Goal: Task Accomplishment & Management: Complete application form

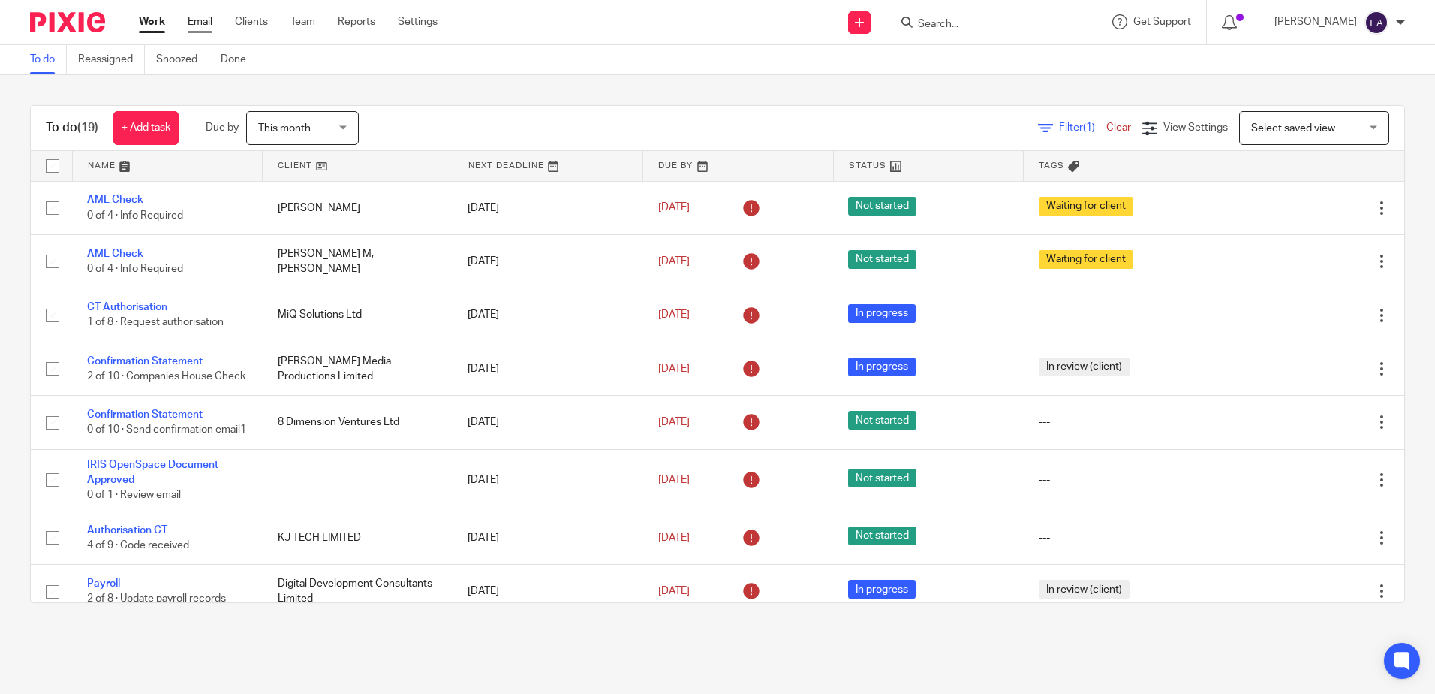
click at [207, 19] on link "Email" at bounding box center [200, 21] width 25 height 15
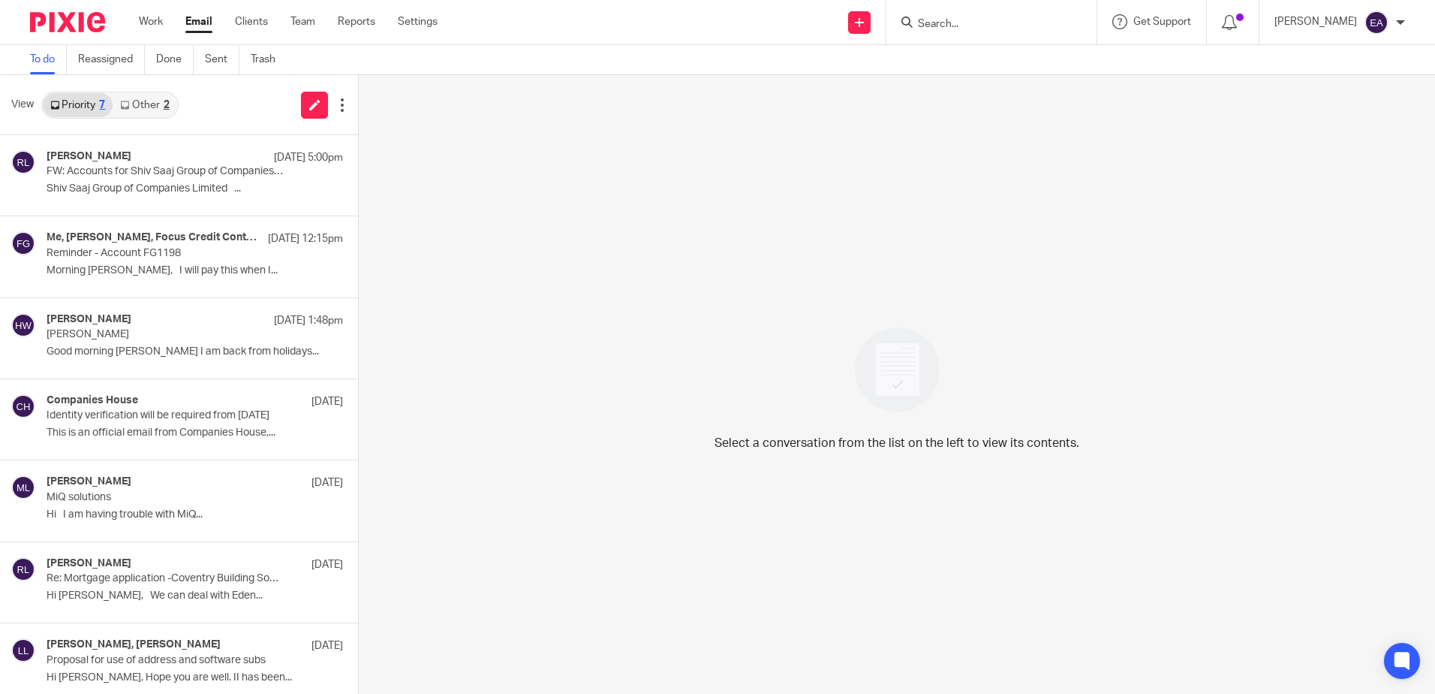
click at [134, 109] on link "Other 2" at bounding box center [145, 105] width 64 height 24
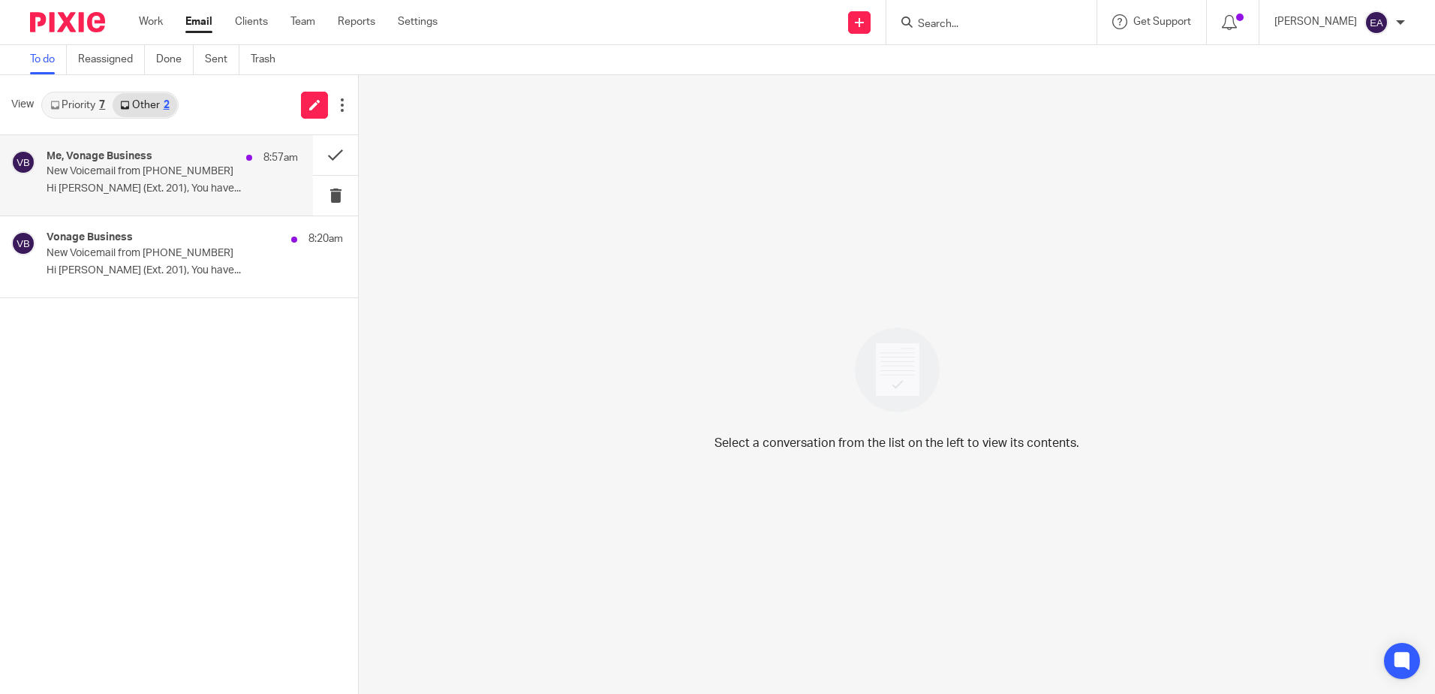
click at [137, 163] on div "Me, Vonage Business 8:57am" at bounding box center [172, 157] width 251 height 15
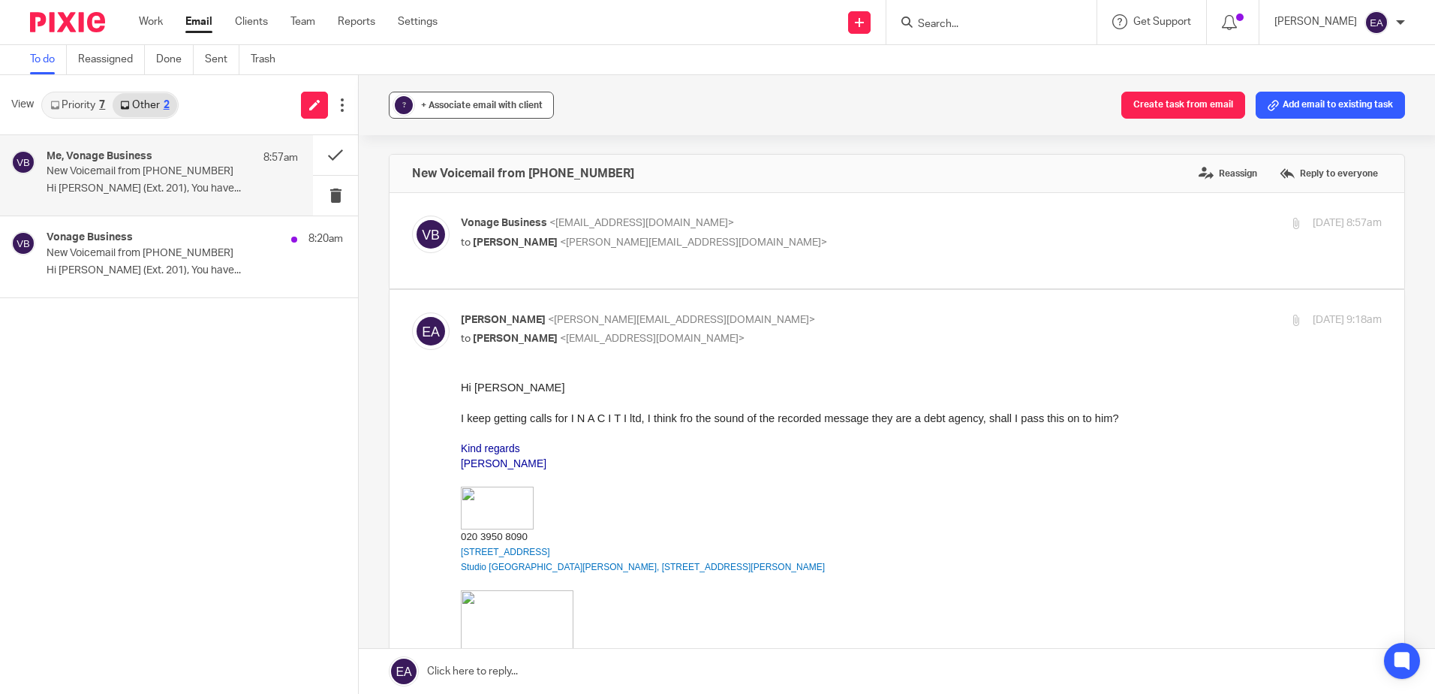
click at [426, 96] on button "? + Associate email with client" at bounding box center [471, 105] width 165 height 27
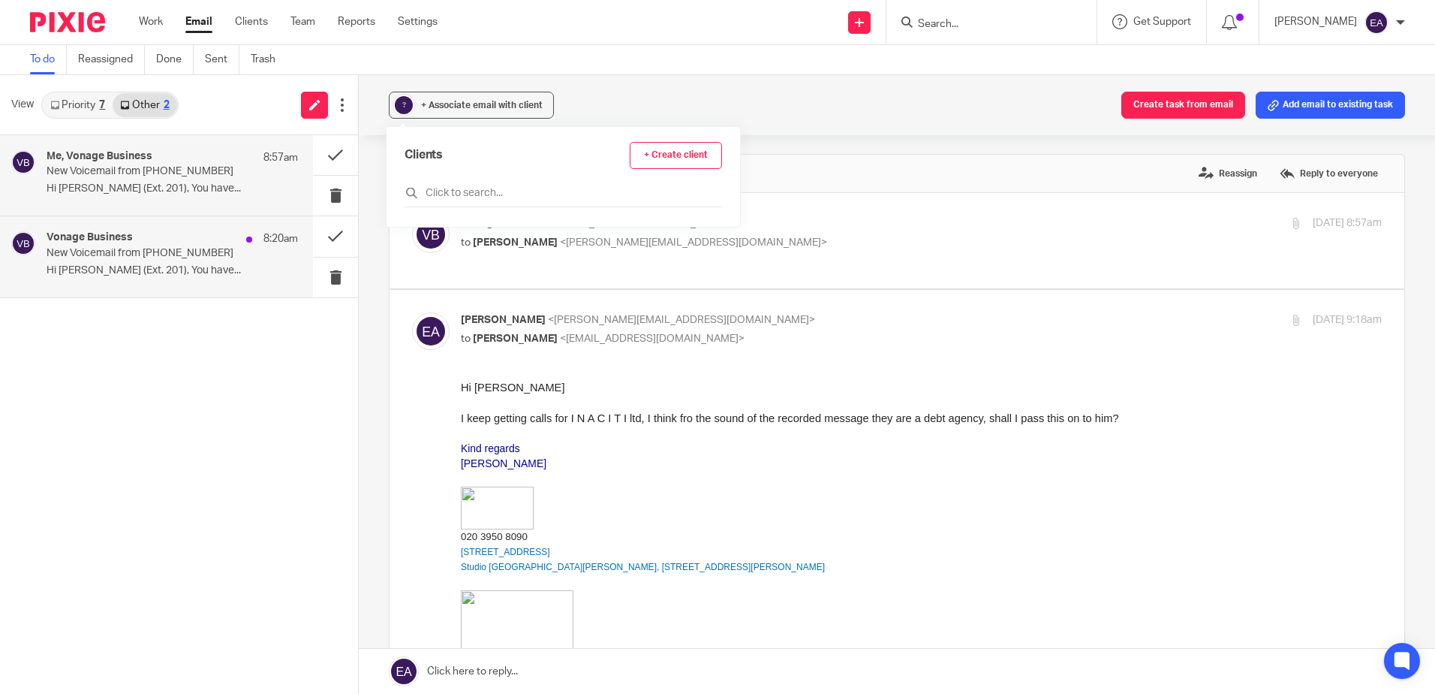
click at [167, 259] on p "New Voicemail from +443445439138" at bounding box center [147, 253] width 201 height 13
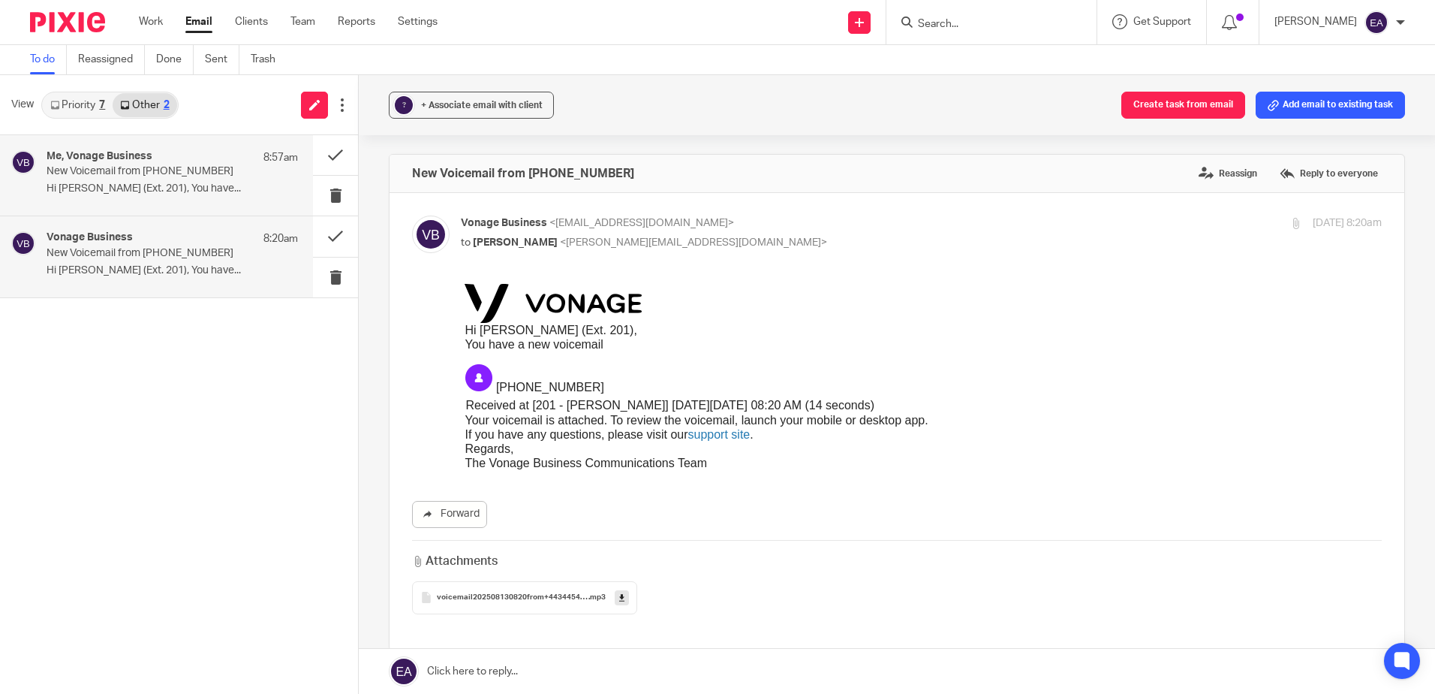
click at [156, 184] on p "Hi Elaine Aitken (Ext. 201), You have..." at bounding box center [172, 188] width 251 height 13
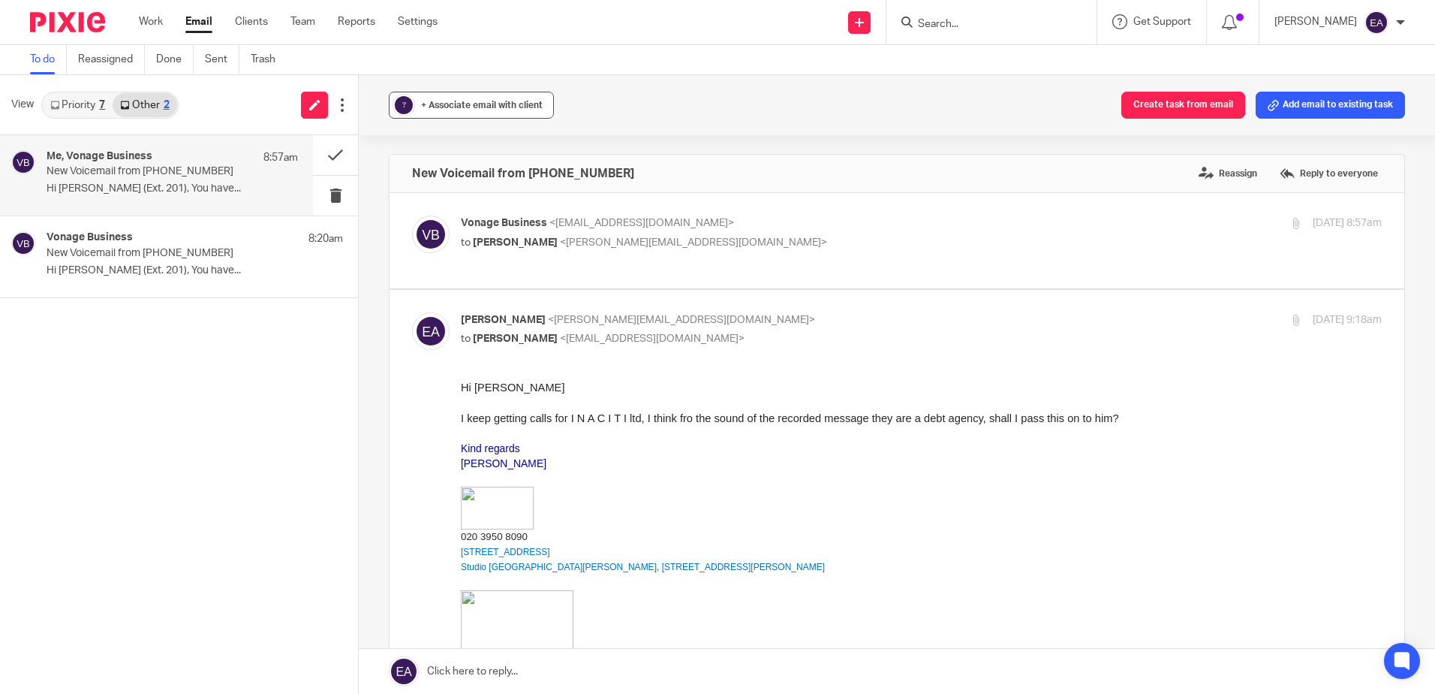
click at [481, 104] on span "+ Associate email with client" at bounding box center [482, 105] width 122 height 9
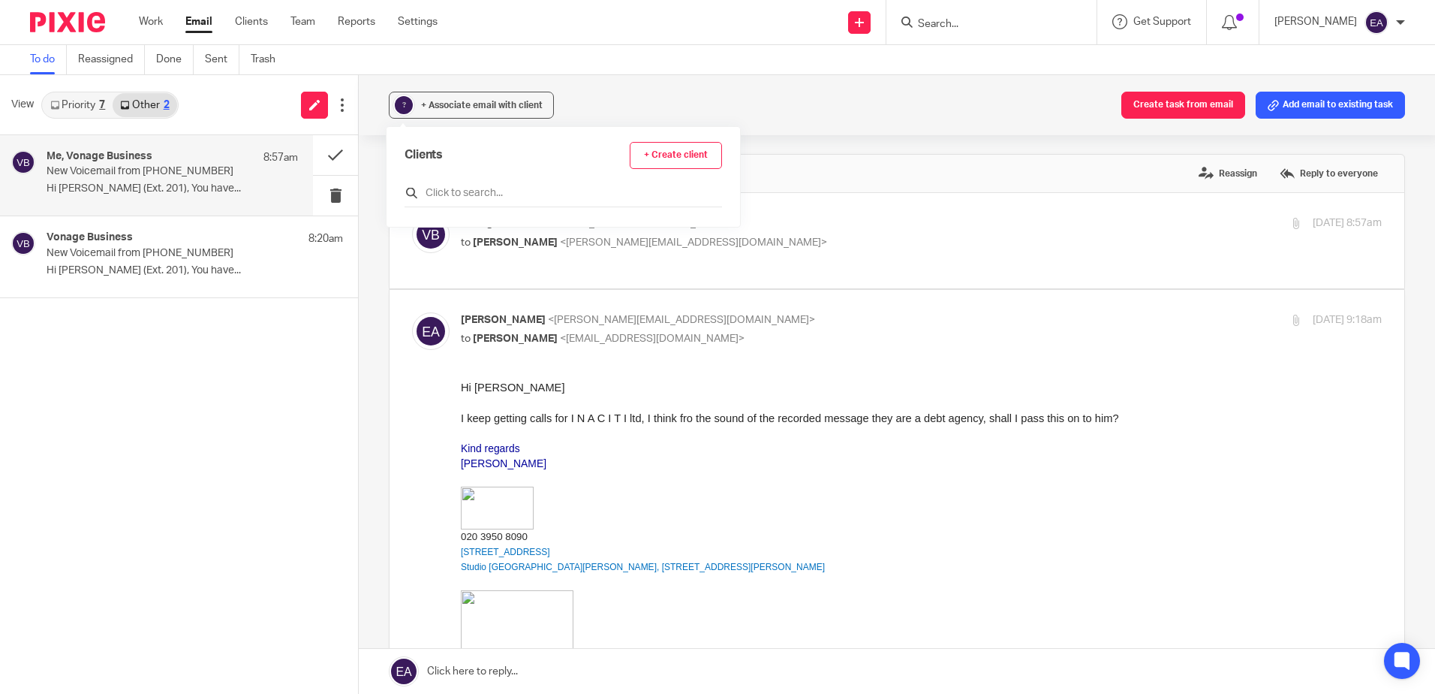
click at [453, 191] on input "text" at bounding box center [564, 192] width 318 height 15
type input "vonage"
click at [414, 264] on input "checkbox" at bounding box center [410, 259] width 11 height 11
checkbox input "true"
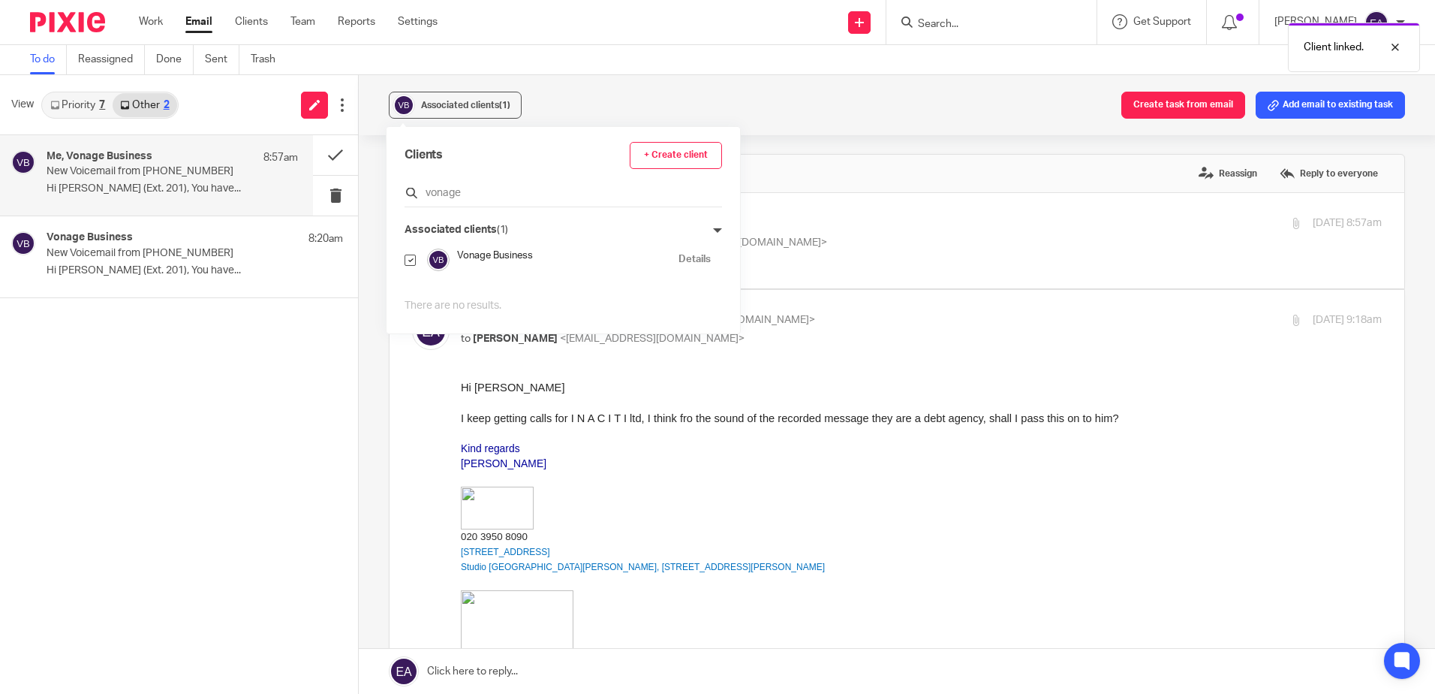
click at [488, 191] on input "vonage" at bounding box center [564, 192] width 318 height 15
drag, startPoint x: 488, startPoint y: 191, endPoint x: 399, endPoint y: 189, distance: 88.6
click at [399, 189] on div "Clients + Create client vonage Associated clients (1) Vonage Business Details T…" at bounding box center [564, 230] width 354 height 206
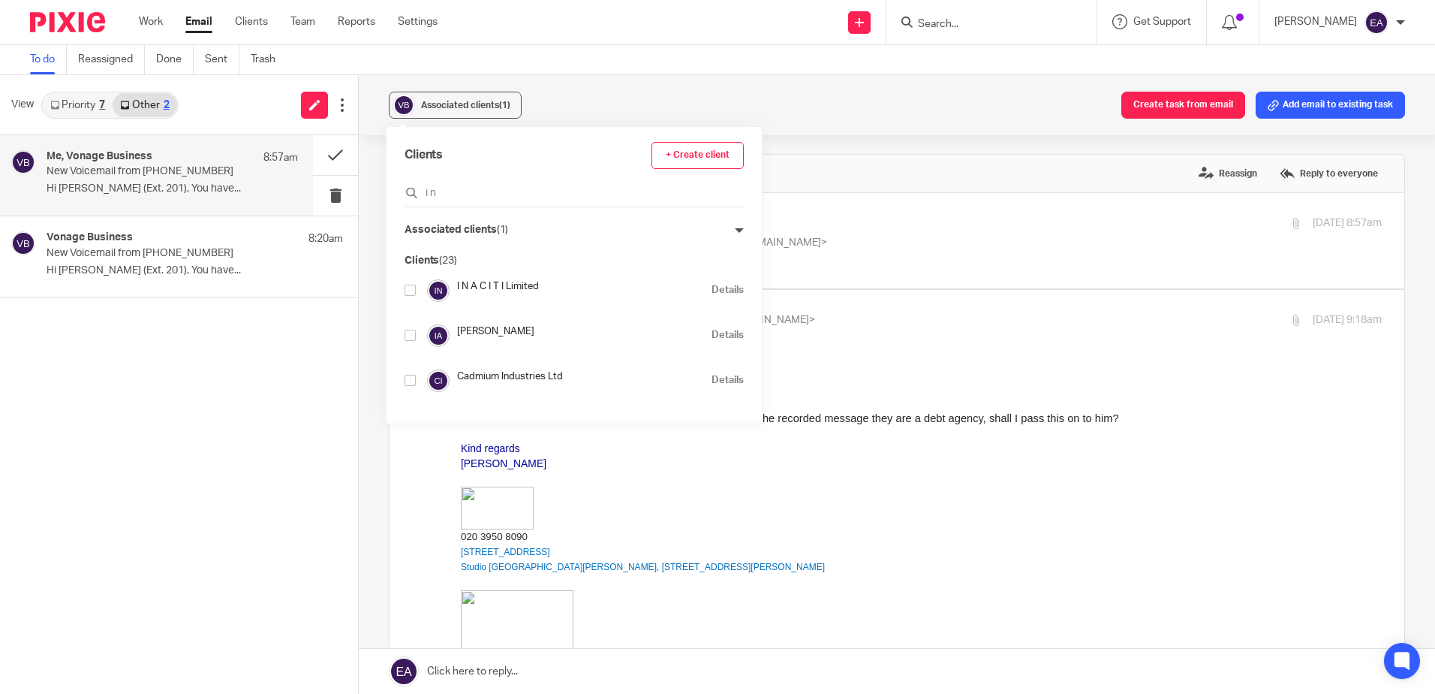
type input "i n"
click at [415, 293] on input "checkbox" at bounding box center [410, 289] width 11 height 11
checkbox input "true"
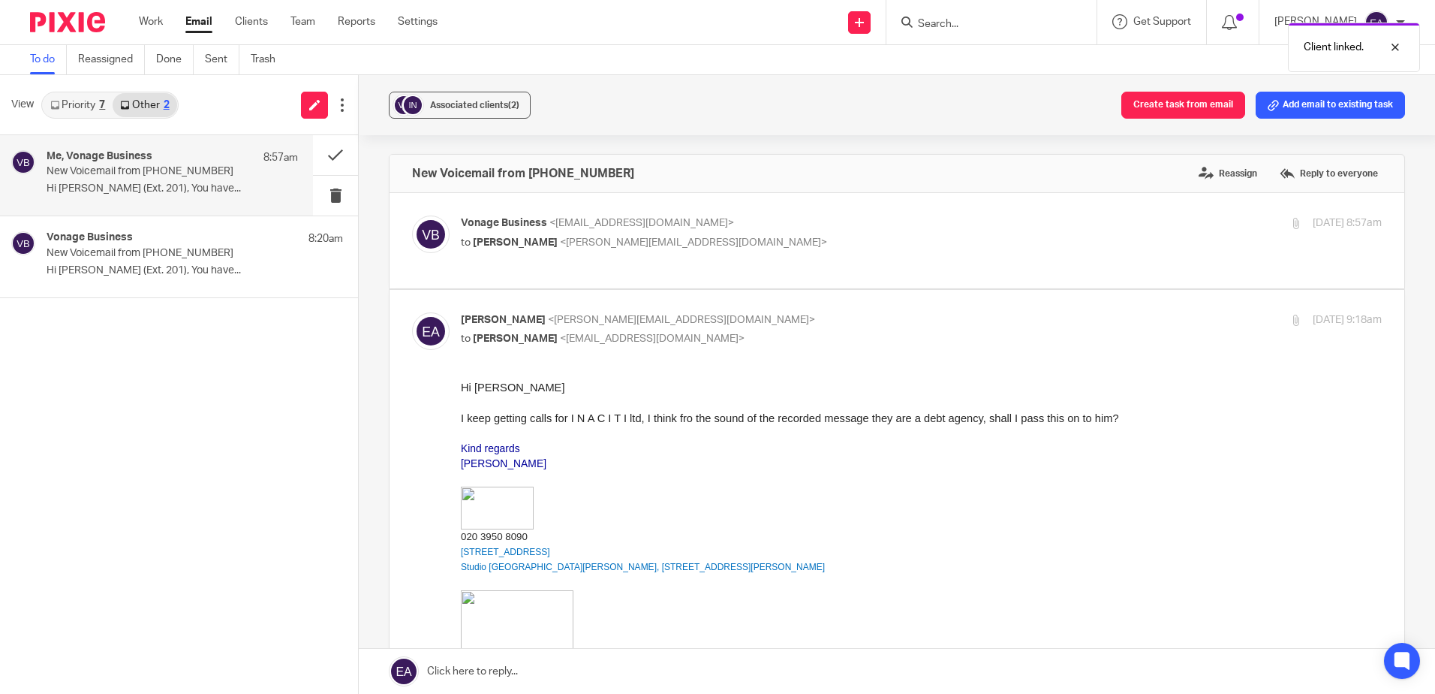
click at [231, 184] on p "Hi Elaine Aitken (Ext. 201), You have..." at bounding box center [172, 188] width 251 height 13
click at [479, 110] on div "Associated clients (2)" at bounding box center [474, 105] width 89 height 15
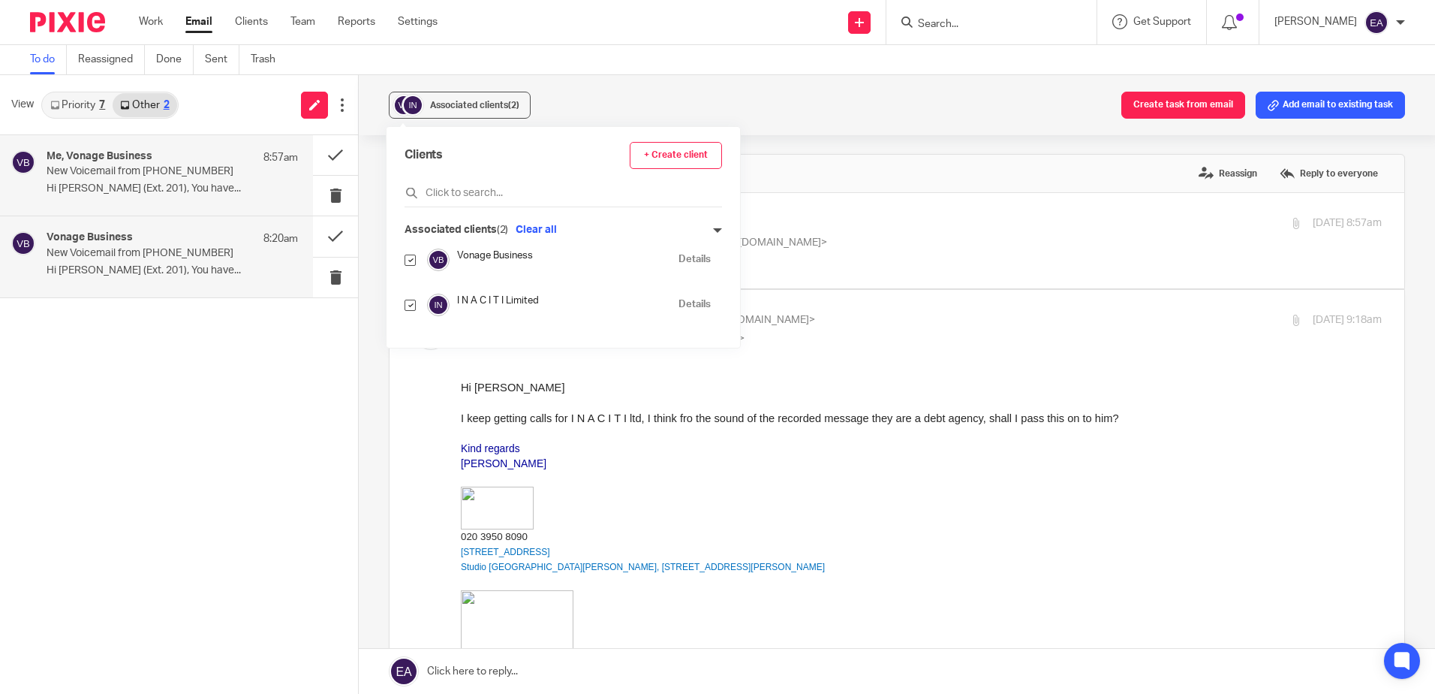
click at [254, 255] on div "Vonage Business 8:20am New Voicemail from +443445439138 Hi Elaine Aitken (Ext. …" at bounding box center [172, 256] width 251 height 50
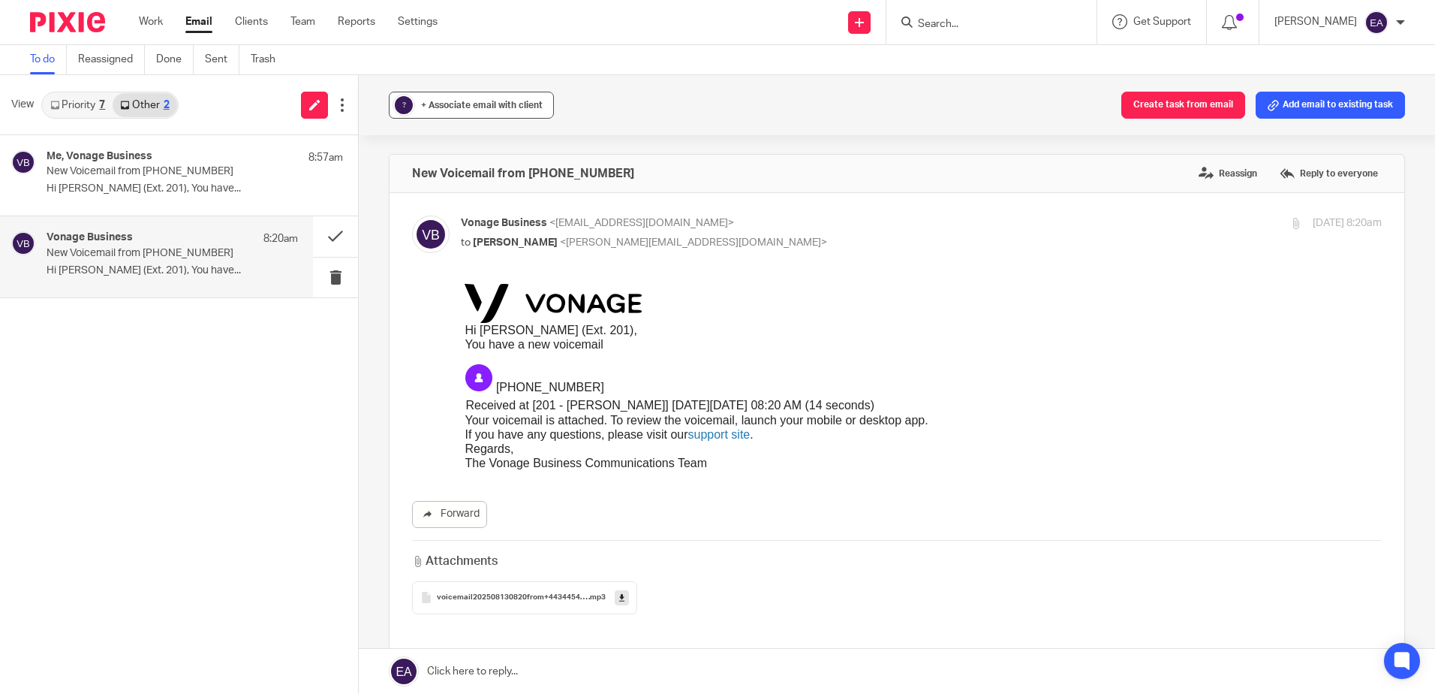
click at [449, 104] on span "+ Associate email with client" at bounding box center [482, 105] width 122 height 9
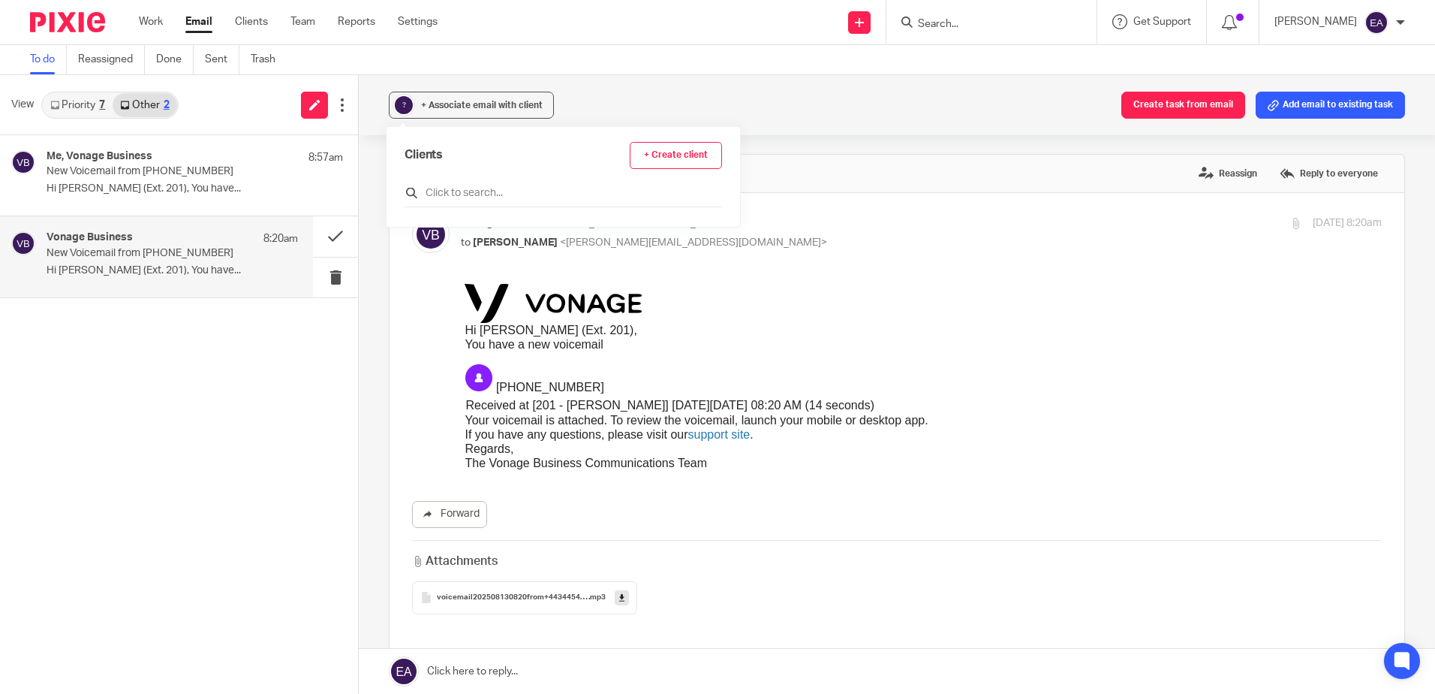
click at [447, 187] on input "text" at bounding box center [564, 192] width 318 height 15
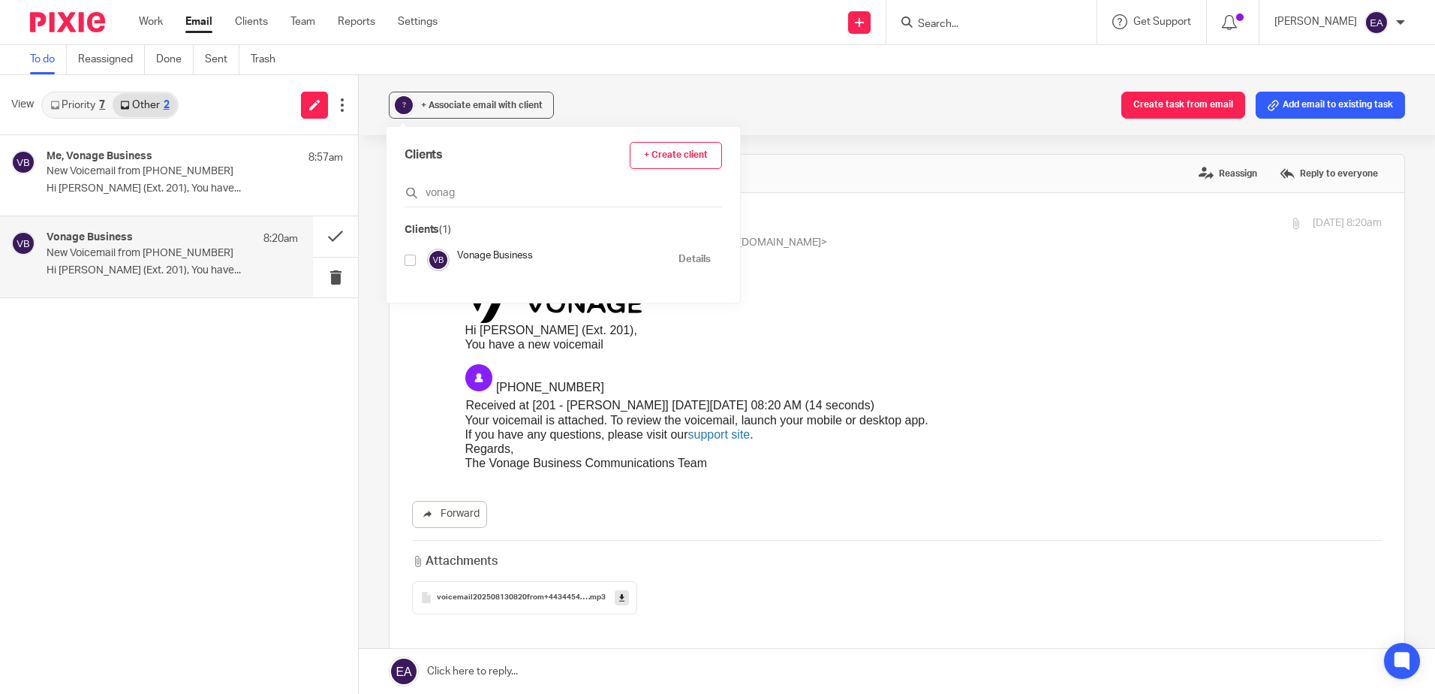
type input "vonag"
click at [410, 259] on input "checkbox" at bounding box center [410, 259] width 11 height 11
checkbox input "true"
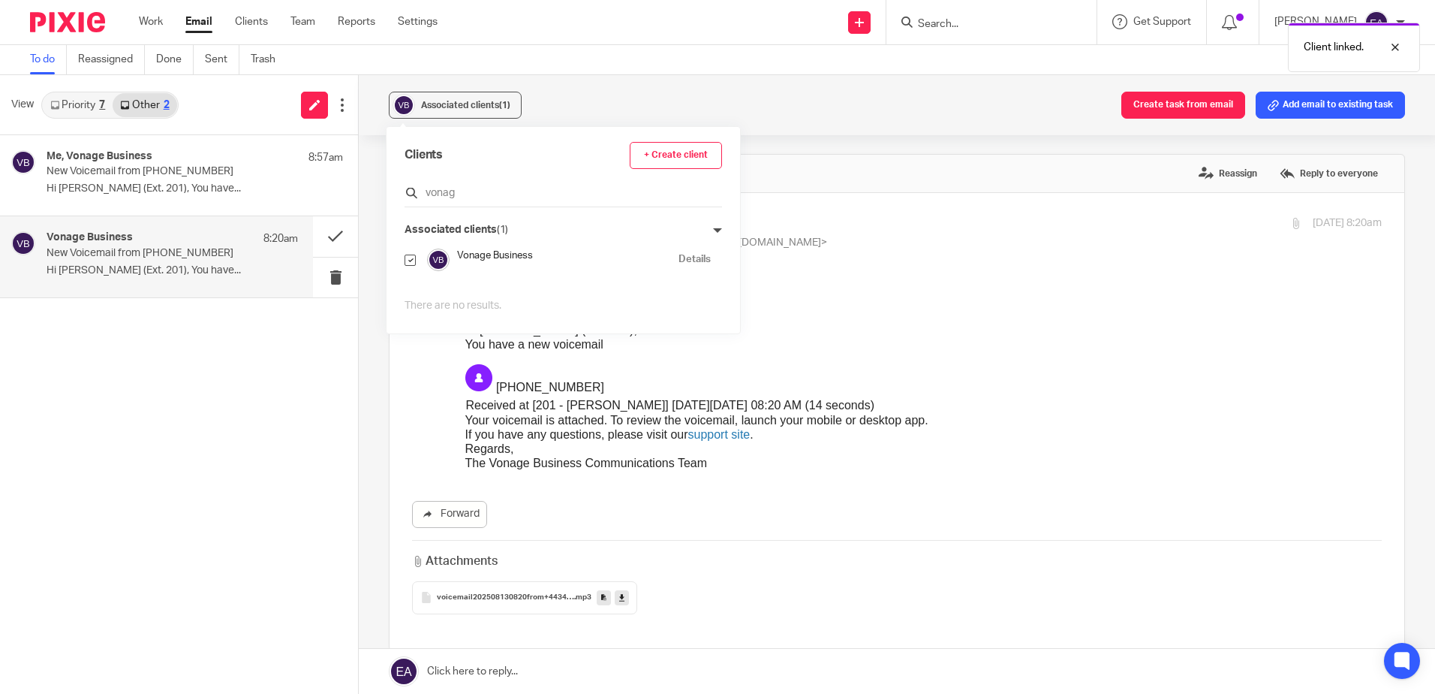
drag, startPoint x: 467, startPoint y: 190, endPoint x: 418, endPoint y: 185, distance: 49.1
click at [418, 185] on div "vonag" at bounding box center [564, 195] width 318 height 23
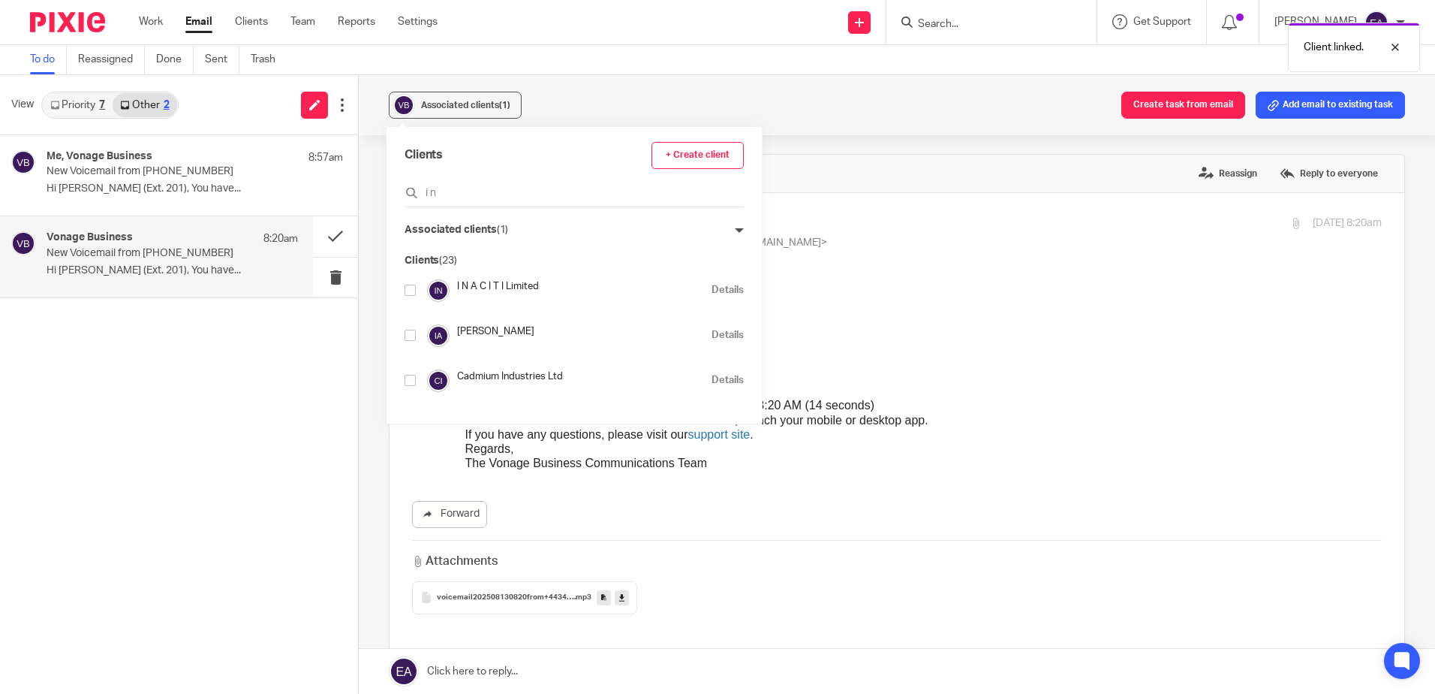
type input "i n"
click at [410, 291] on input "checkbox" at bounding box center [410, 289] width 11 height 11
checkbox input "true"
click at [262, 390] on div "Me, Vonage Business 8:57am New Voicemail from +443445439138 Hi Elaine Aitken (E…" at bounding box center [179, 414] width 358 height 558
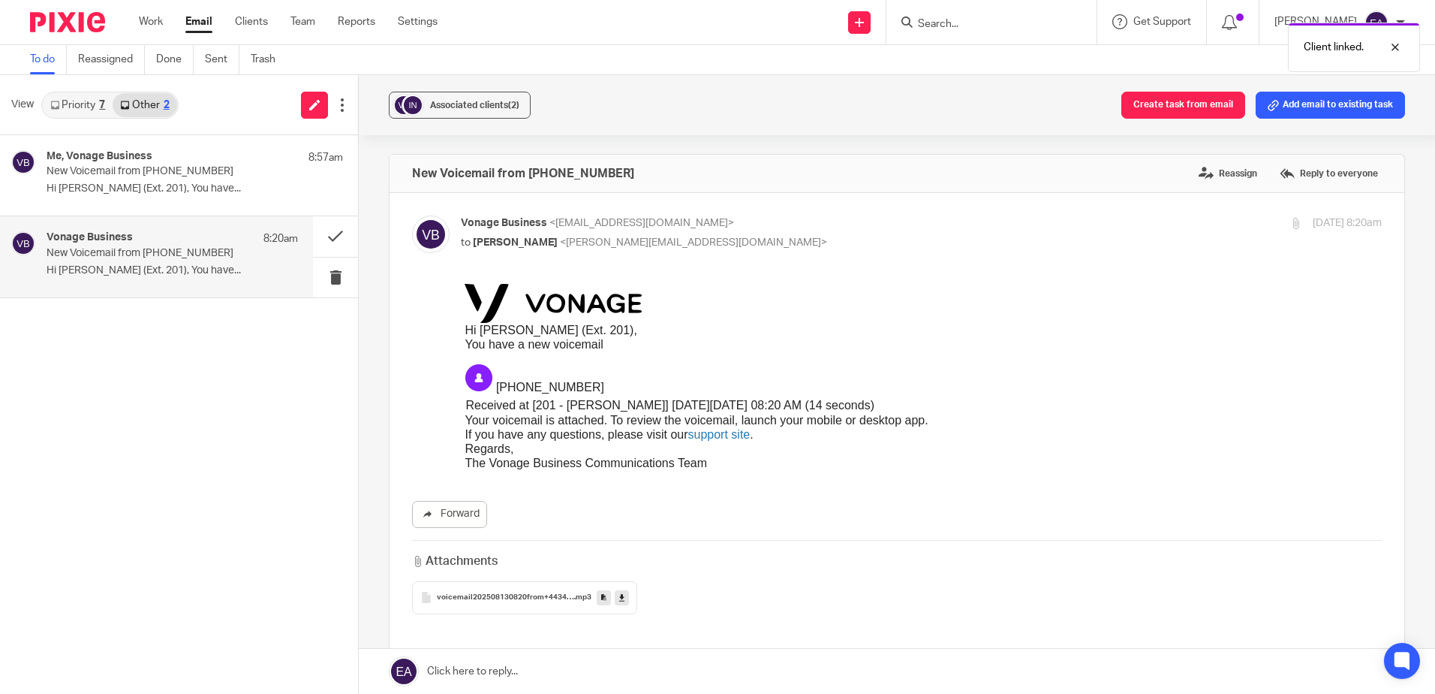
click at [77, 98] on link "Priority 7" at bounding box center [78, 105] width 70 height 24
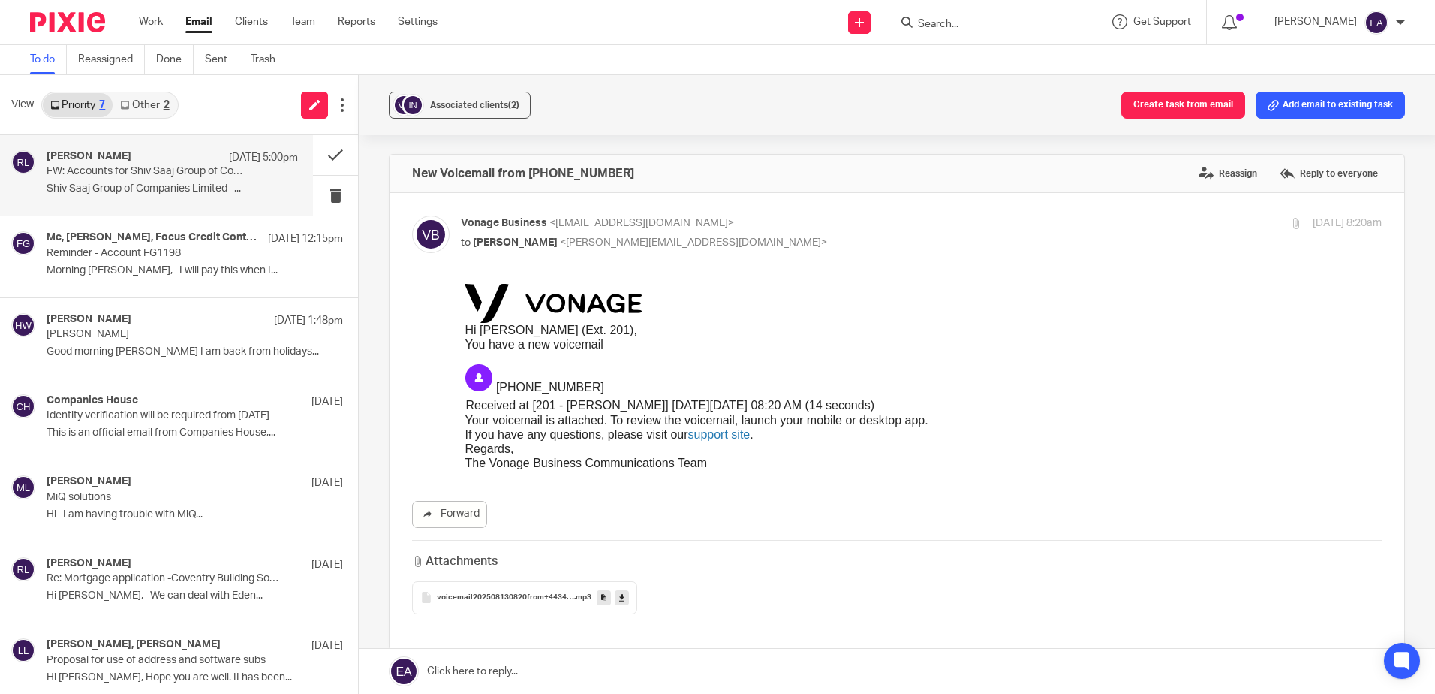
click at [140, 209] on div "Rodgie Leahy 12 Aug 5:00pm FW: Accounts for Shiv Saaj Group of Companies Limite…" at bounding box center [156, 175] width 313 height 80
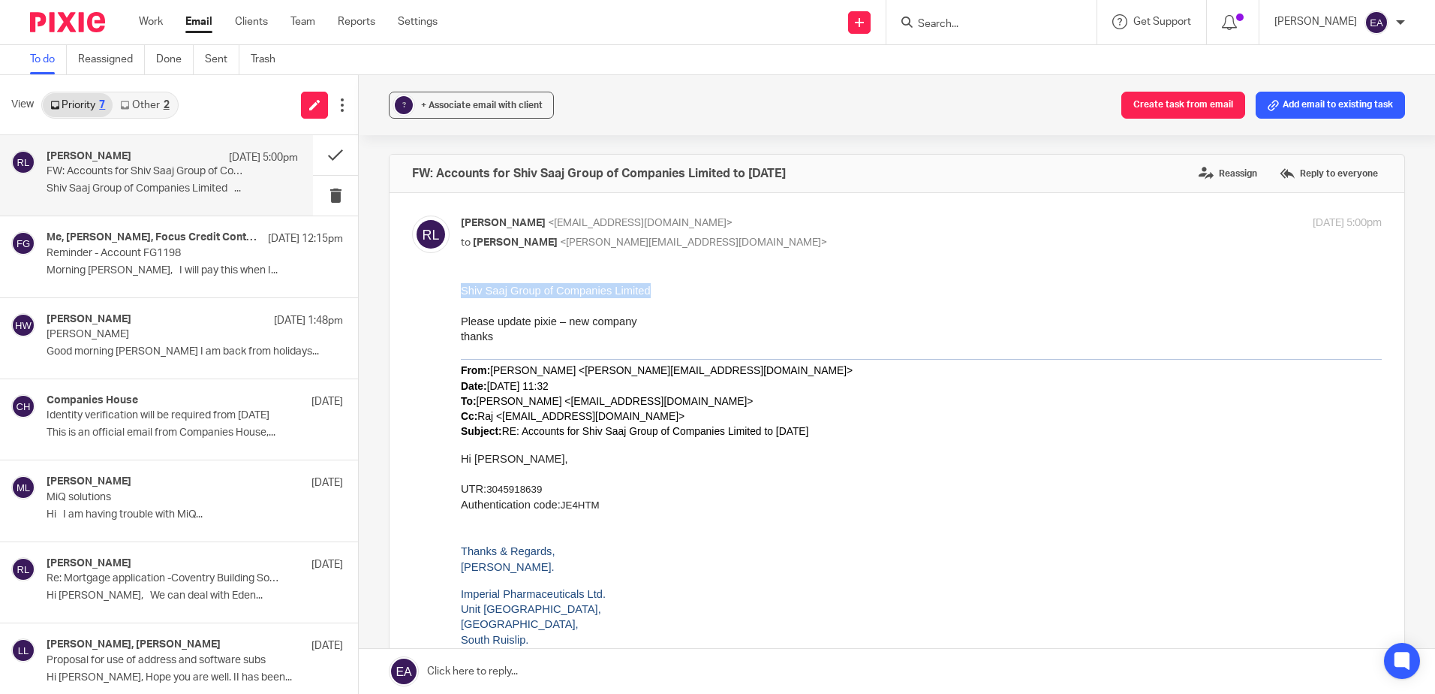
drag, startPoint x: 656, startPoint y: 293, endPoint x: 447, endPoint y: 295, distance: 208.7
click html "Shiv Saaj Group of Companies Limited Please update pixie – new company thanks F…"
copy span "Shiv Saaj Group of Companies Limited"
click at [871, 26] on link at bounding box center [859, 22] width 23 height 23
click at [962, 21] on input "Search" at bounding box center [983, 25] width 135 height 14
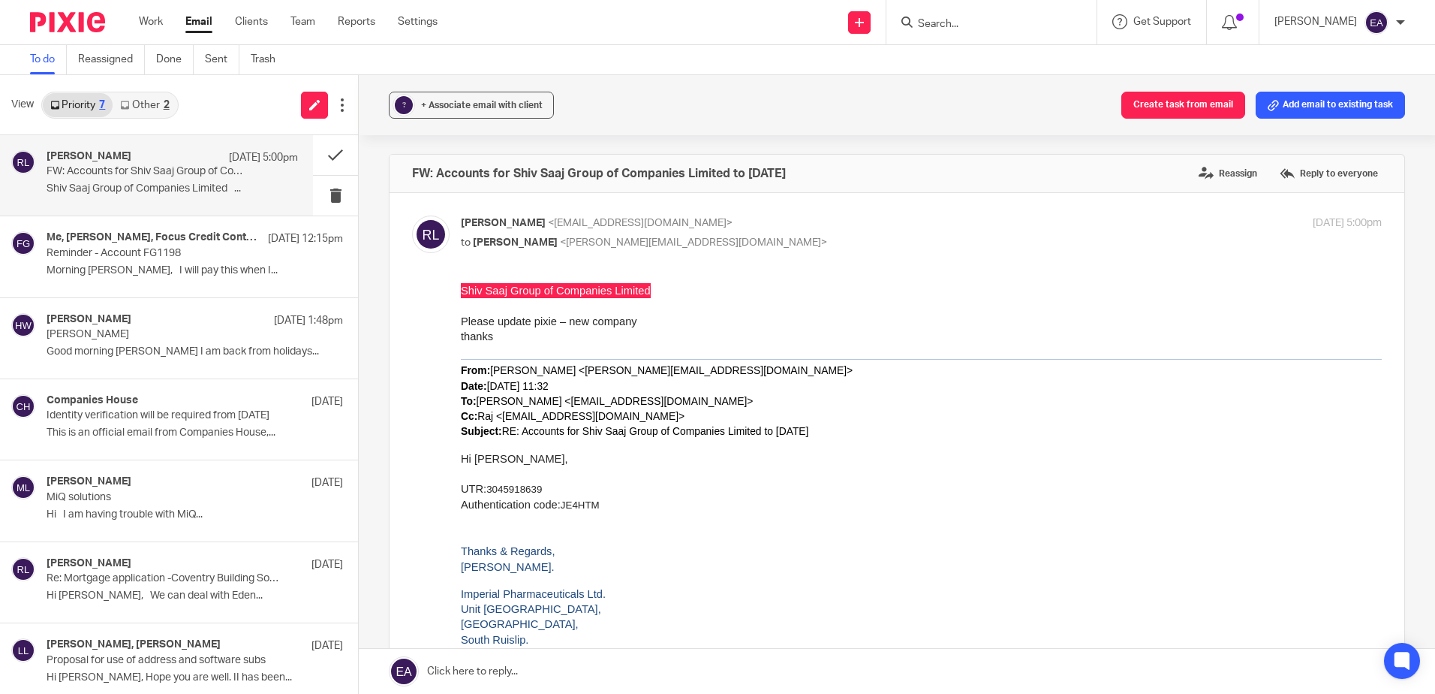
drag, startPoint x: 966, startPoint y: 17, endPoint x: 938, endPoint y: 29, distance: 31.2
click at [938, 29] on input "Search" at bounding box center [983, 25] width 135 height 14
paste input "Shiv Saaj Group of Companies Limited"
type input "Shiv Saaj Group of Companies Limited"
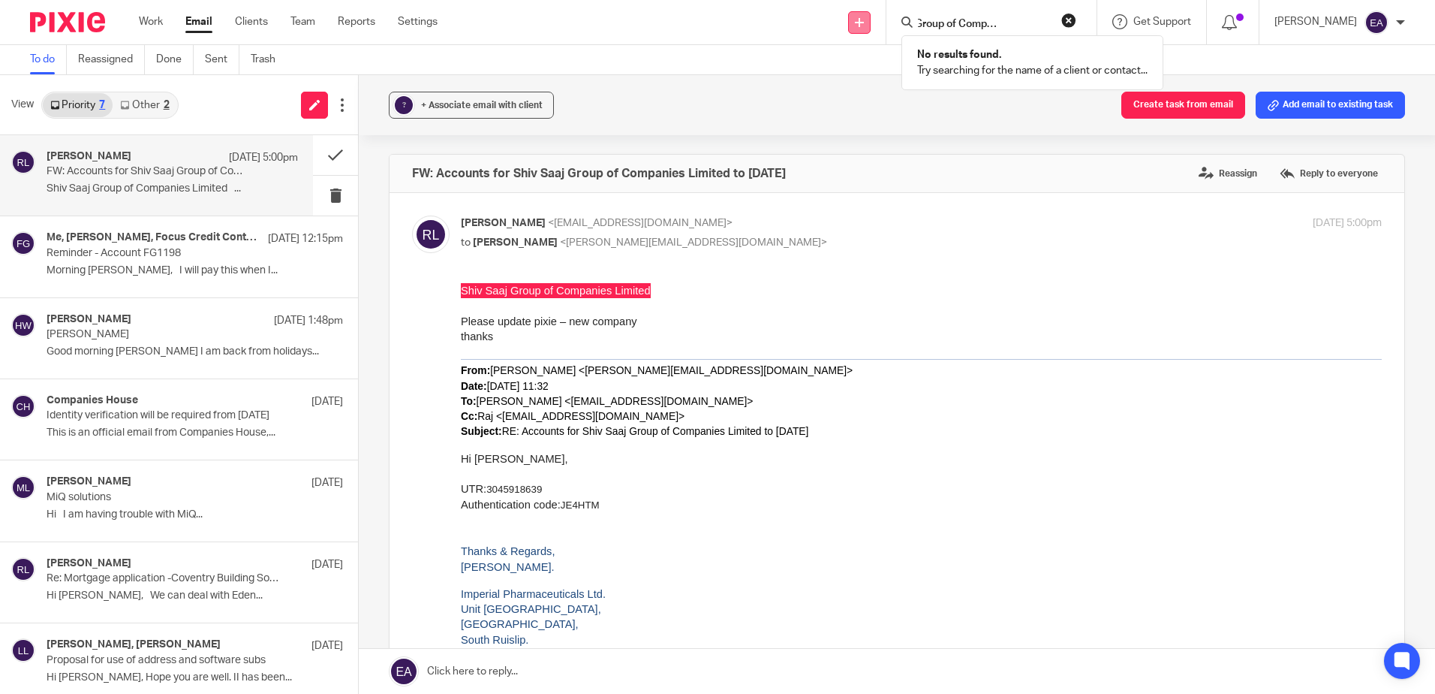
scroll to position [0, 0]
click at [864, 18] on icon at bounding box center [859, 22] width 9 height 9
click at [894, 112] on link "Add client" at bounding box center [880, 115] width 92 height 22
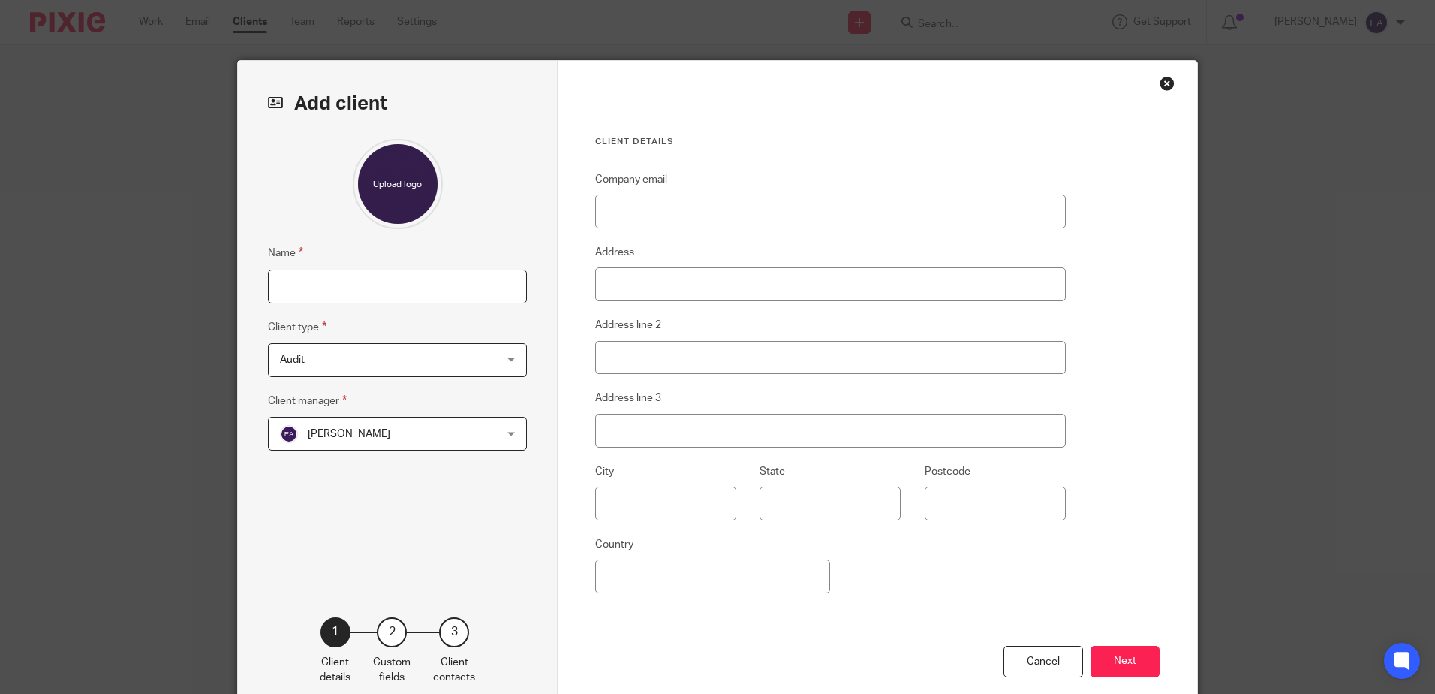
paste input "Shiv Saaj Group of Companies Limited"
type input "Shiv Saaj Group of Companies Limited"
click at [393, 360] on span "Audit" at bounding box center [378, 360] width 197 height 32
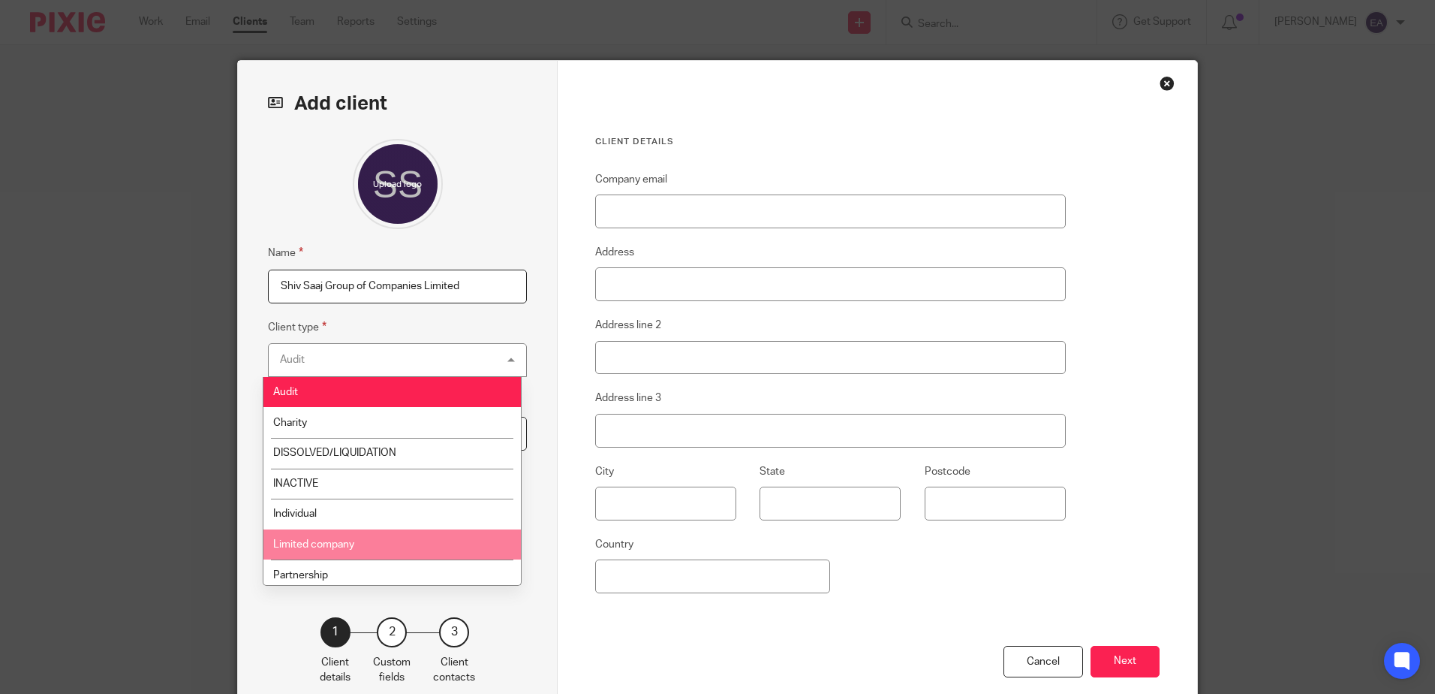
click at [375, 537] on li "Limited company" at bounding box center [391, 544] width 257 height 31
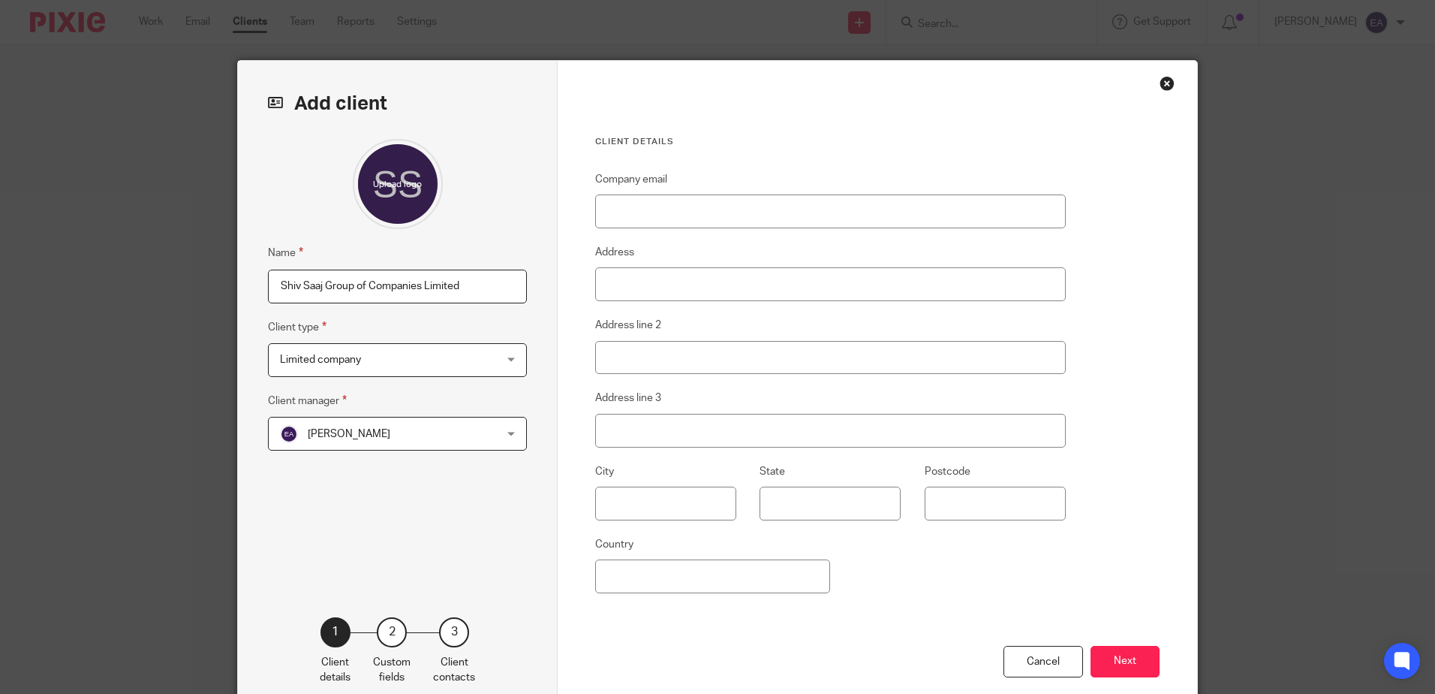
click at [471, 435] on div "Elaine Aitken Elaine Aitken" at bounding box center [397, 434] width 259 height 34
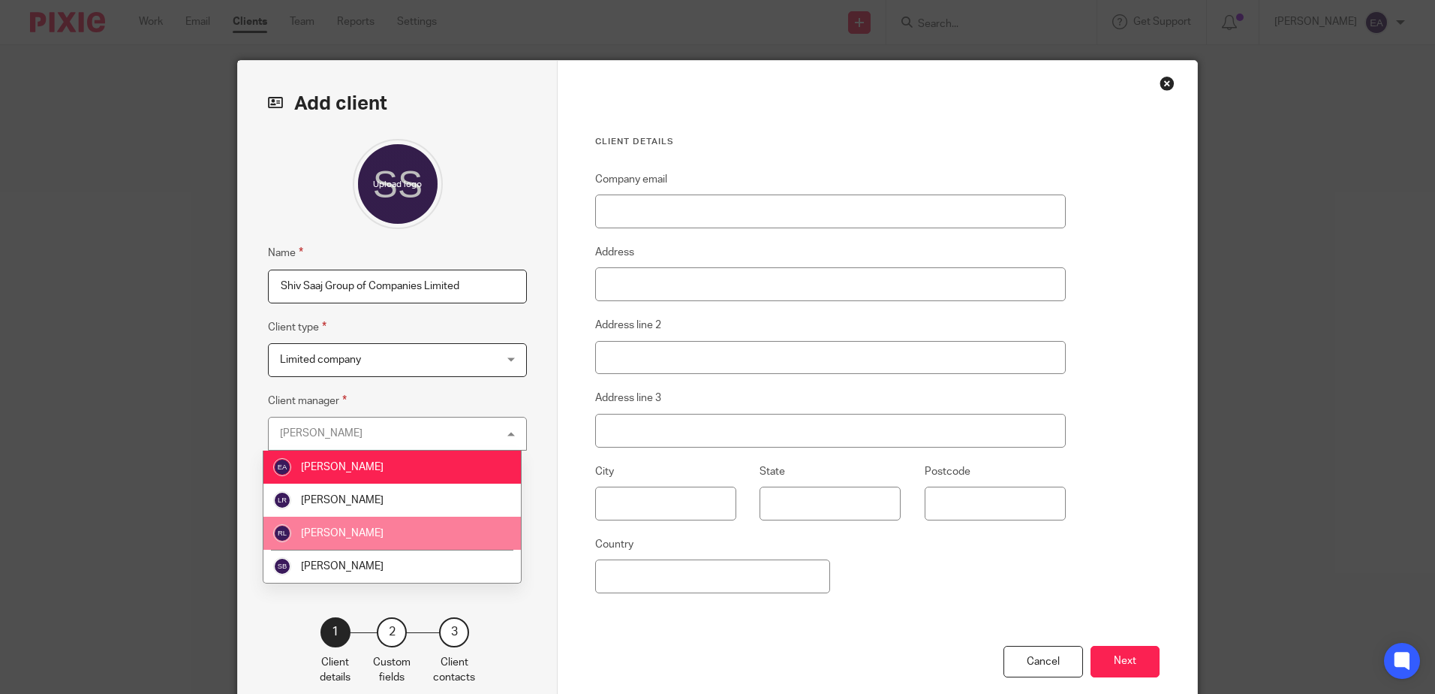
click at [405, 525] on li "[PERSON_NAME]" at bounding box center [391, 532] width 257 height 33
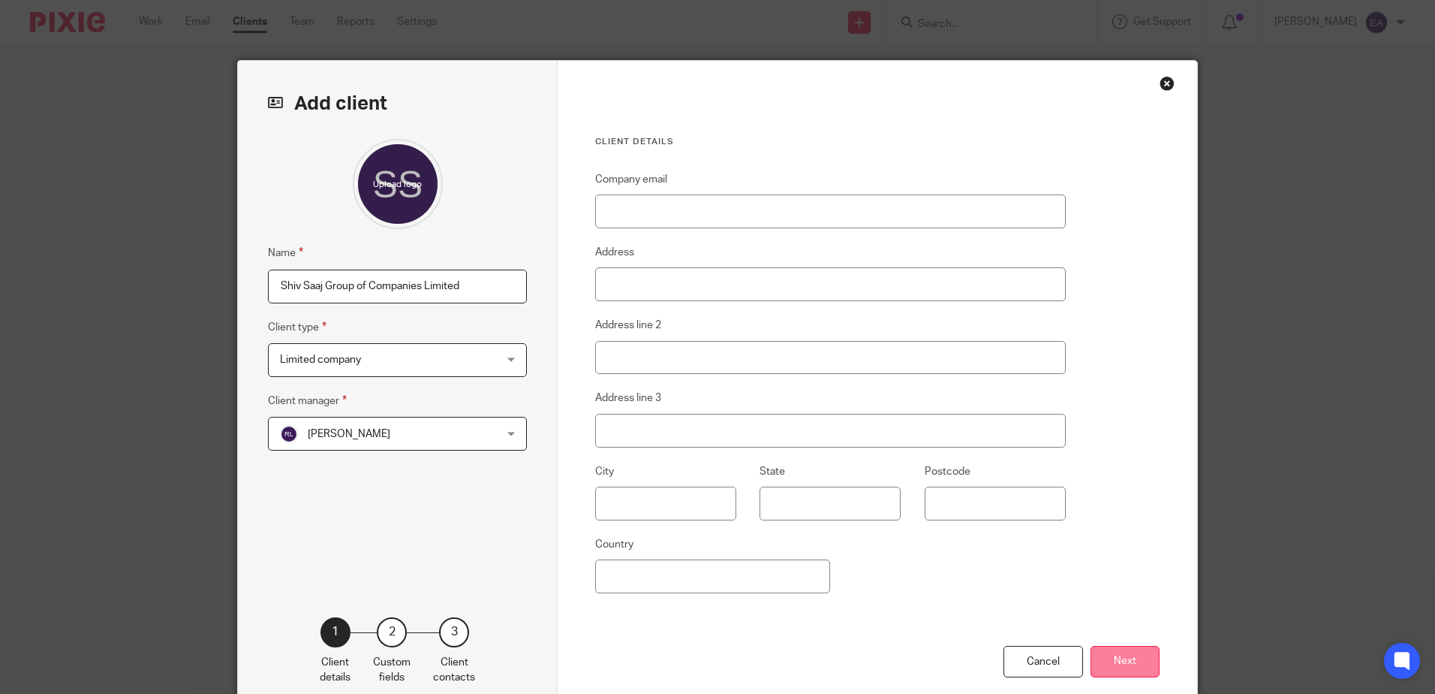
click at [1130, 658] on button "Next" at bounding box center [1125, 662] width 69 height 32
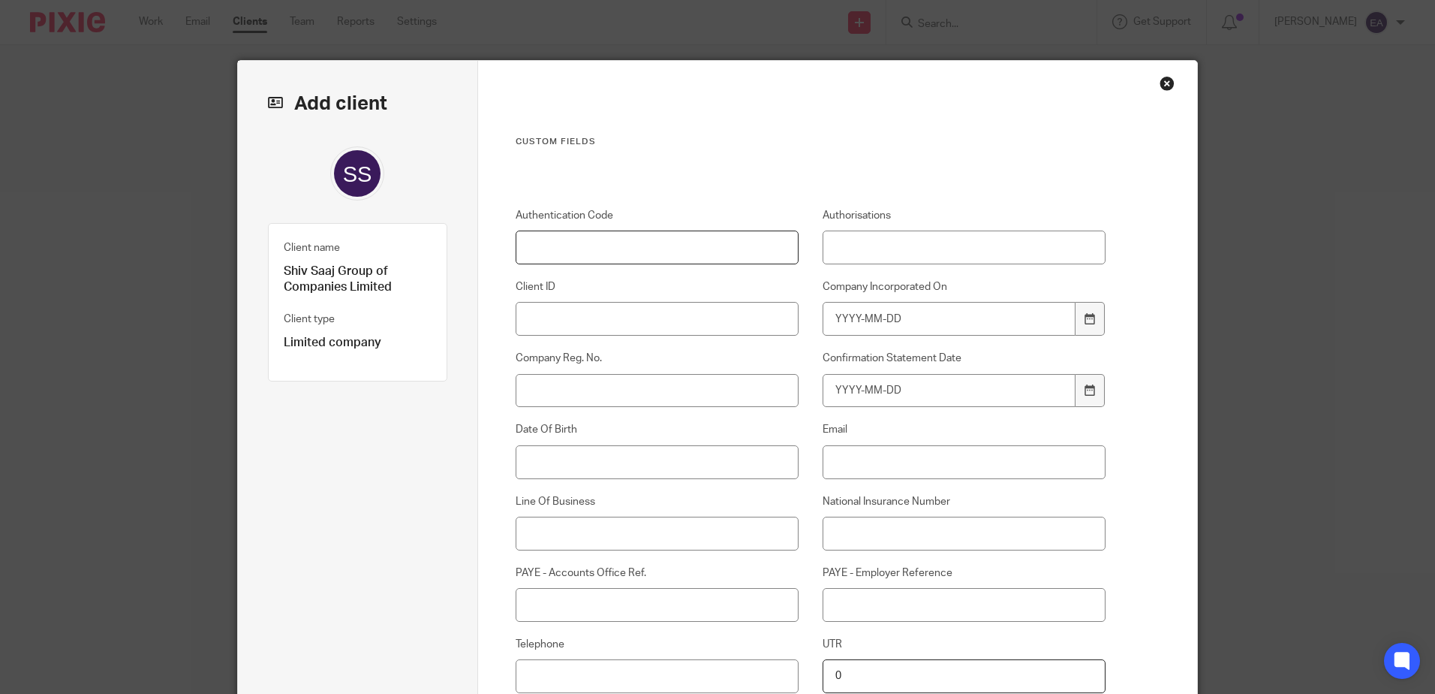
paste input "JE4HTM"
type input "JE4HTM"
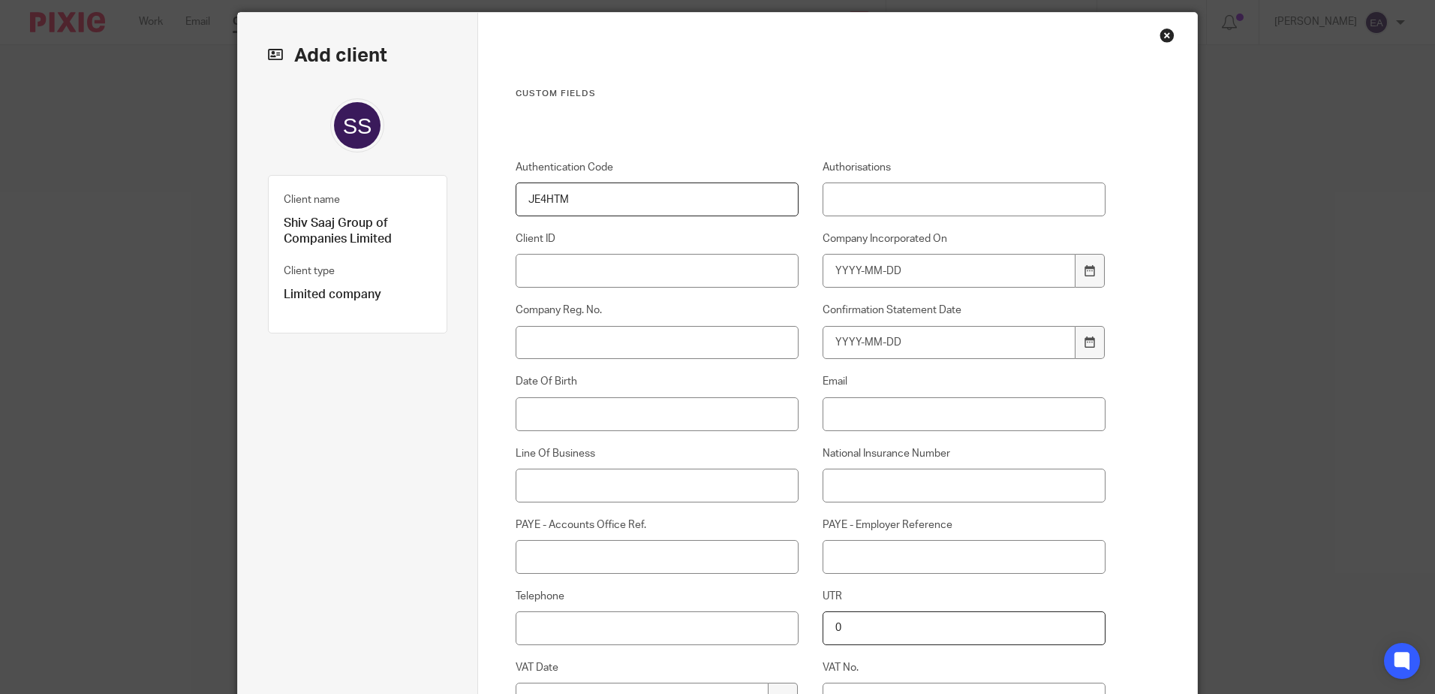
scroll to position [75, 0]
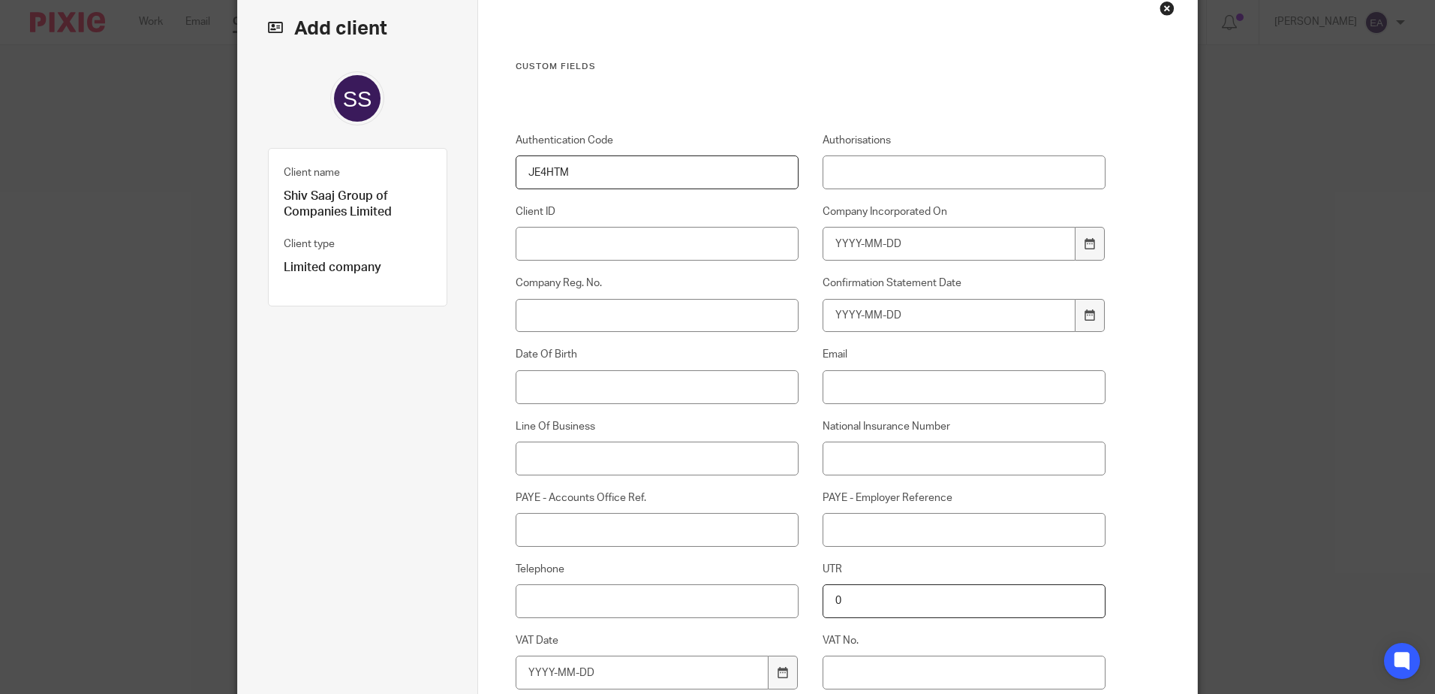
drag, startPoint x: 854, startPoint y: 591, endPoint x: 818, endPoint y: 594, distance: 36.2
click at [823, 594] on input "0" at bounding box center [965, 601] width 284 height 34
paste input "3045918639"
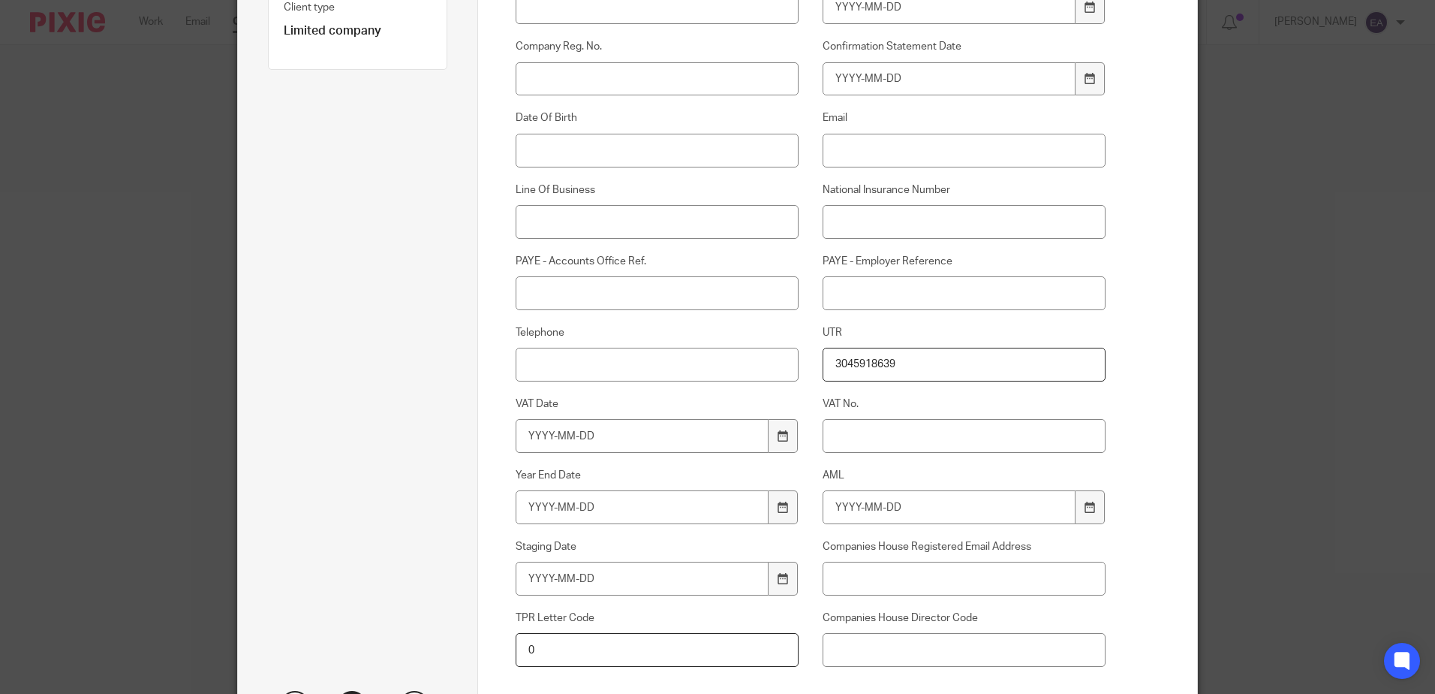
scroll to position [450, 0]
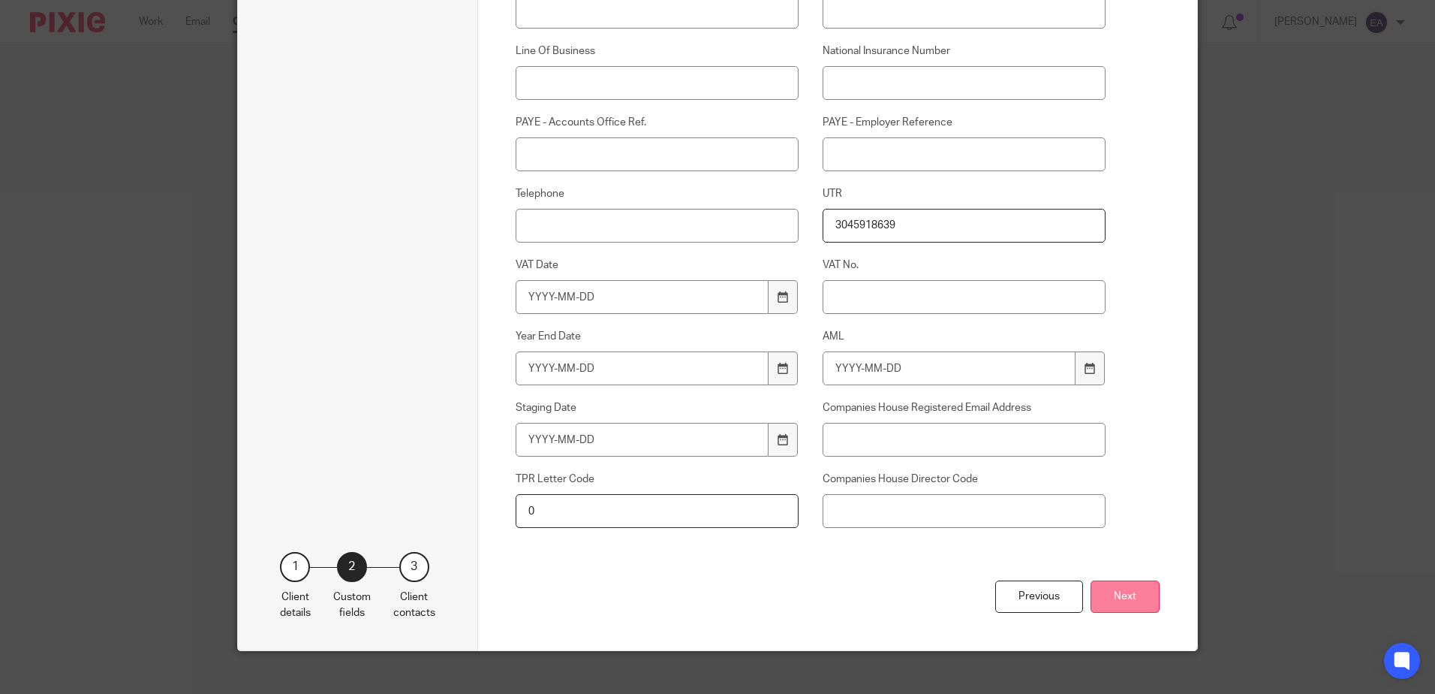
type input "3045918639"
click at [1116, 596] on div "Previous Next" at bounding box center [838, 615] width 645 height 70
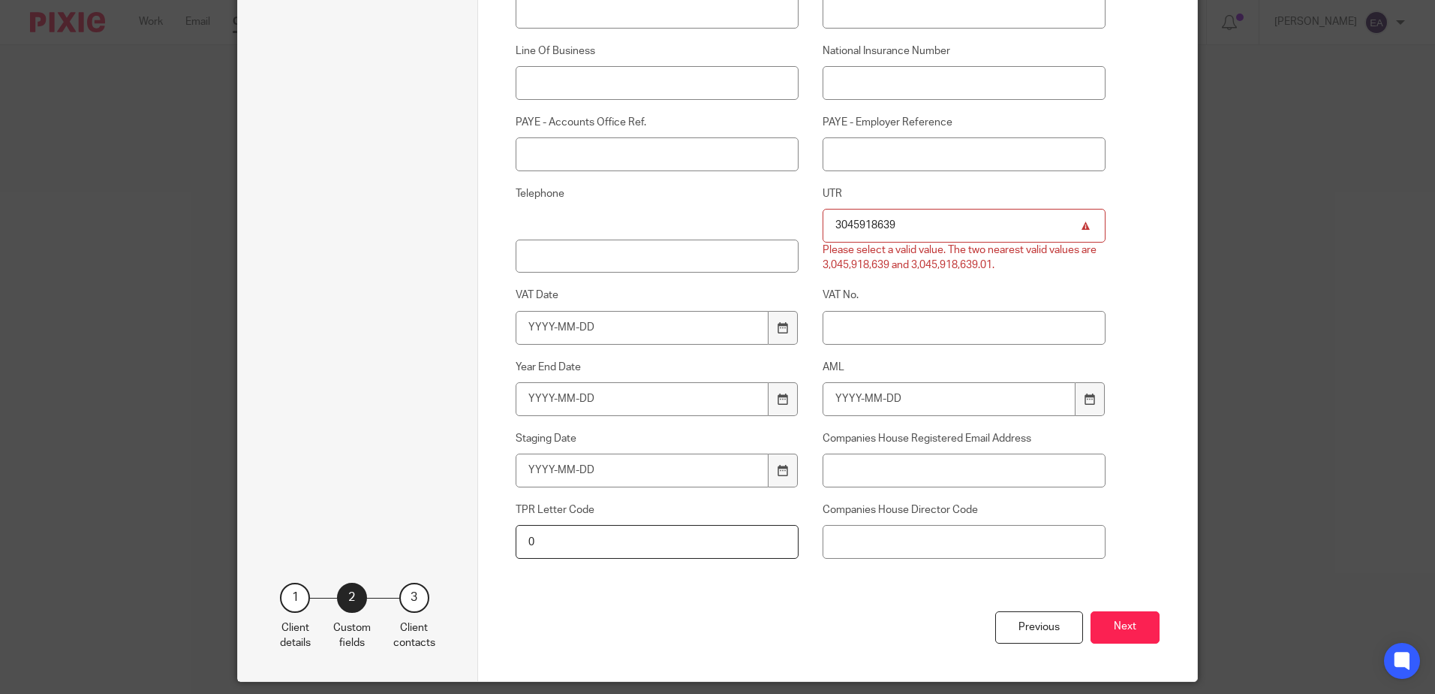
click at [928, 222] on input "3045918639" at bounding box center [965, 226] width 284 height 34
click at [829, 224] on input "3045918639" at bounding box center [965, 226] width 284 height 34
click at [835, 230] on input "3045918639" at bounding box center [965, 226] width 284 height 34
drag, startPoint x: 913, startPoint y: 230, endPoint x: 823, endPoint y: 221, distance: 90.5
click at [823, 221] on input "3045918639" at bounding box center [965, 226] width 284 height 34
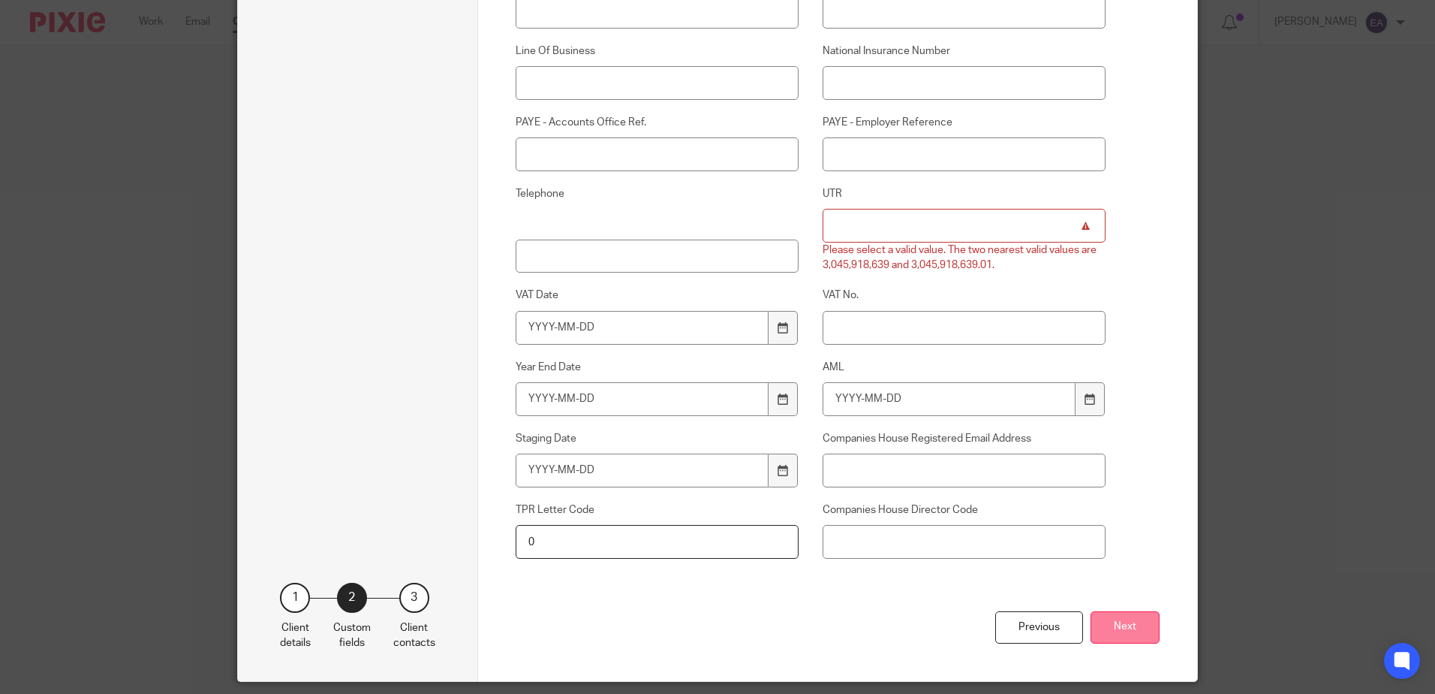
click at [1111, 618] on div "Previous Next" at bounding box center [838, 646] width 645 height 70
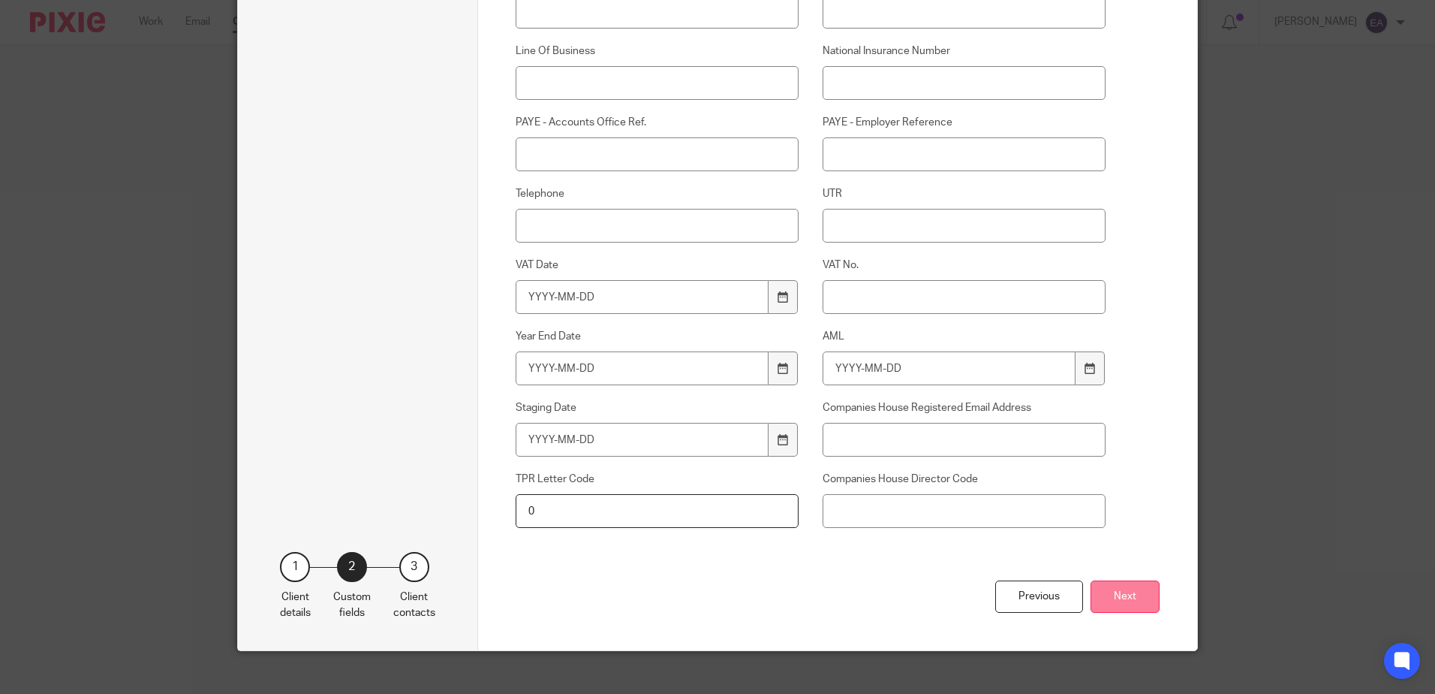
click at [1120, 603] on button "Next" at bounding box center [1125, 596] width 69 height 32
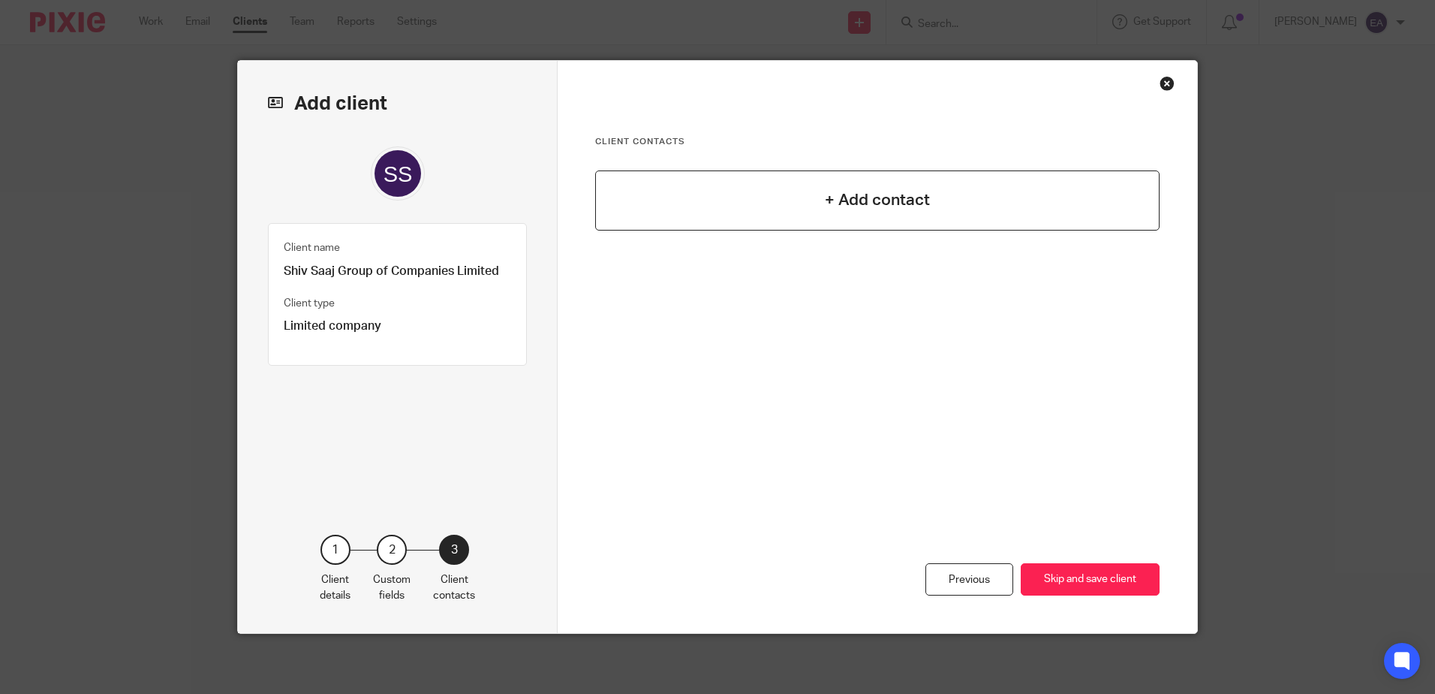
click at [882, 197] on h4 "+ Add contact" at bounding box center [877, 199] width 105 height 23
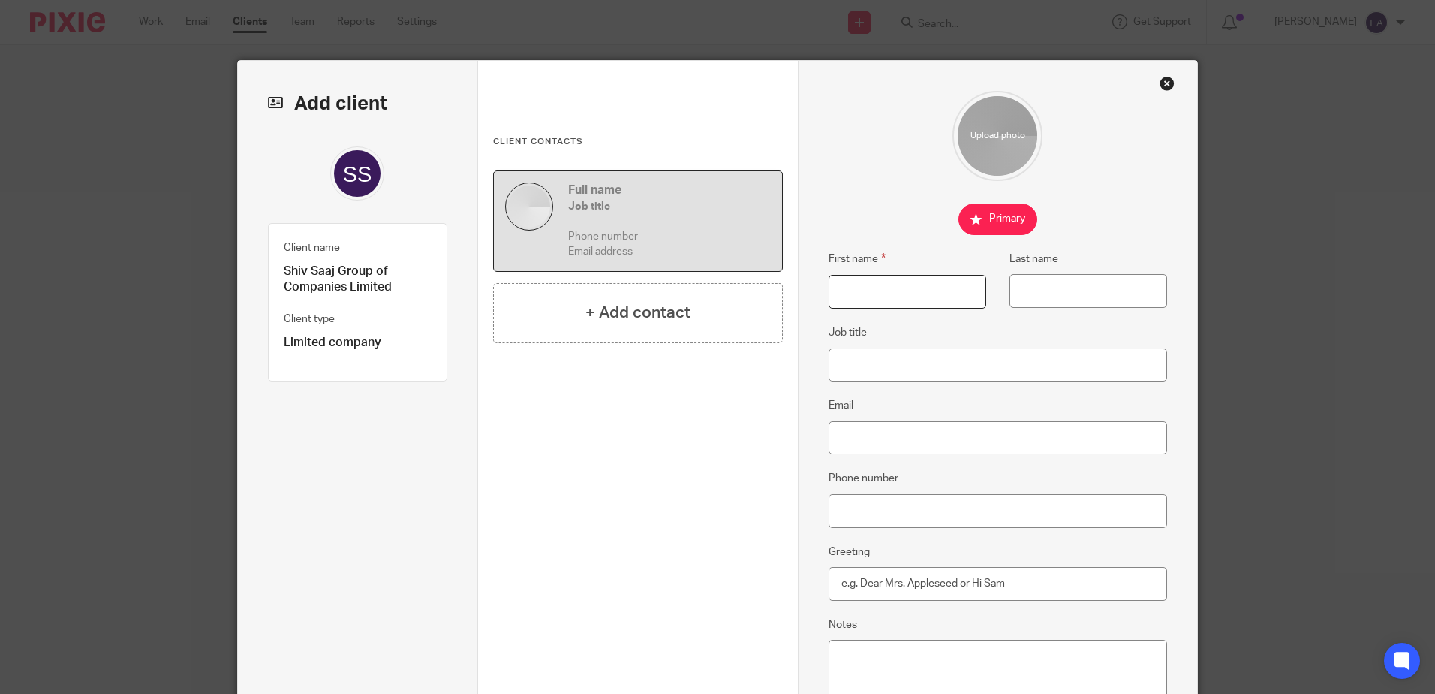
click at [856, 282] on input "First name" at bounding box center [908, 292] width 158 height 34
click at [861, 294] on input "First name" at bounding box center [908, 292] width 158 height 34
type input "[PERSON_NAME]"
click at [883, 436] on input "Email" at bounding box center [998, 438] width 339 height 34
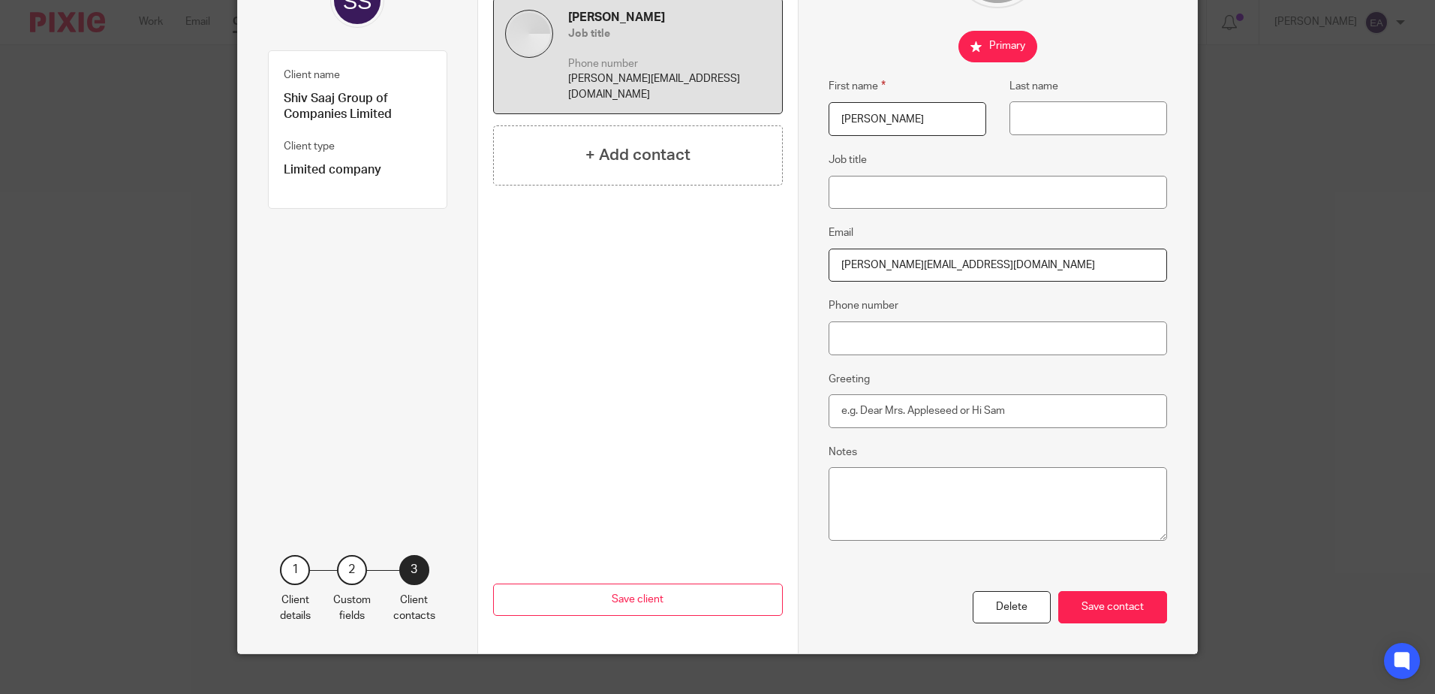
scroll to position [193, 0]
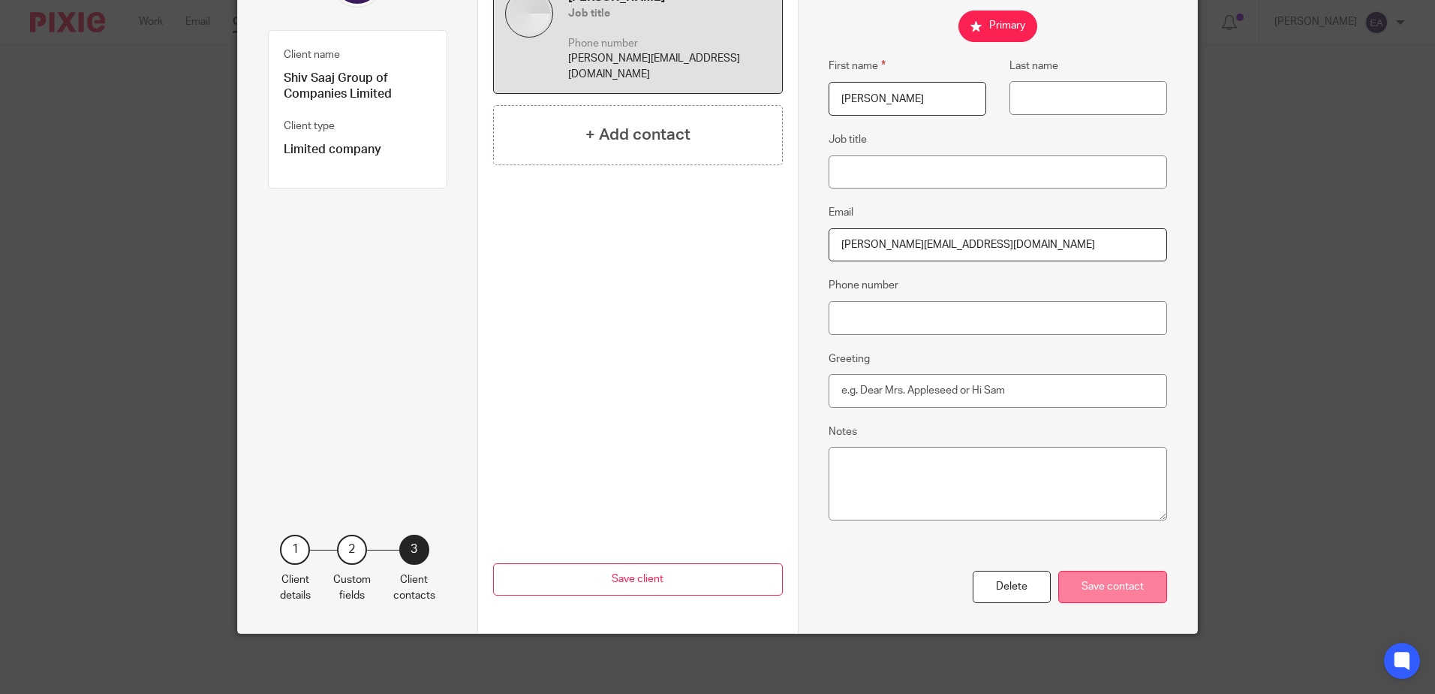
type input "[PERSON_NAME][EMAIL_ADDRESS][DOMAIN_NAME]"
click at [1088, 584] on div "Save contact" at bounding box center [1112, 586] width 109 height 32
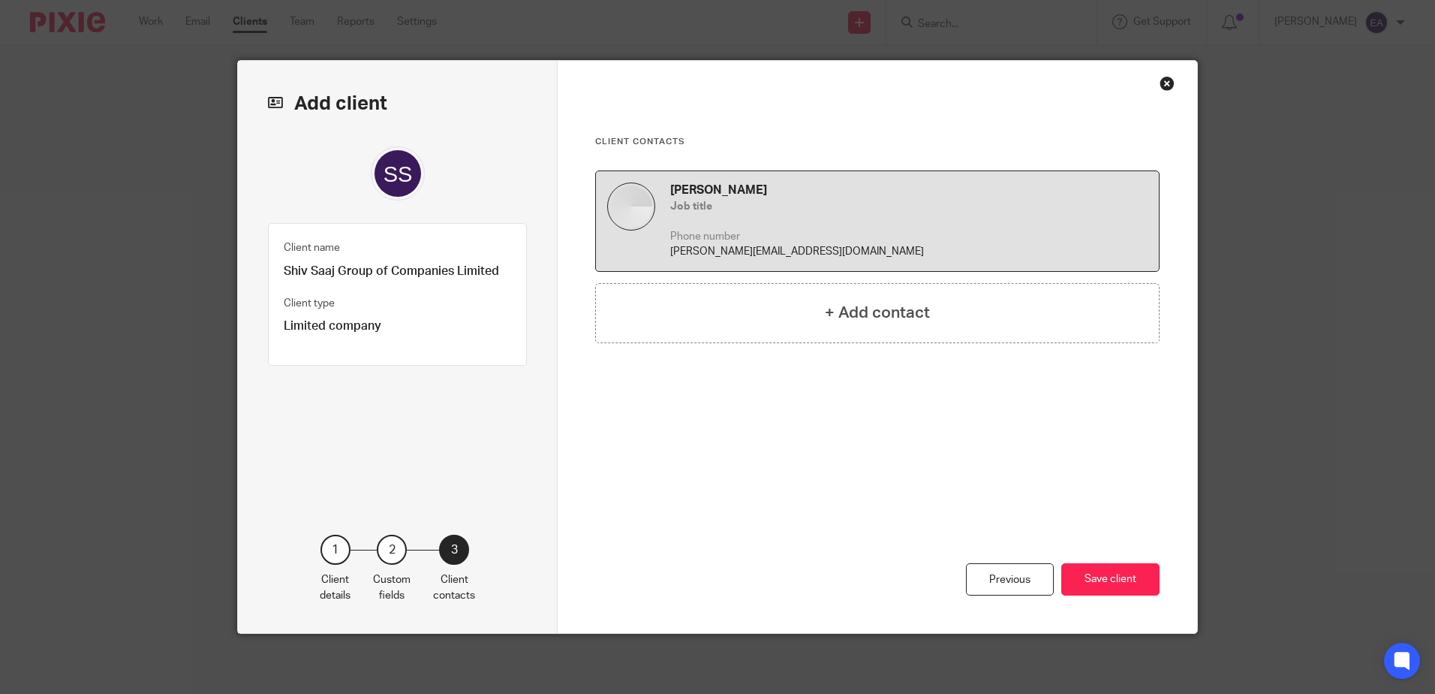
click at [1088, 584] on button "Save client" at bounding box center [1110, 579] width 98 height 32
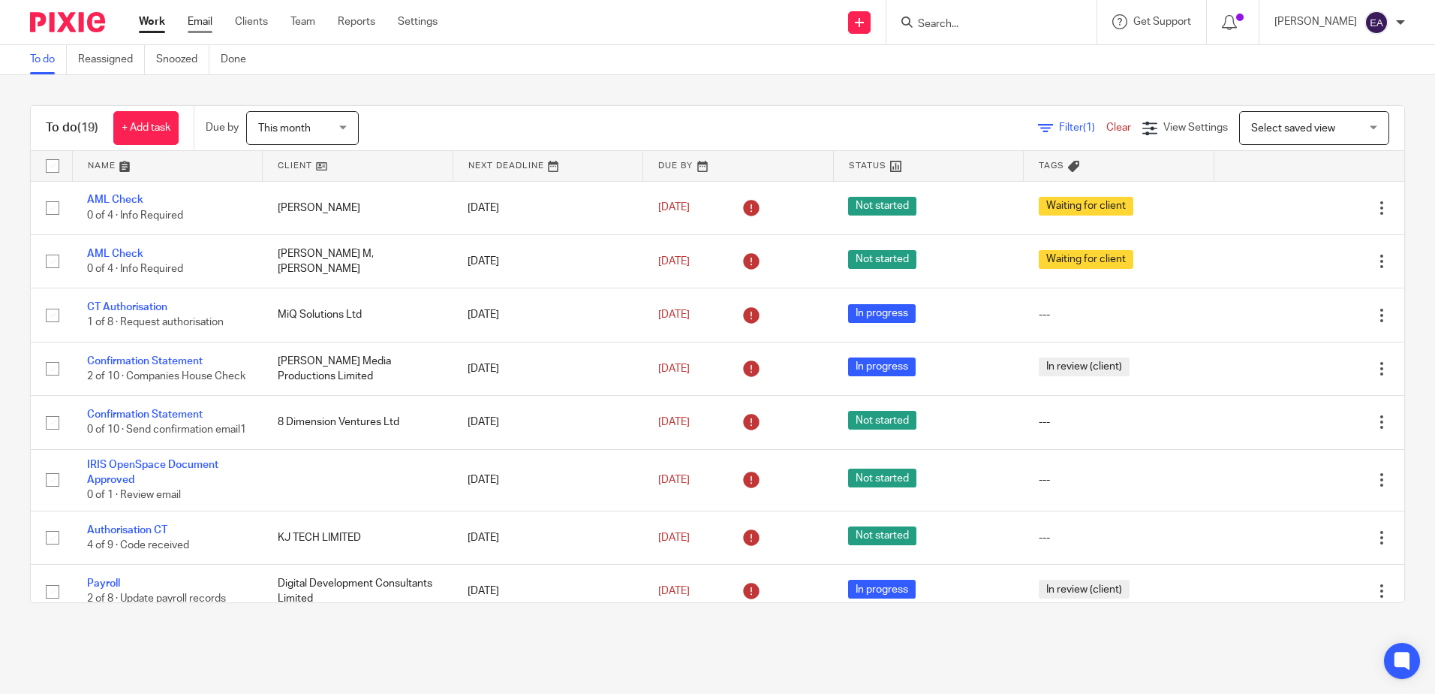
click at [201, 21] on link "Email" at bounding box center [200, 21] width 25 height 15
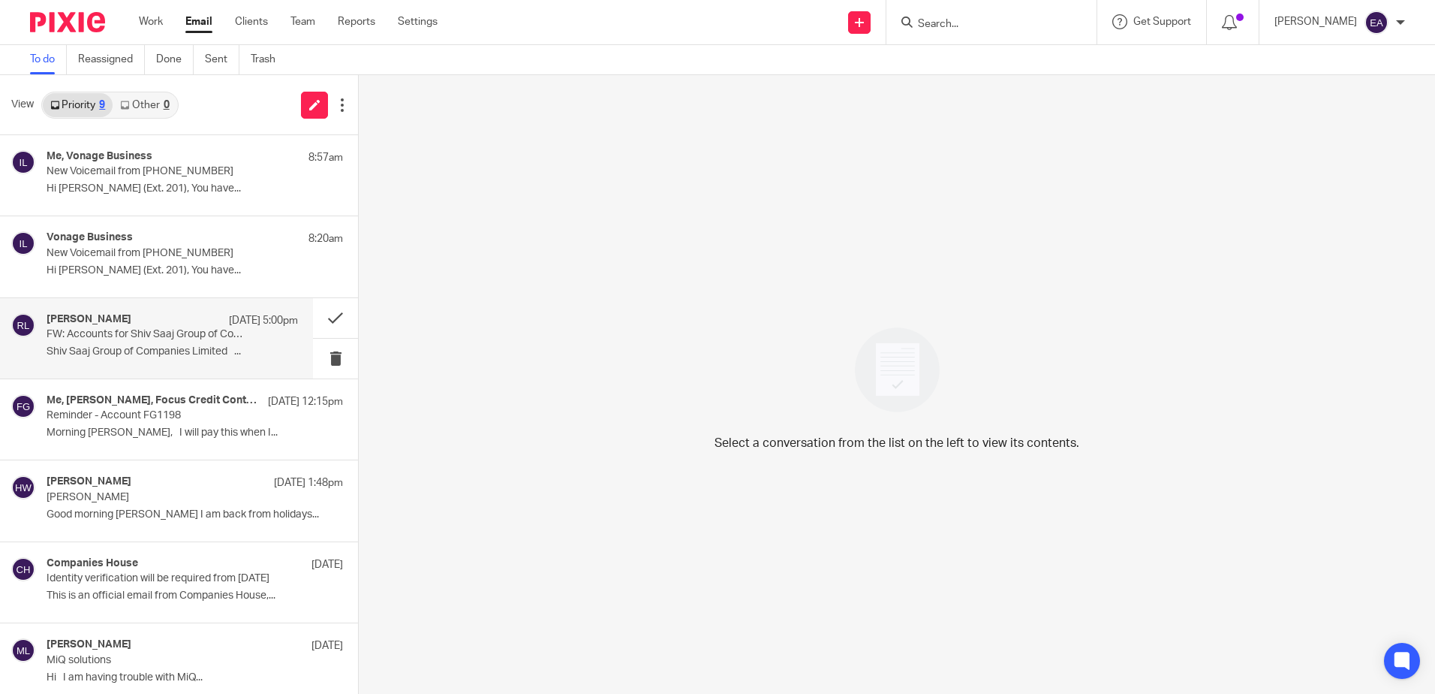
click at [131, 373] on div "[PERSON_NAME] [DATE] 5:00pm FW: Accounts for Shiv Saaj Group of Companies Limit…" at bounding box center [156, 338] width 313 height 80
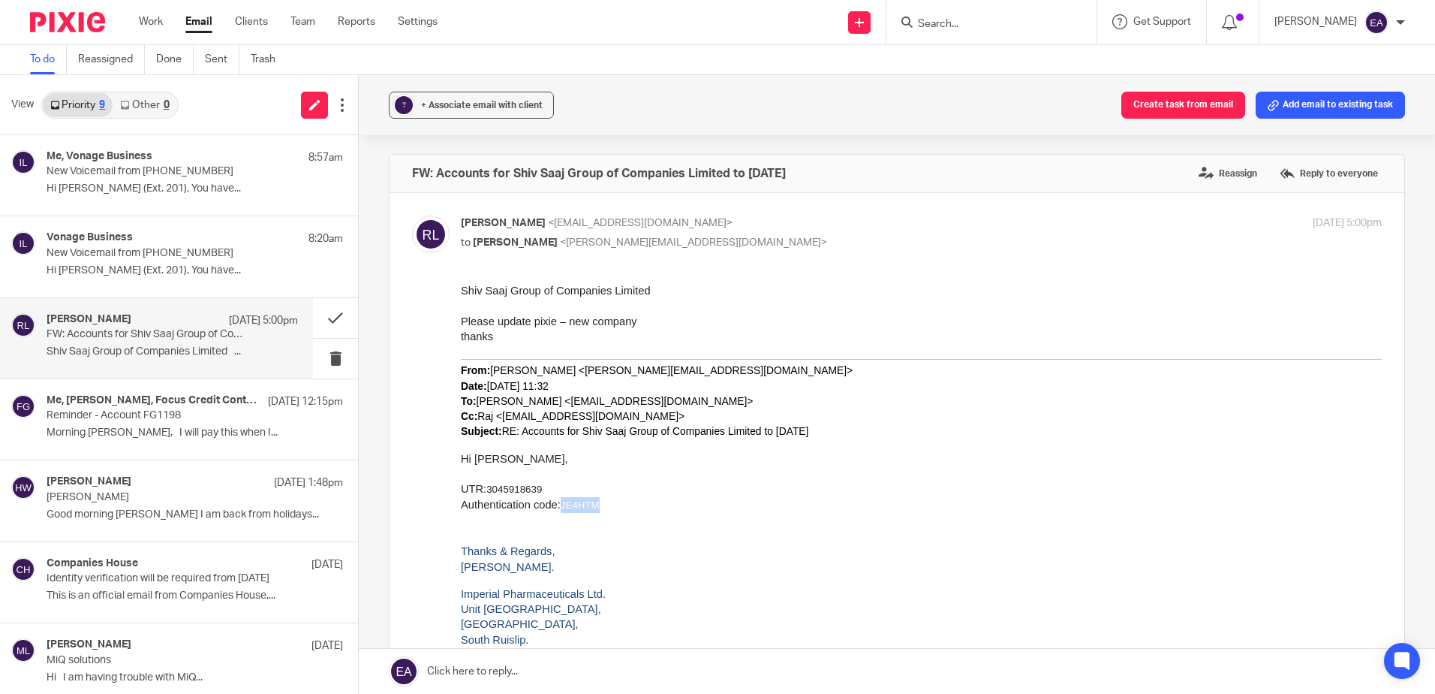
drag, startPoint x: 612, startPoint y: 509, endPoint x: 563, endPoint y: 510, distance: 49.5
click at [563, 510] on p "Authentication code: JE4HTM" at bounding box center [921, 505] width 921 height 16
copy span "JE4HTM"
drag, startPoint x: 545, startPoint y: 492, endPoint x: 488, endPoint y: 486, distance: 57.4
click at [488, 486] on p "UTR: 3045918639" at bounding box center [921, 489] width 921 height 16
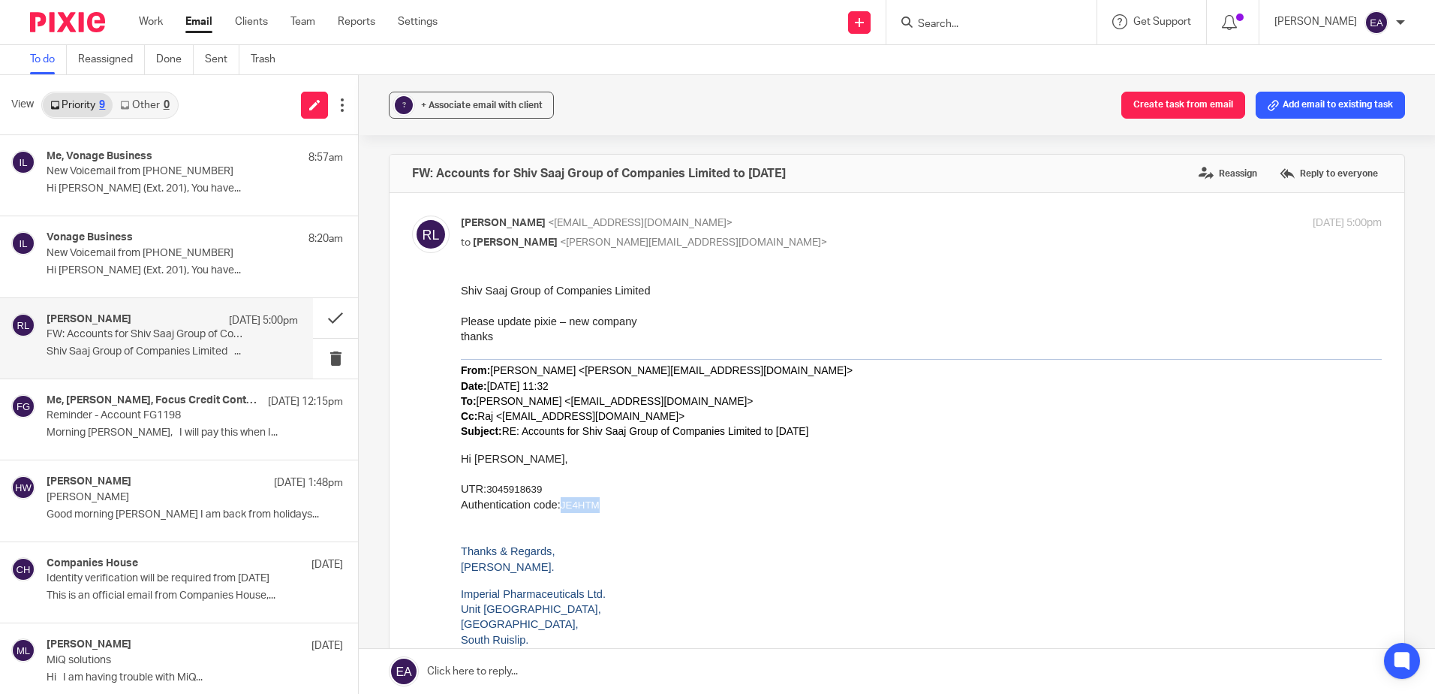
copy span "3045918639"
click at [458, 109] on span "+ Associate email with client" at bounding box center [482, 105] width 122 height 9
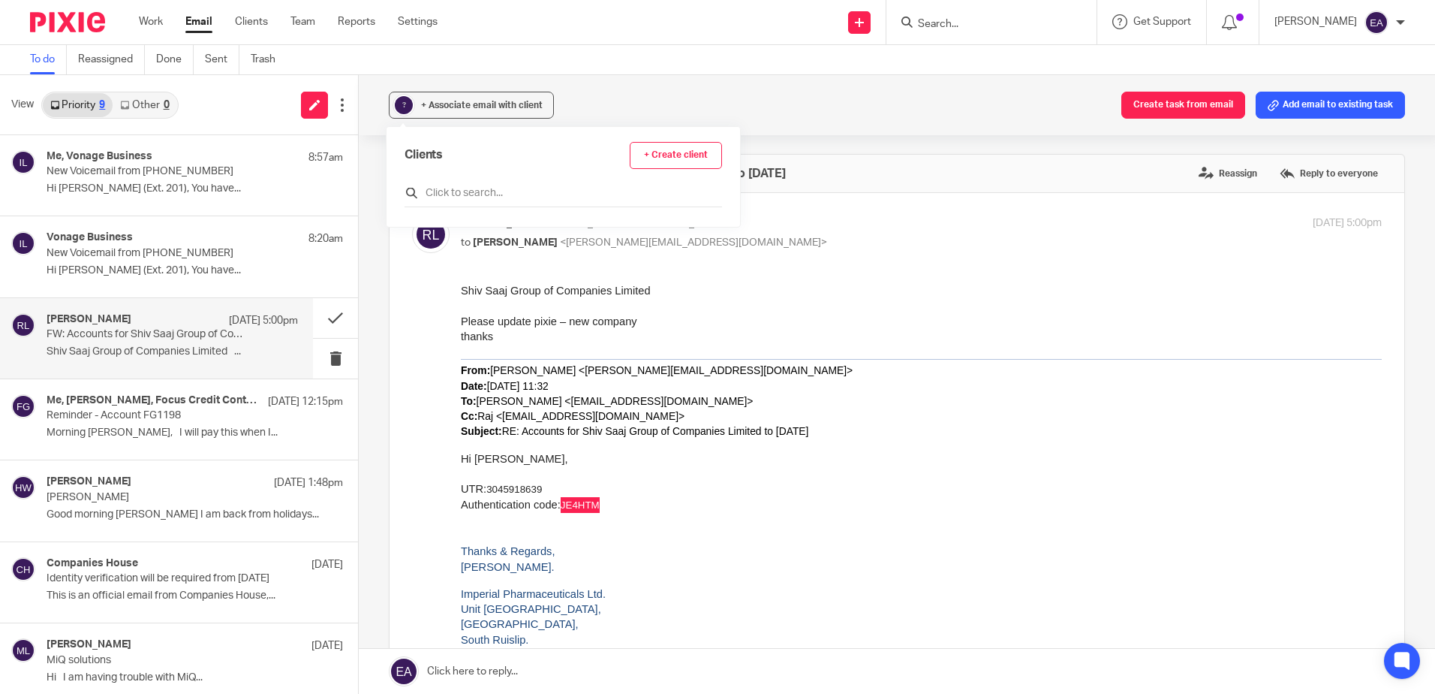
click at [460, 194] on input "text" at bounding box center [564, 192] width 318 height 15
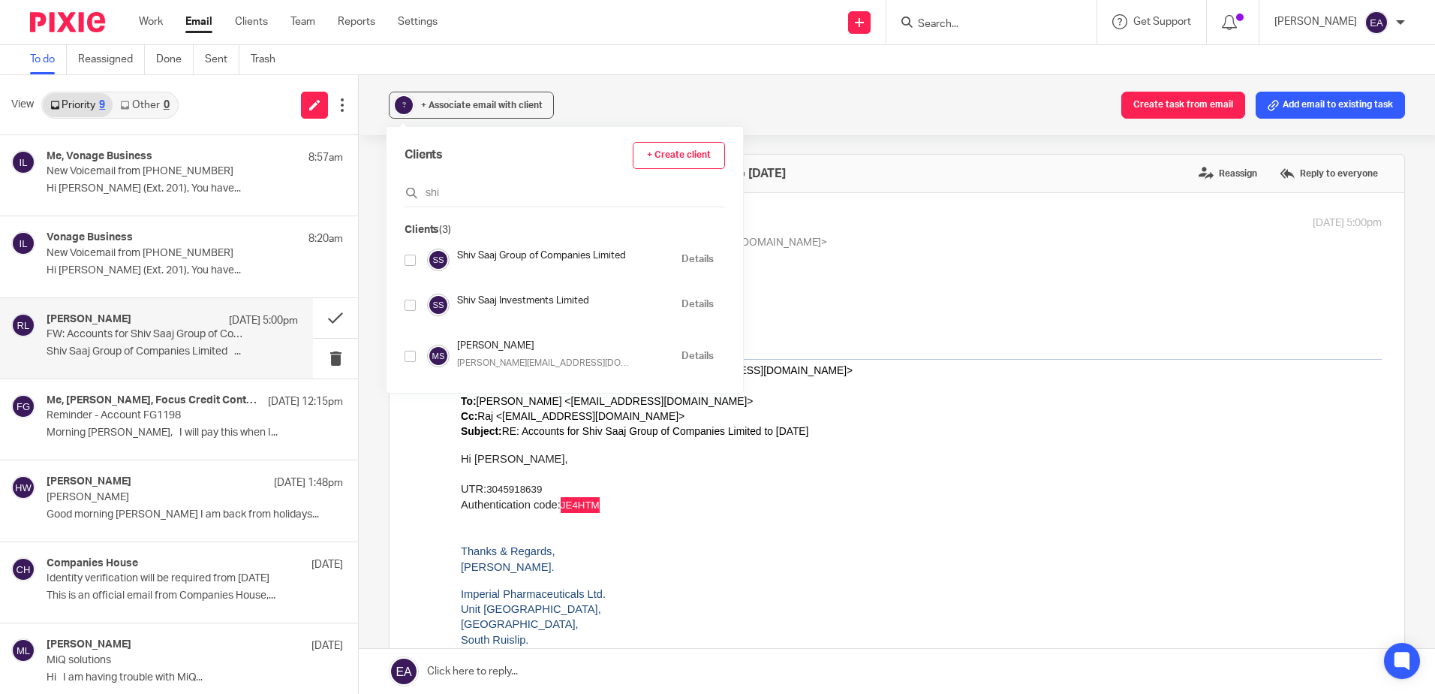
type input "shi"
click at [411, 264] on input "checkbox" at bounding box center [410, 259] width 11 height 11
checkbox input "true"
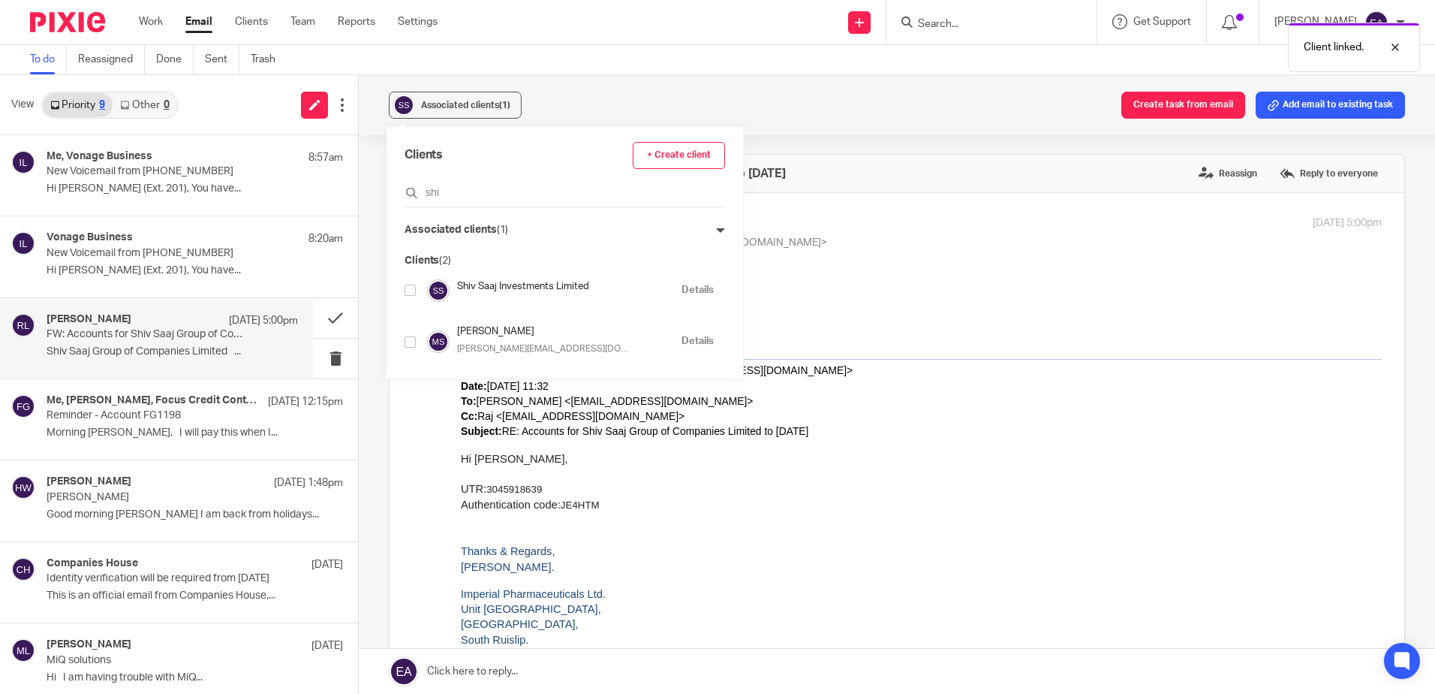
click at [862, 510] on p "Authentication code: JE4HTM" at bounding box center [921, 505] width 921 height 16
click at [716, 226] on icon at bounding box center [720, 230] width 9 height 9
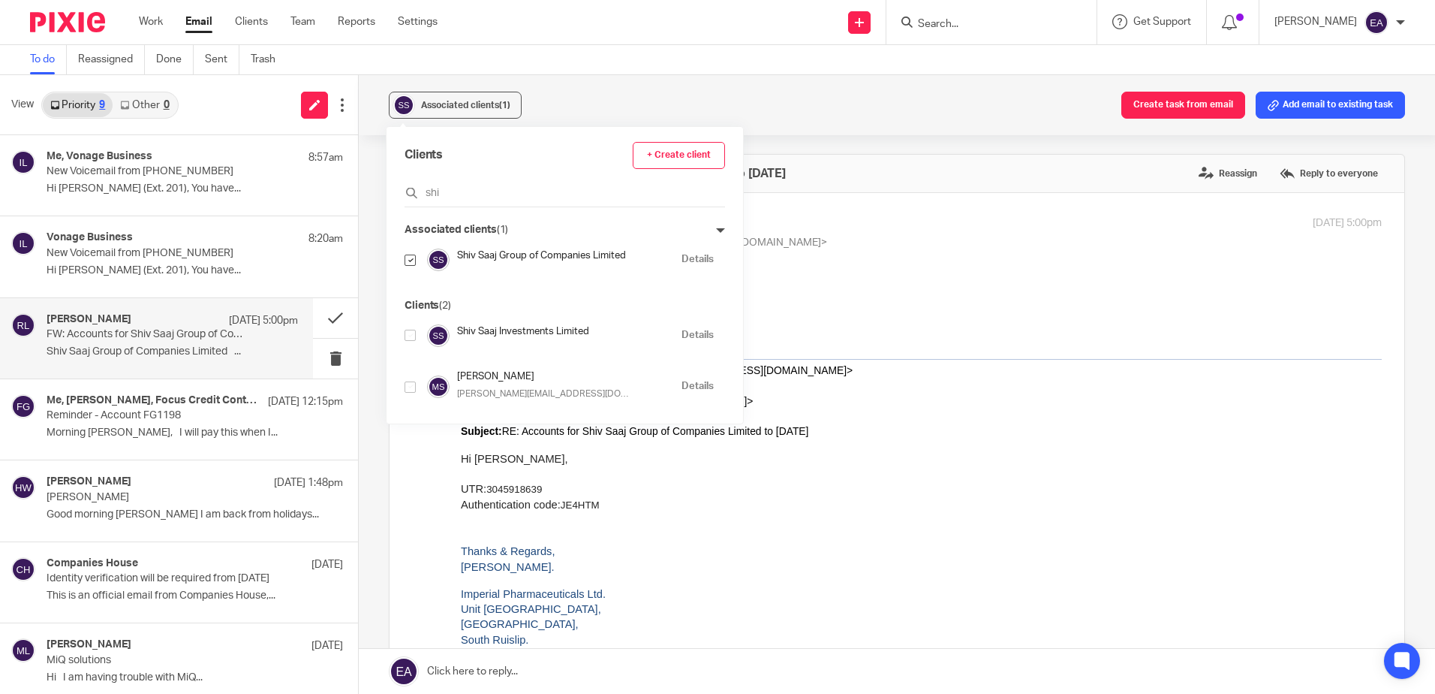
click at [919, 338] on p "thanks" at bounding box center [921, 336] width 921 height 15
click at [965, 553] on p "Thanks & Regards," at bounding box center [921, 550] width 921 height 15
click at [152, 23] on link "Work" at bounding box center [151, 21] width 24 height 15
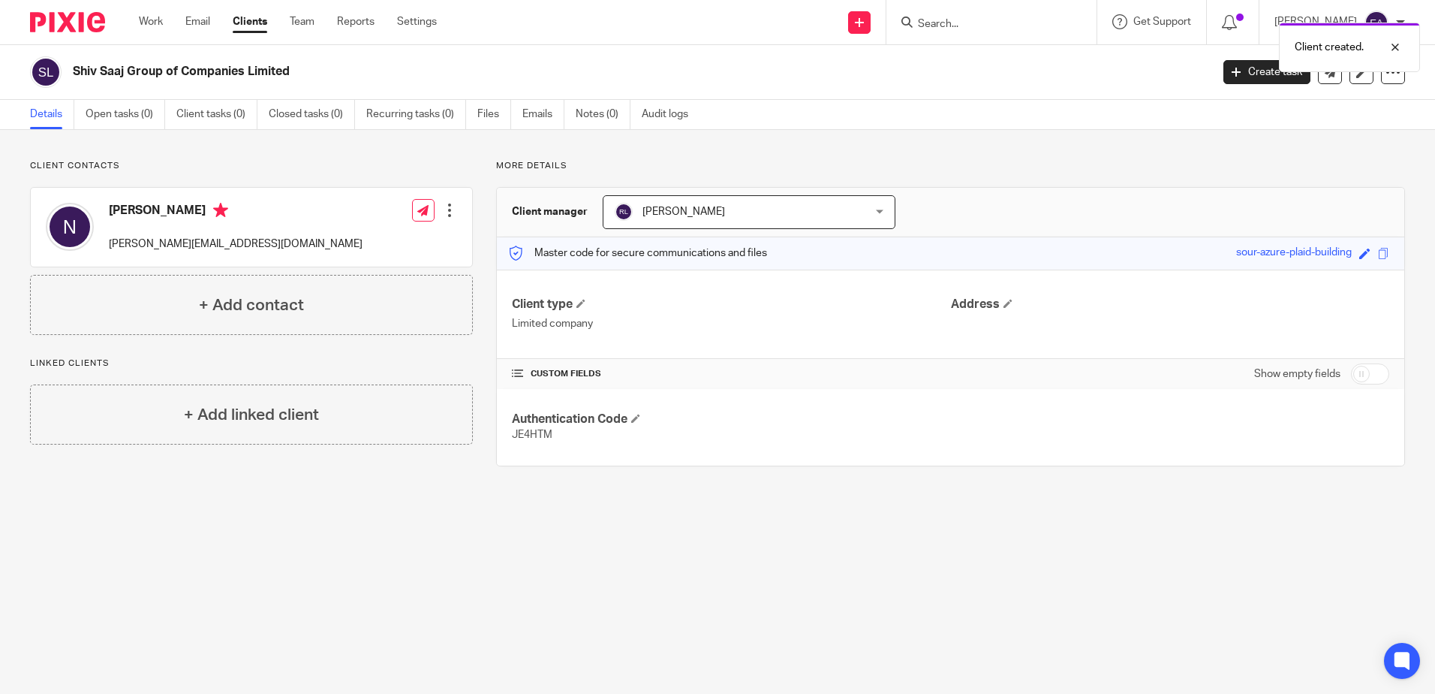
click at [1359, 372] on input "checkbox" at bounding box center [1370, 373] width 38 height 21
checkbox input "true"
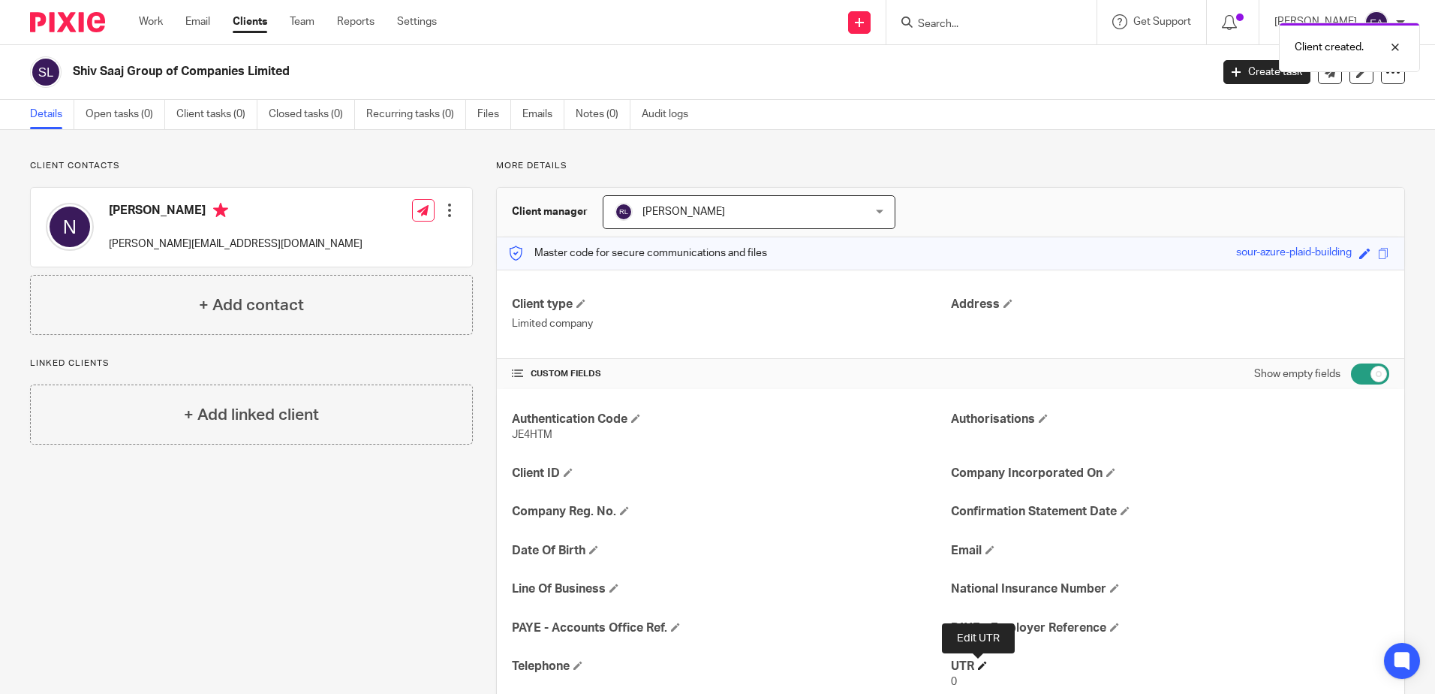
click at [982, 661] on span at bounding box center [982, 665] width 9 height 9
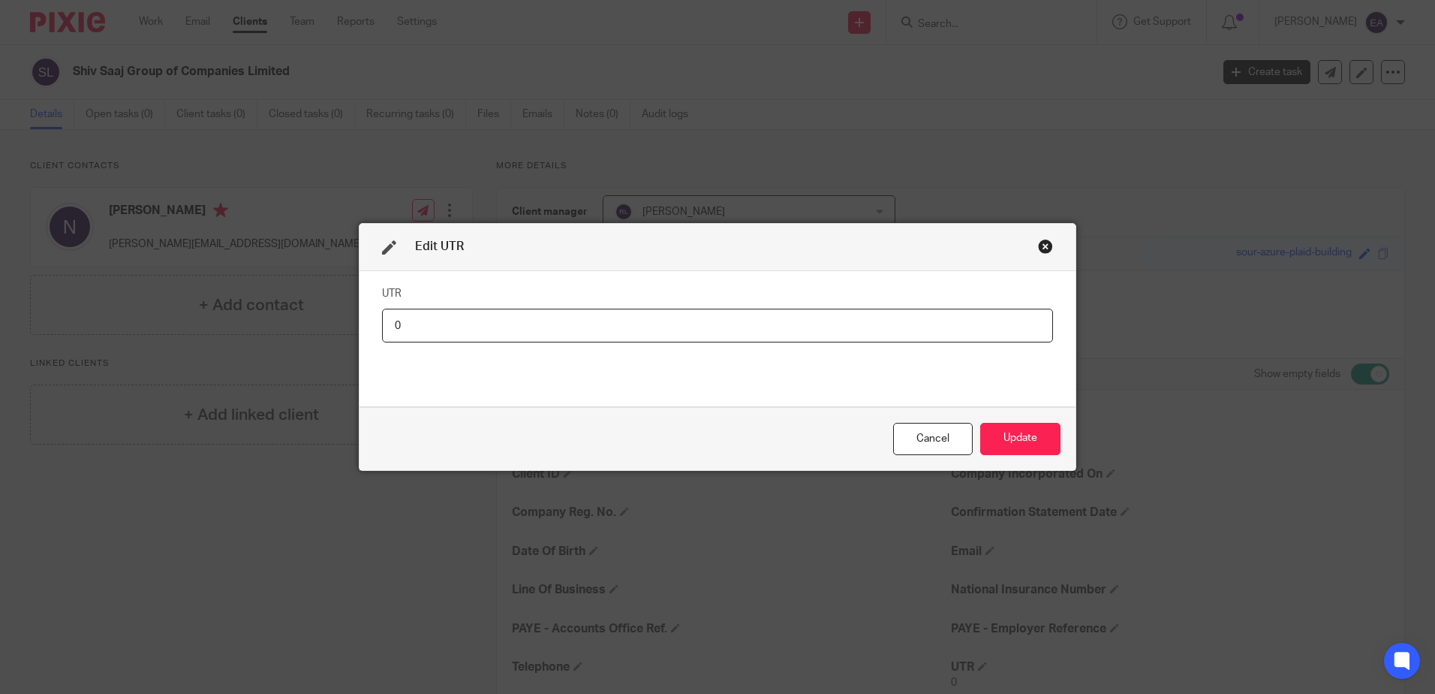
drag, startPoint x: 419, startPoint y: 327, endPoint x: 378, endPoint y: 322, distance: 41.6
click at [382, 322] on input "0" at bounding box center [717, 325] width 671 height 34
type input "3045918639"
click at [1028, 438] on button "Update" at bounding box center [1020, 439] width 80 height 32
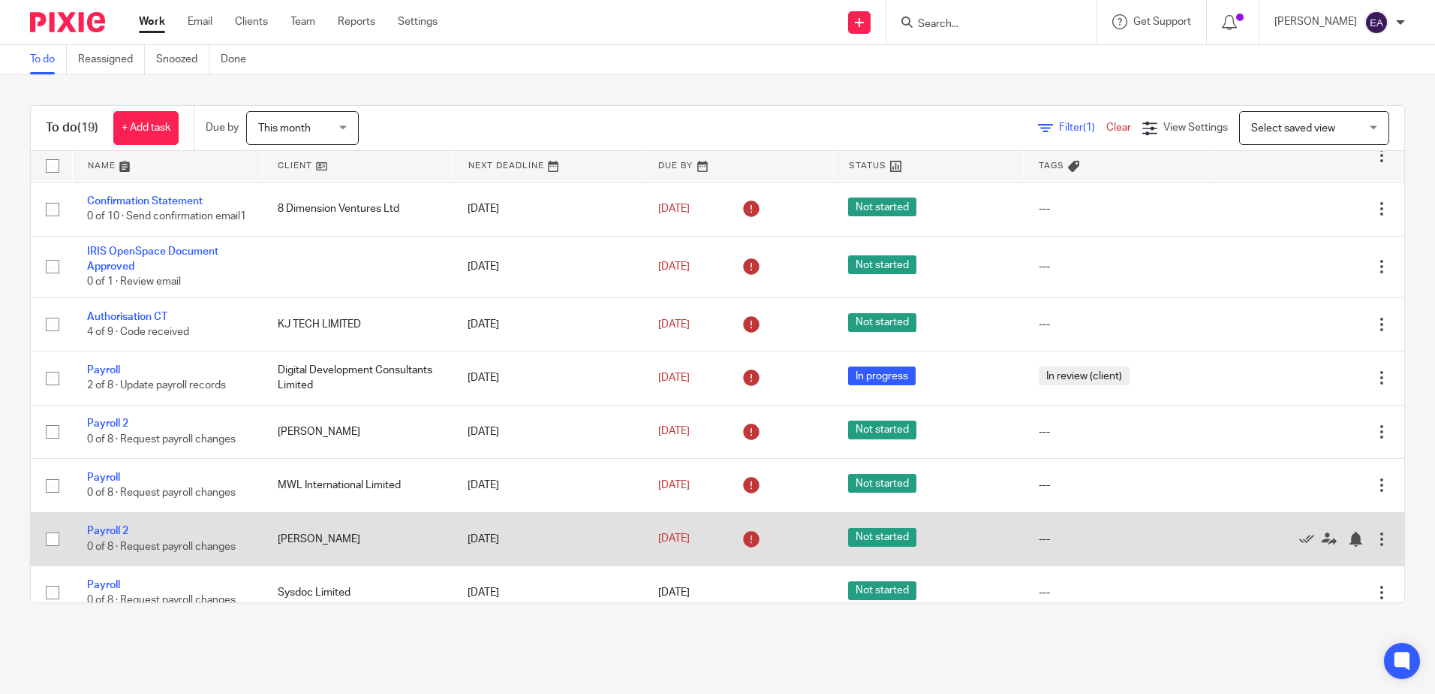
scroll to position [300, 0]
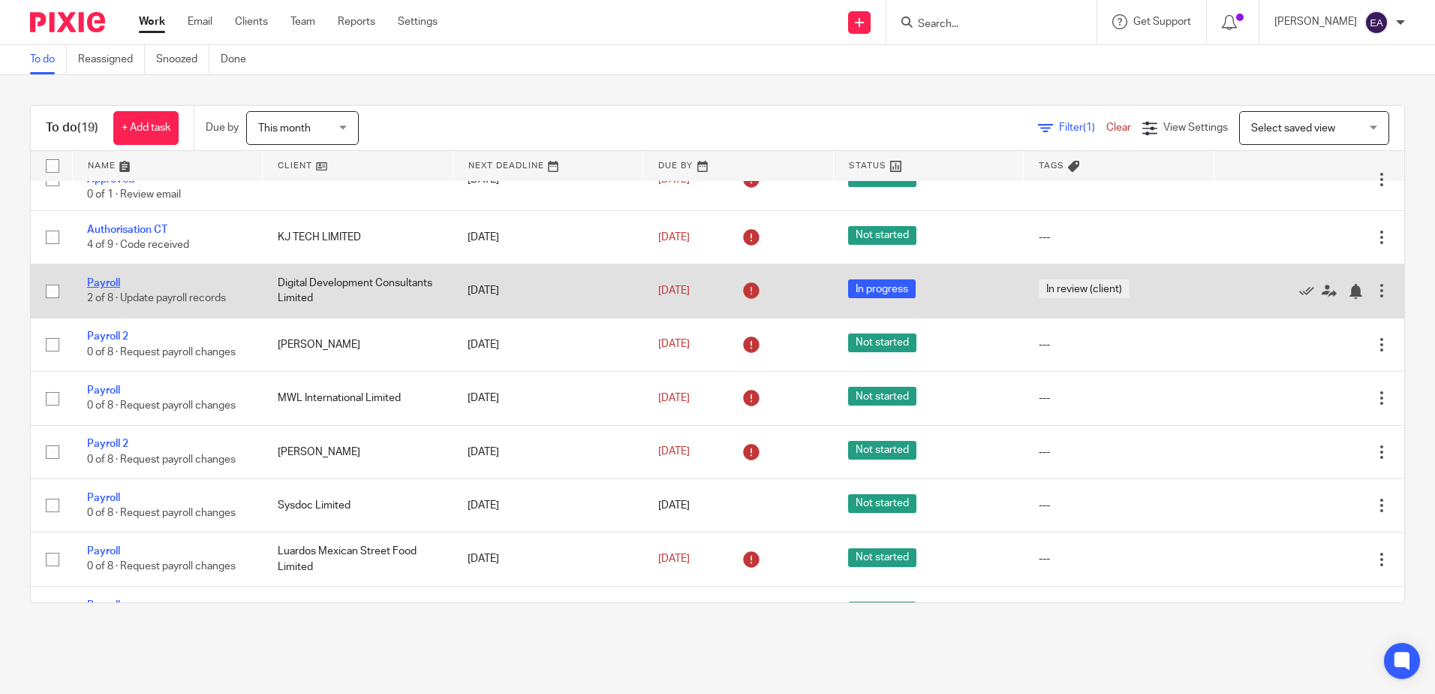
click at [104, 288] on link "Payroll" at bounding box center [103, 283] width 33 height 11
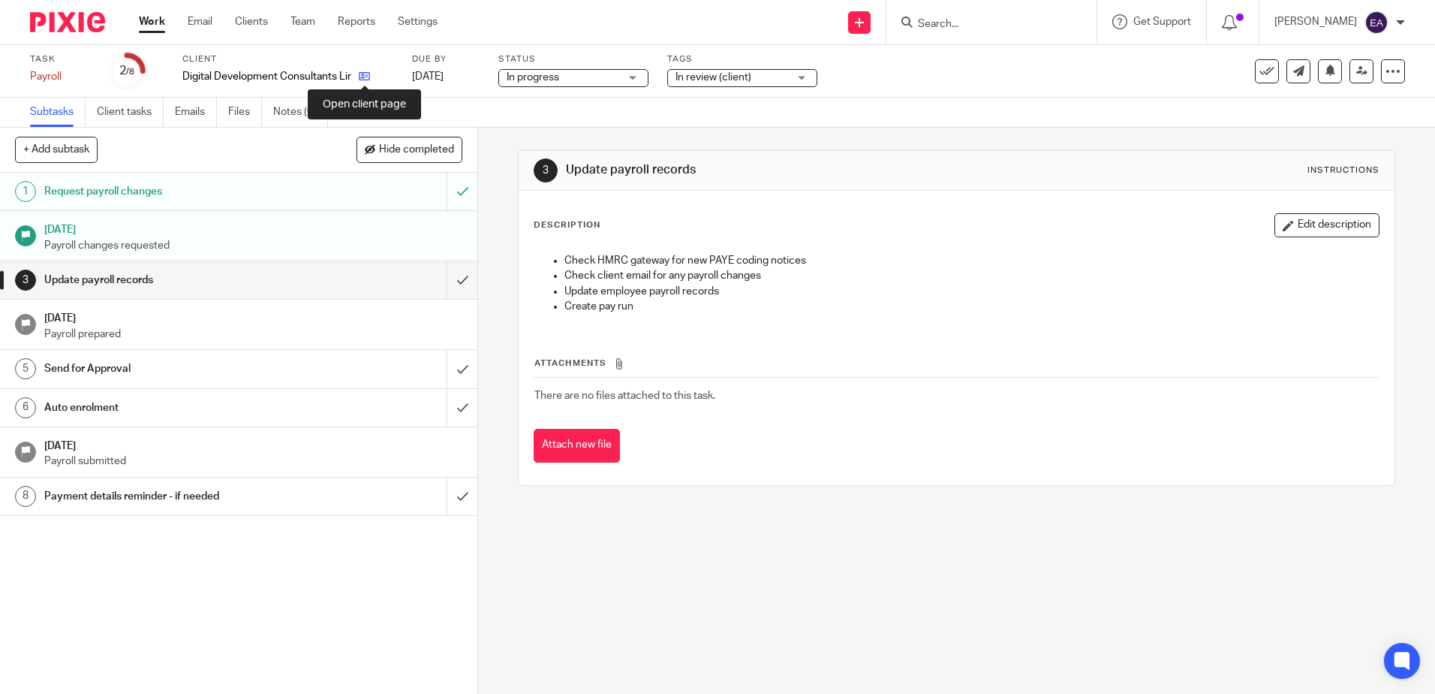
click at [364, 71] on icon at bounding box center [364, 76] width 11 height 11
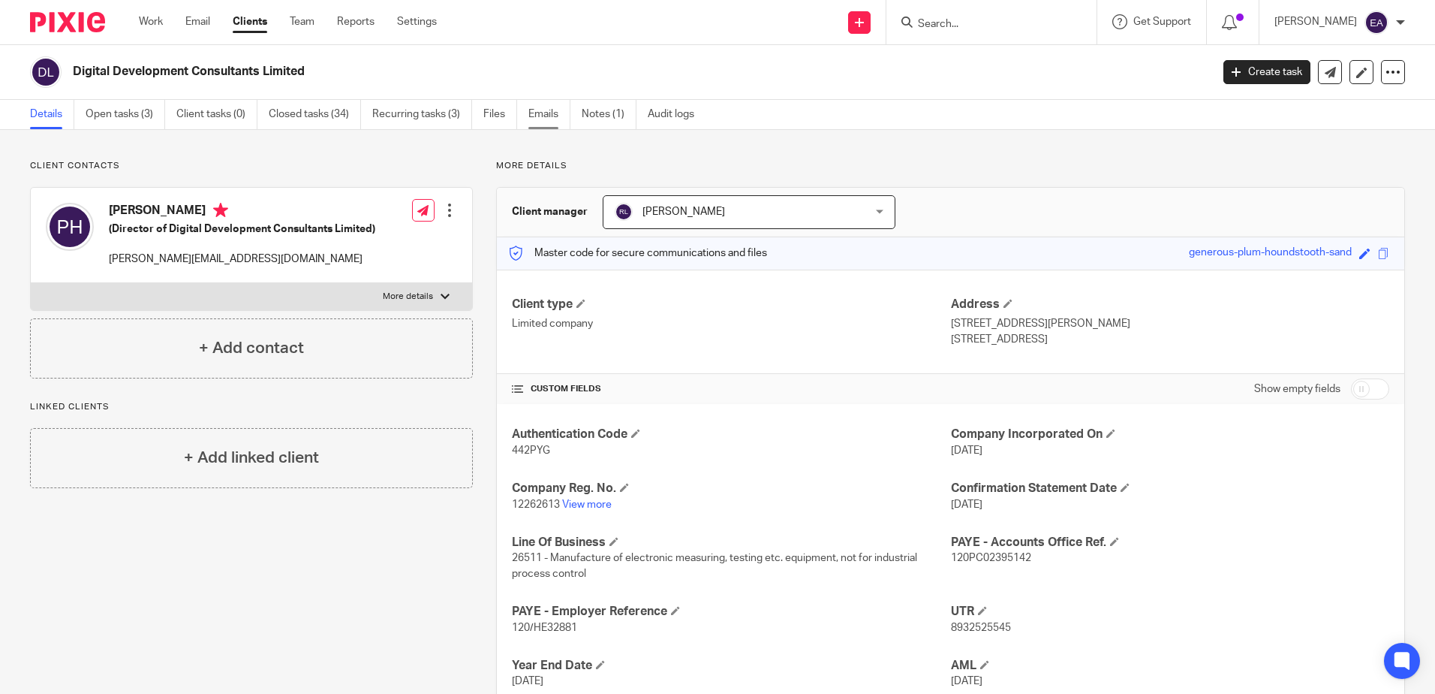
click at [539, 114] on link "Emails" at bounding box center [549, 114] width 42 height 29
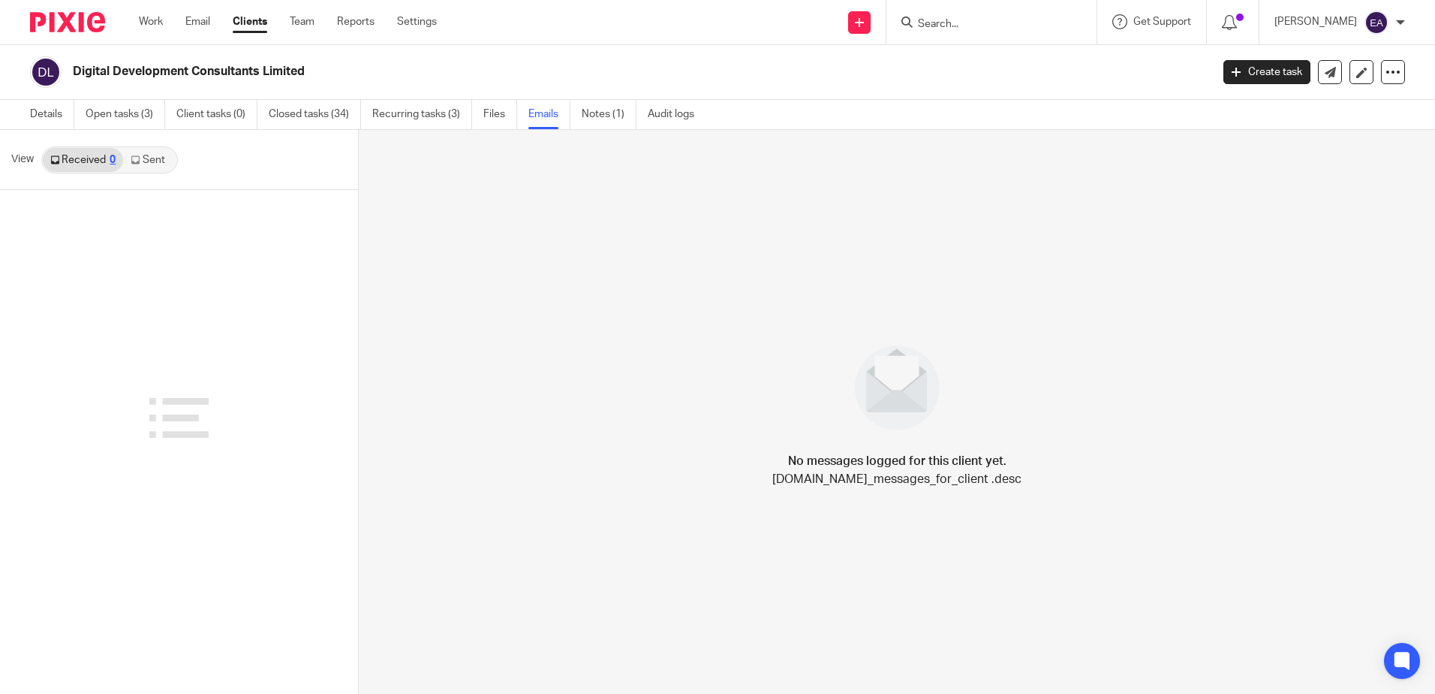
click at [152, 153] on link "Sent" at bounding box center [149, 160] width 53 height 24
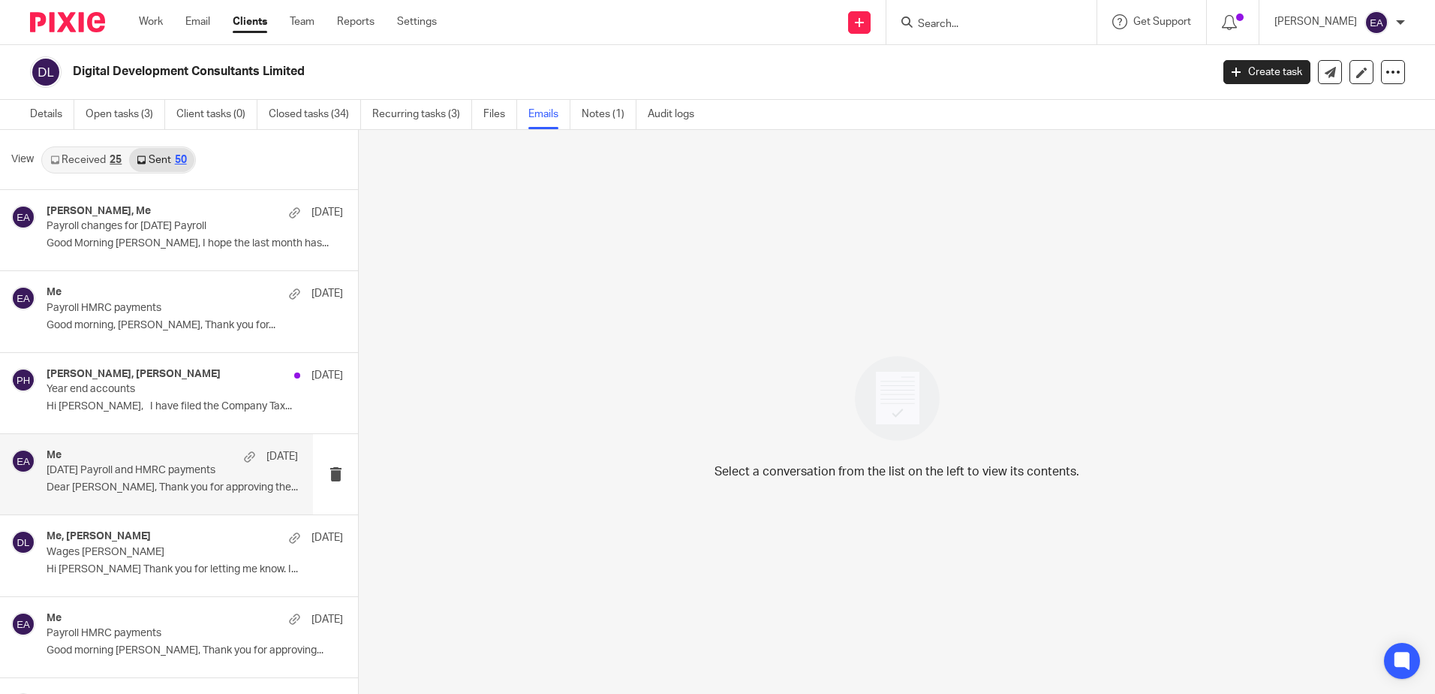
click at [152, 480] on div "Me [DATE] [DATE] Payroll and HMRC payments Dear [PERSON_NAME], Thank you for ap…" at bounding box center [172, 474] width 251 height 50
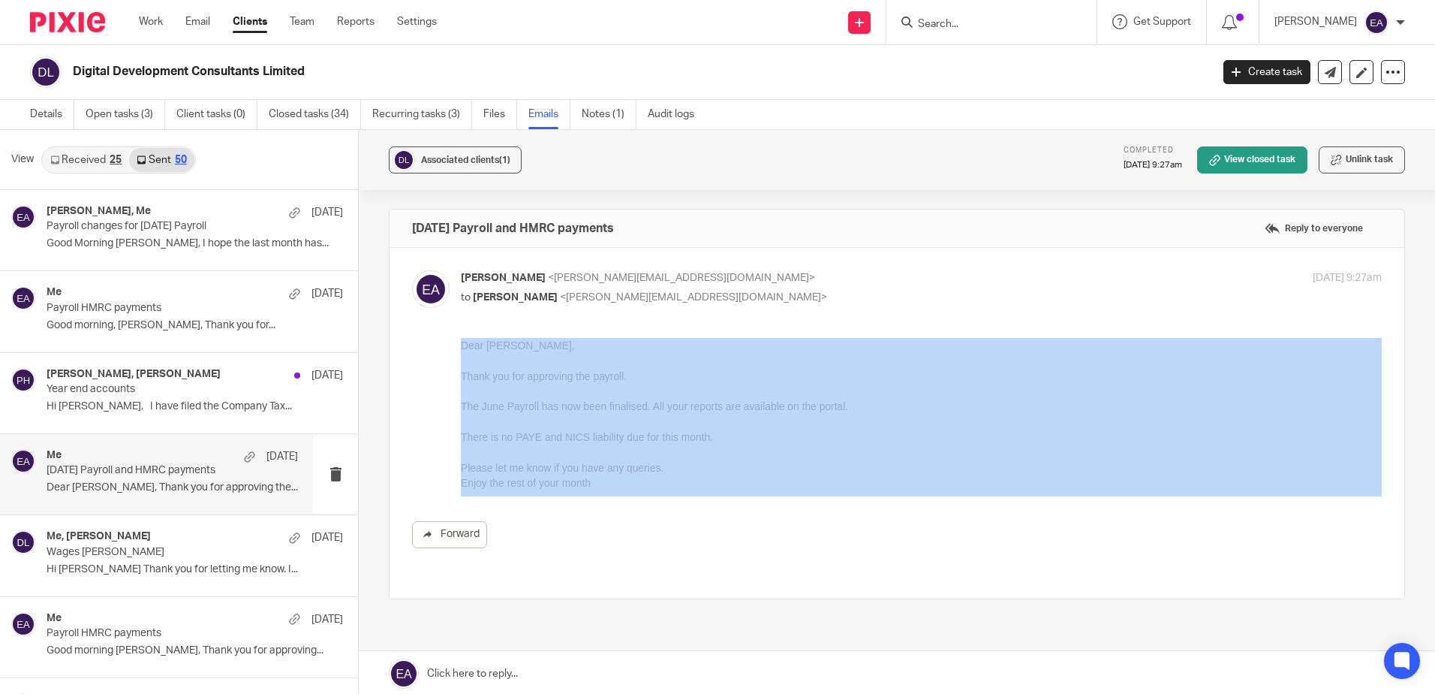
drag, startPoint x: 624, startPoint y: 494, endPoint x: 449, endPoint y: 444, distance: 182.0
click at [449, 444] on div "Forward" at bounding box center [897, 443] width 970 height 210
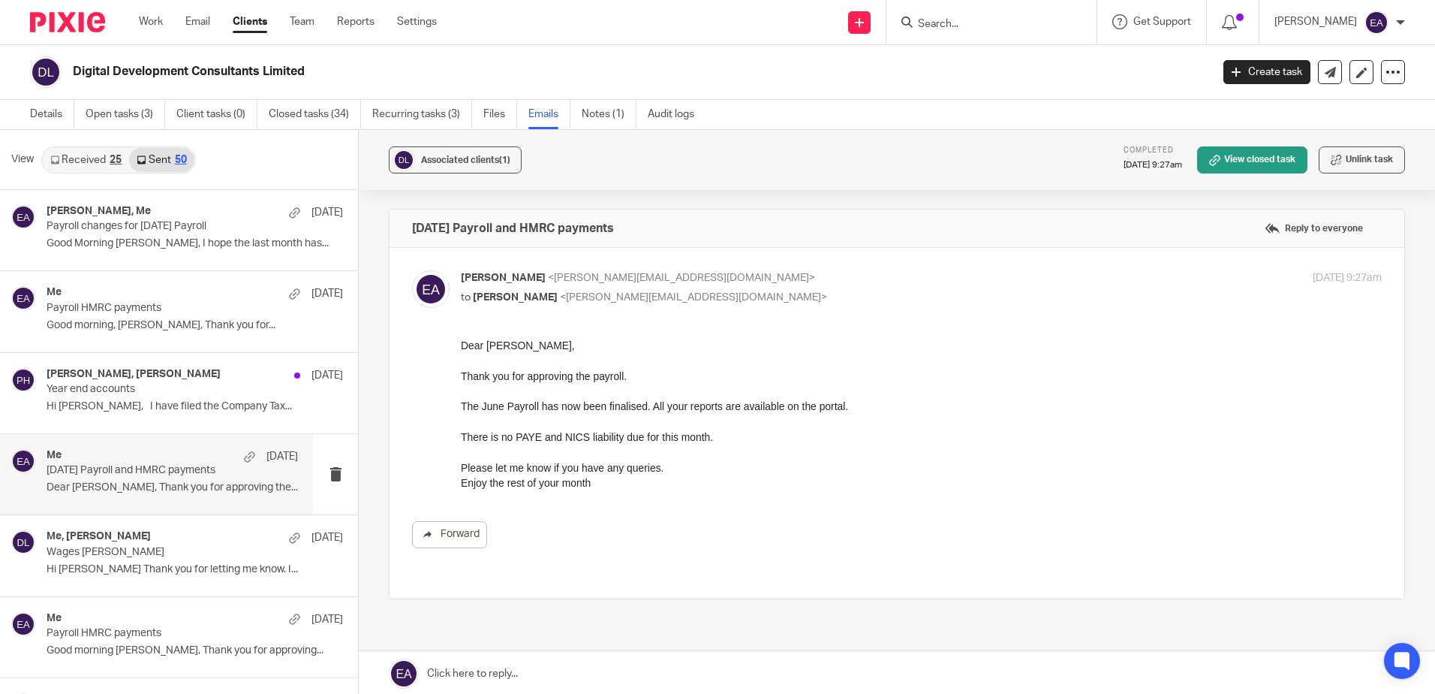
drag, startPoint x: 910, startPoint y: 781, endPoint x: 536, endPoint y: 429, distance: 514.0
click at [535, 429] on div "Dear [PERSON_NAME], Thank you for approving the payroll. The June Payroll has n…" at bounding box center [921, 414] width 921 height 153
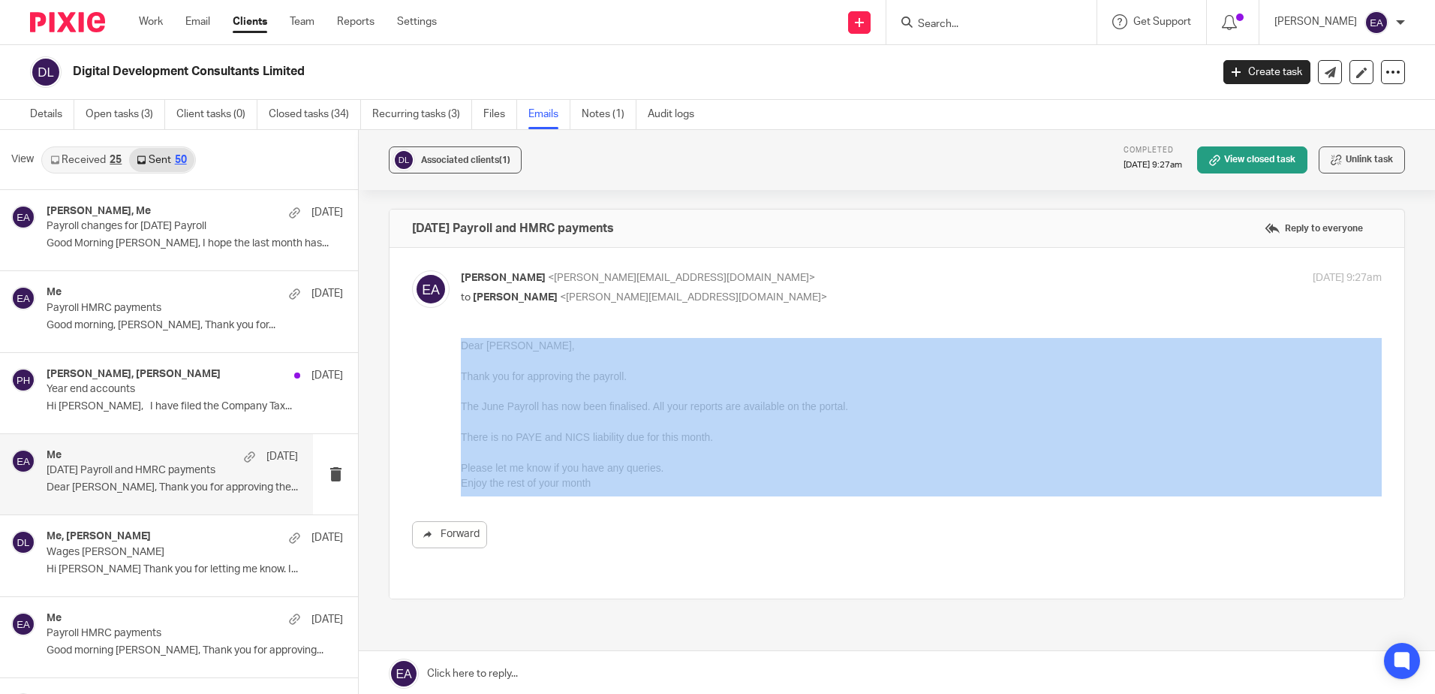
drag, startPoint x: 1072, startPoint y: 832, endPoint x: 473, endPoint y: 452, distance: 709.2
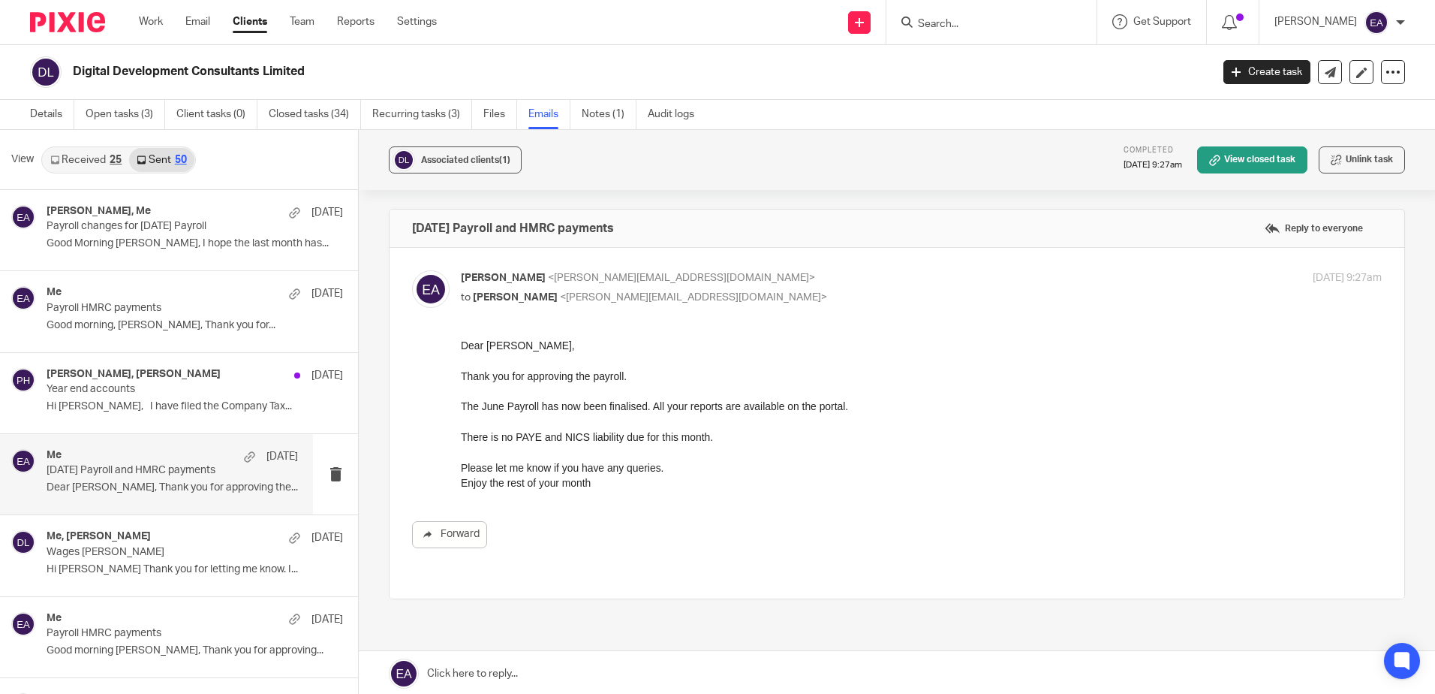
click at [473, 452] on p at bounding box center [921, 451] width 921 height 15
click at [187, 291] on div "Me 11 Jul" at bounding box center [172, 293] width 251 height 15
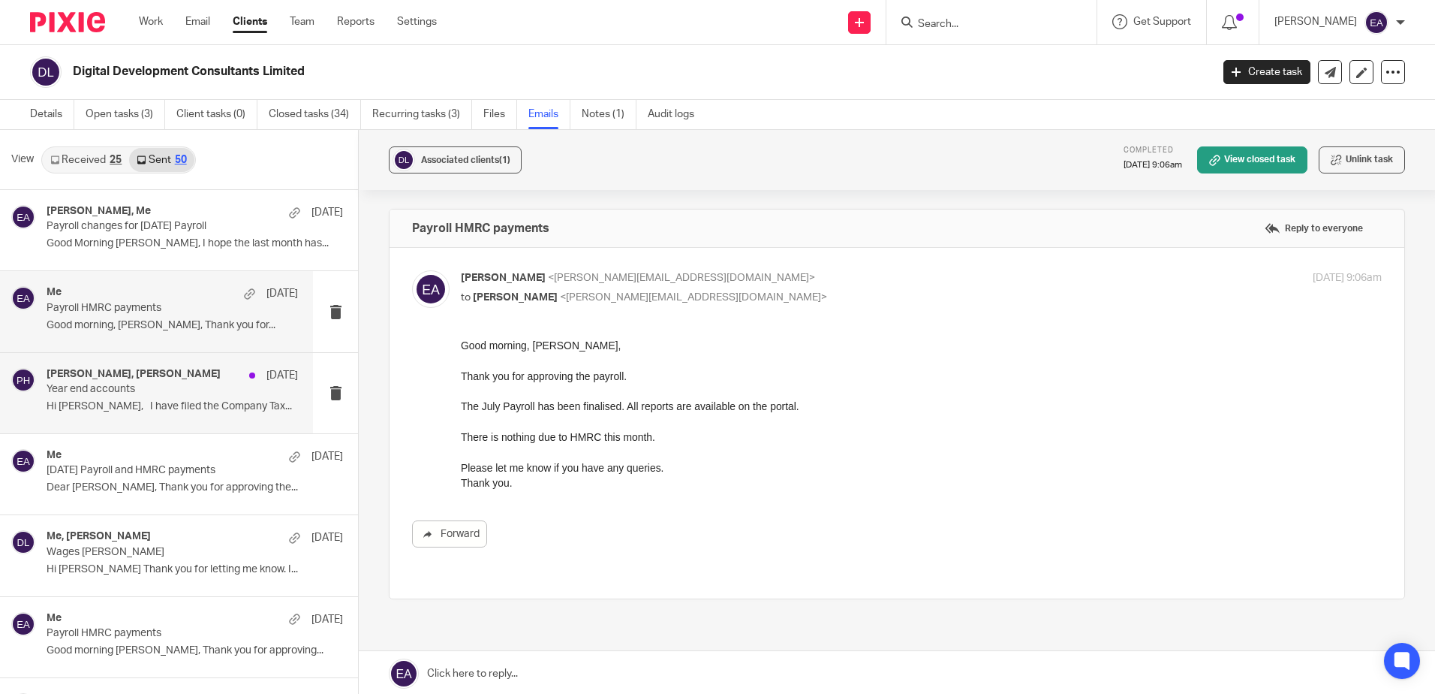
click at [158, 408] on p "Hi Peter, I have filed the Company Tax..." at bounding box center [172, 406] width 251 height 13
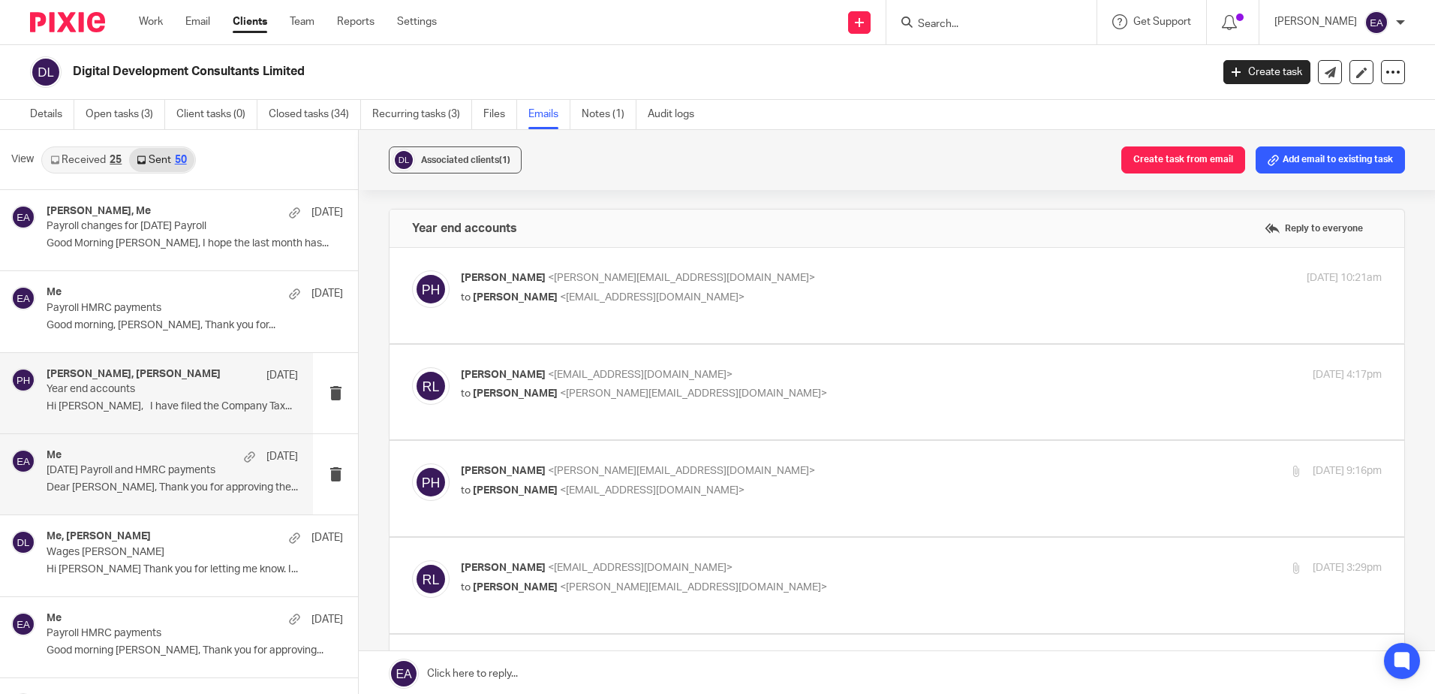
click at [150, 474] on p "June 2025 Payroll and HMRC payments" at bounding box center [147, 470] width 201 height 13
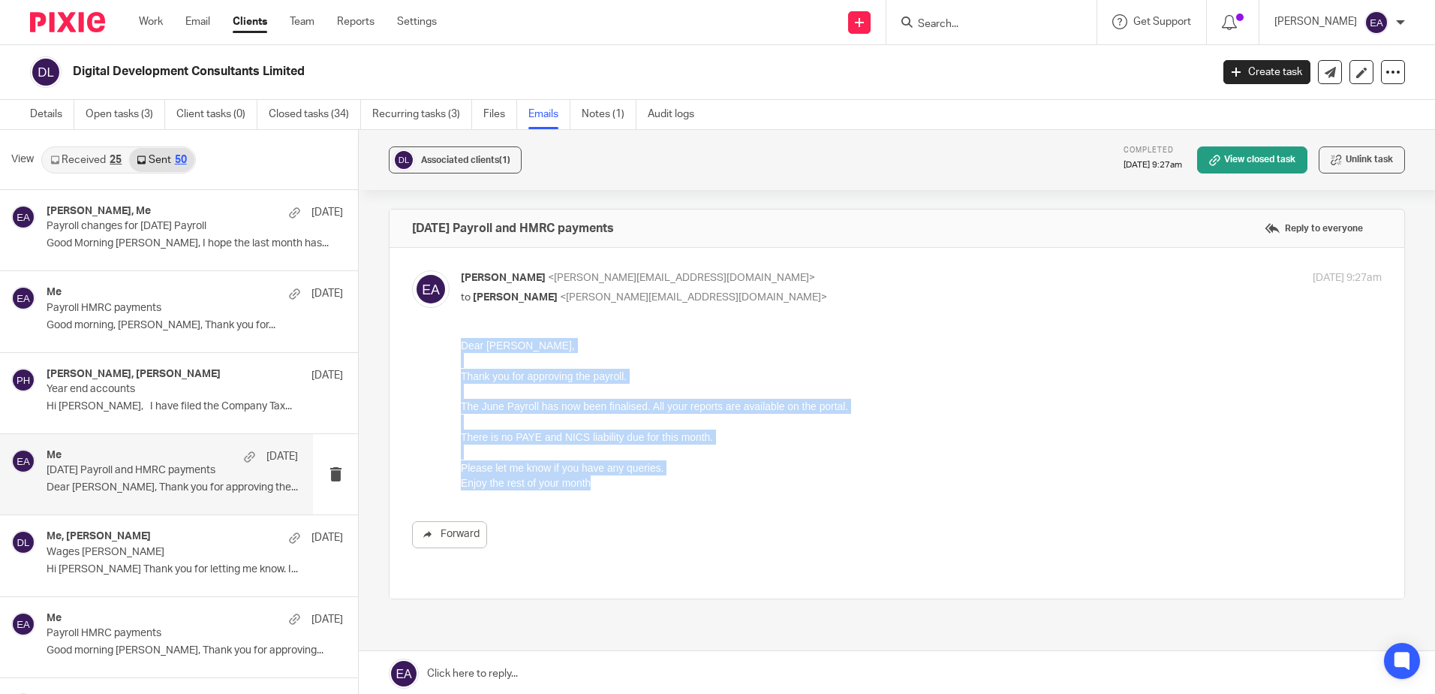
drag, startPoint x: 594, startPoint y: 487, endPoint x: 456, endPoint y: 320, distance: 217.5
click html "Dear Peter, Thank you for approving the payroll. The June Payroll has now been …"
drag, startPoint x: 456, startPoint y: 320, endPoint x: 492, endPoint y: 350, distance: 46.9
copy div "Dear Peter, Thank you for approving the payroll. The June Payroll has now been …"
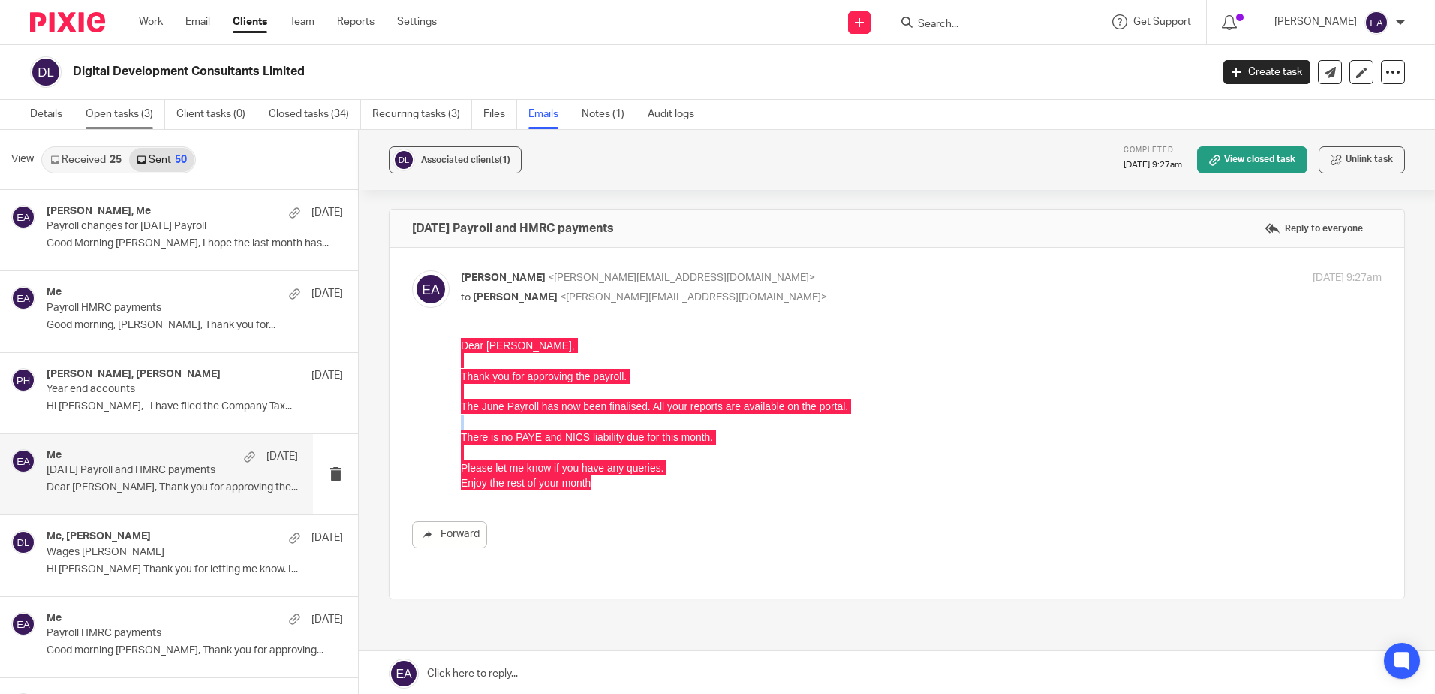
click at [117, 116] on link "Open tasks (3)" at bounding box center [126, 114] width 80 height 29
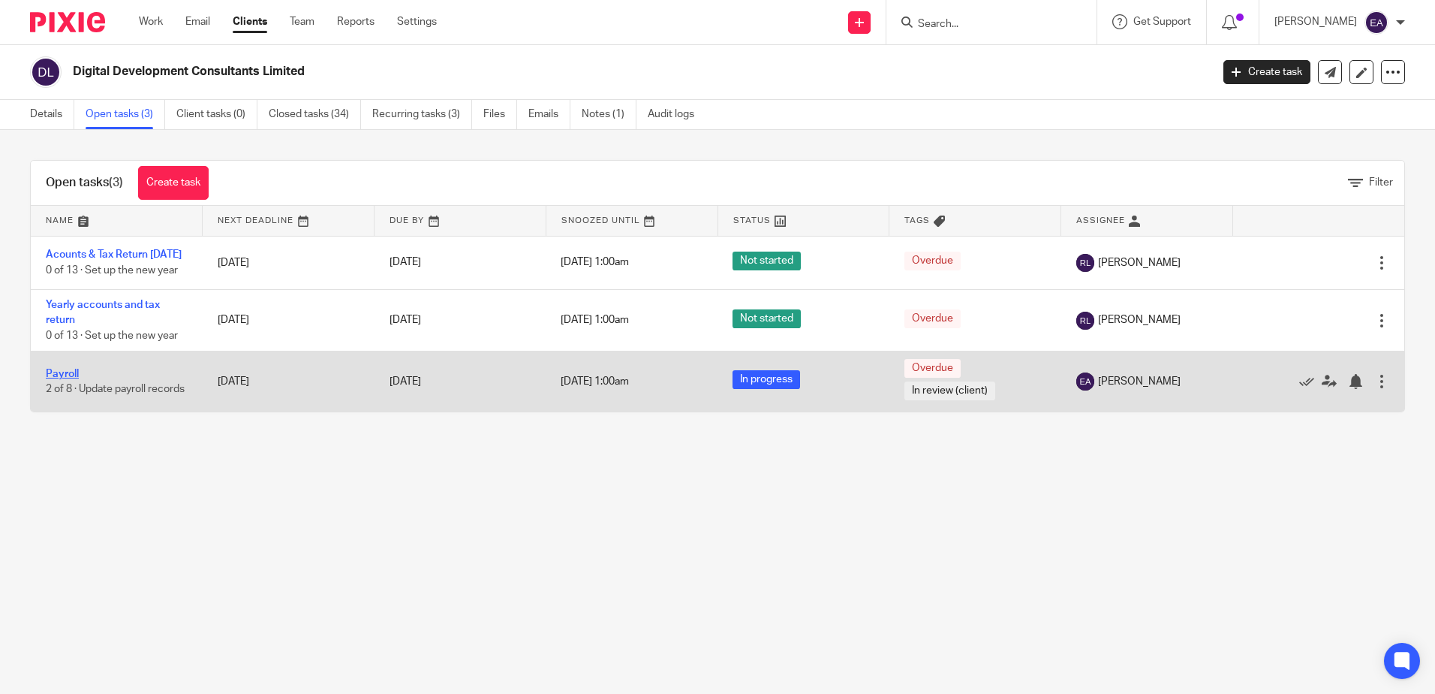
click at [71, 375] on link "Payroll" at bounding box center [62, 374] width 33 height 11
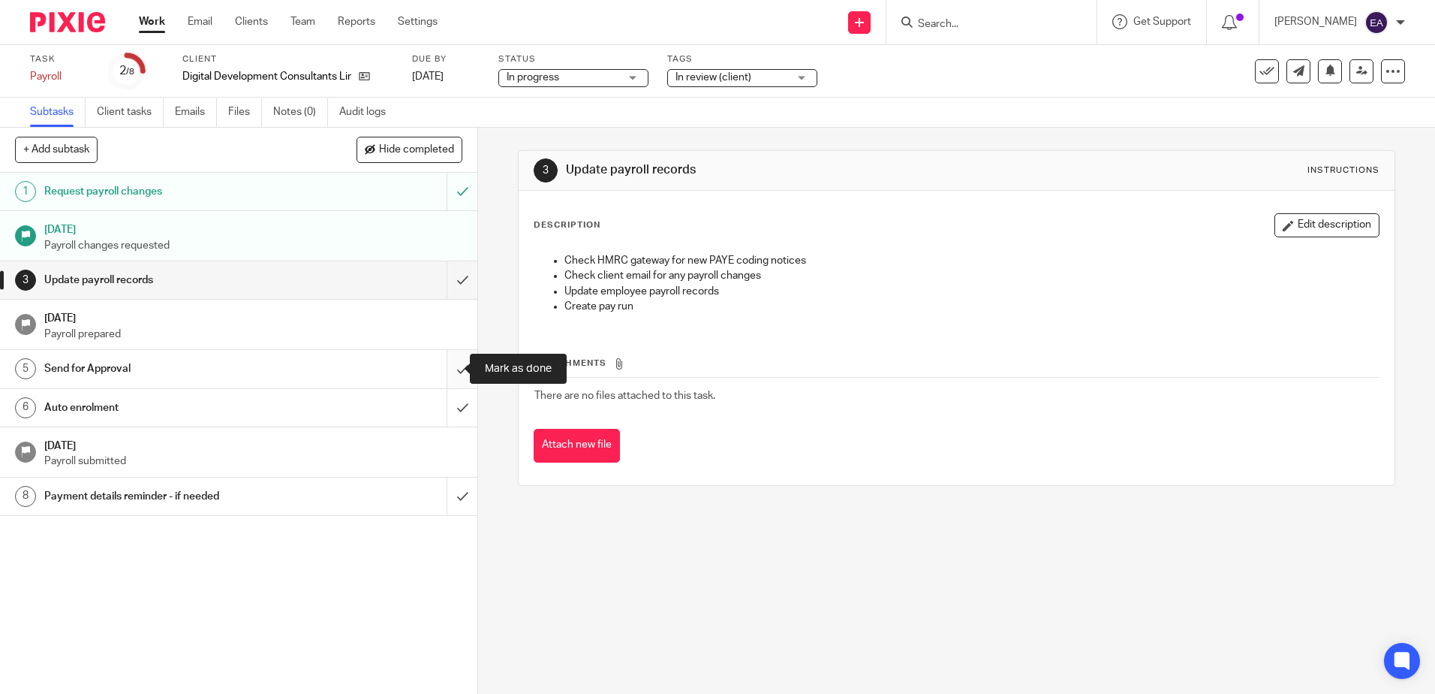
click at [453, 373] on input "submit" at bounding box center [238, 369] width 477 height 38
click at [444, 409] on input "submit" at bounding box center [238, 408] width 477 height 38
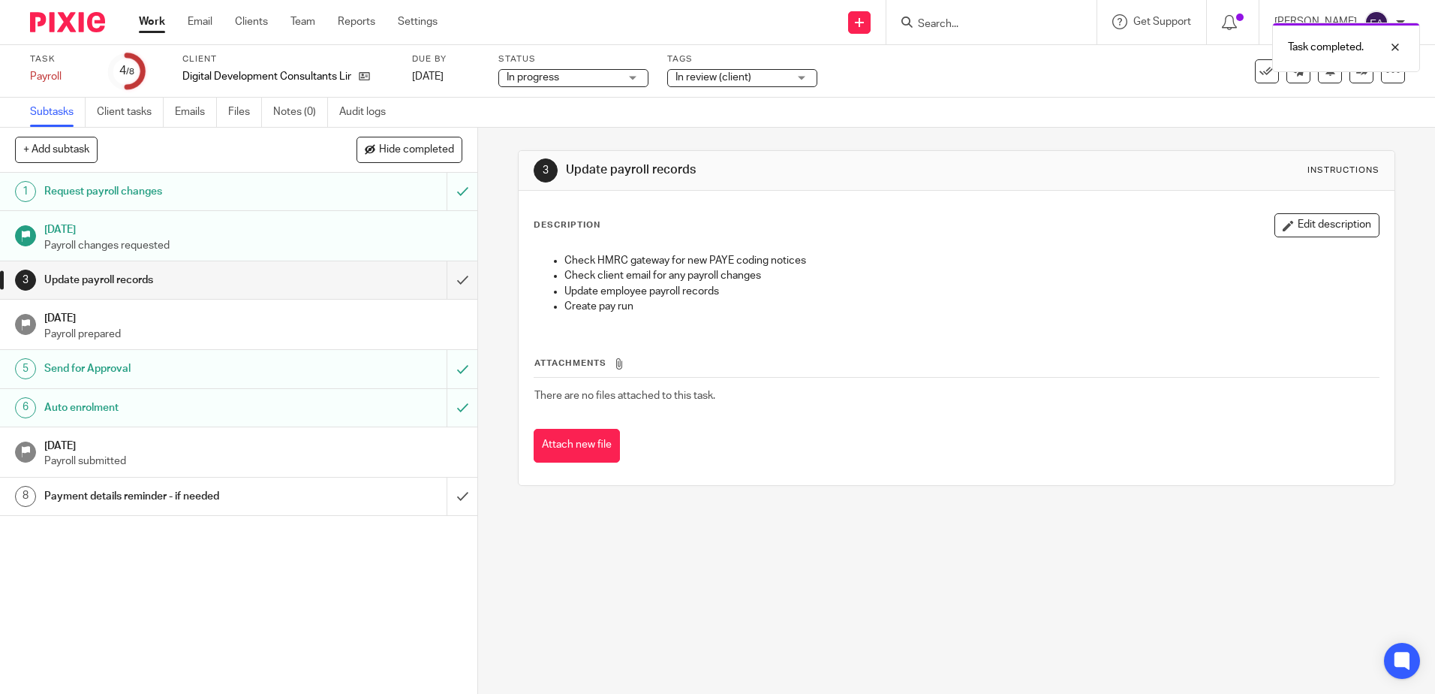
click at [389, 496] on div "Payment details reminder - if needed" at bounding box center [238, 496] width 388 height 23
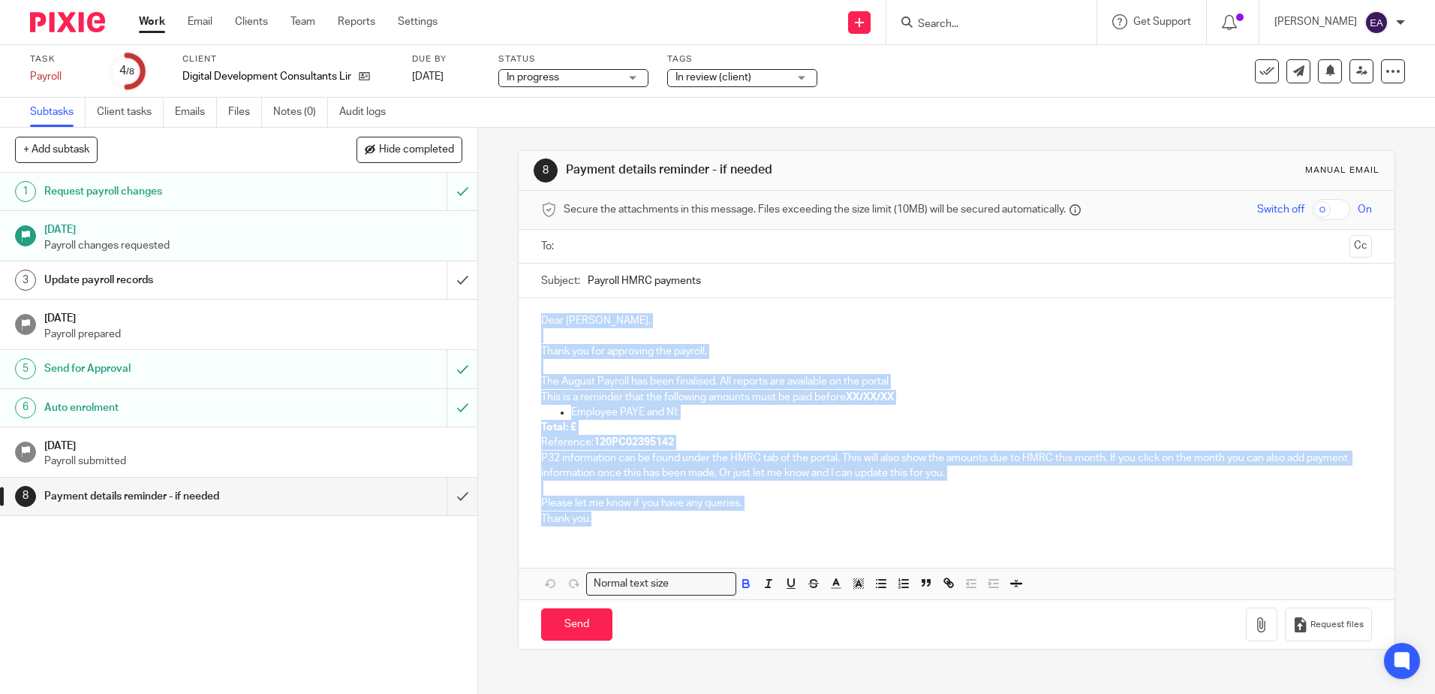
drag, startPoint x: 649, startPoint y: 513, endPoint x: 511, endPoint y: 281, distance: 269.3
click at [511, 281] on div "8 Payment details reminder - if needed Manual email Secure the attachments in t…" at bounding box center [956, 411] width 957 height 566
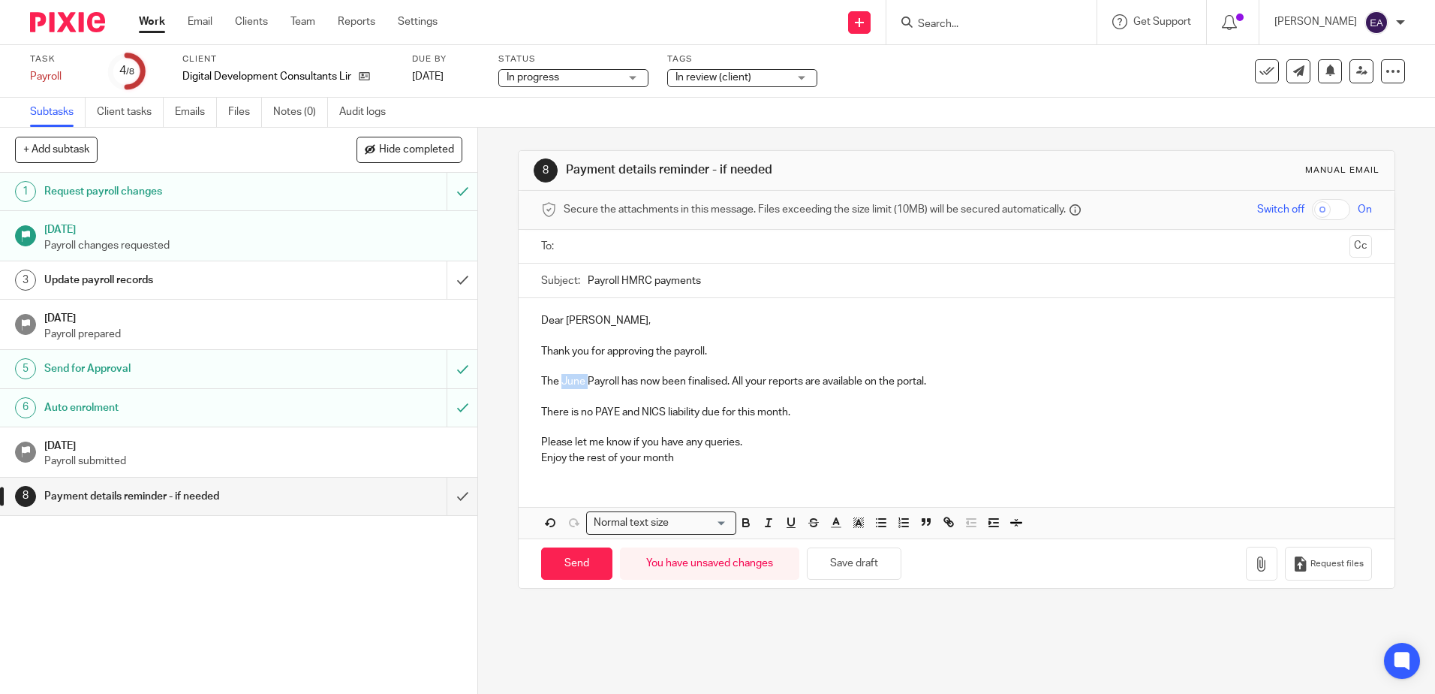
drag, startPoint x: 583, startPoint y: 381, endPoint x: 559, endPoint y: 379, distance: 24.1
click at [559, 379] on p "The June Payroll has now been finalised. All your reports are available on the …" at bounding box center [956, 381] width 830 height 15
click at [588, 279] on input "Payroll HMRC payments" at bounding box center [980, 280] width 784 height 34
drag, startPoint x: 783, startPoint y: 275, endPoint x: 681, endPoint y: 278, distance: 102.1
click at [681, 278] on input "August 2025 Payroll HMRC payments" at bounding box center [980, 280] width 784 height 34
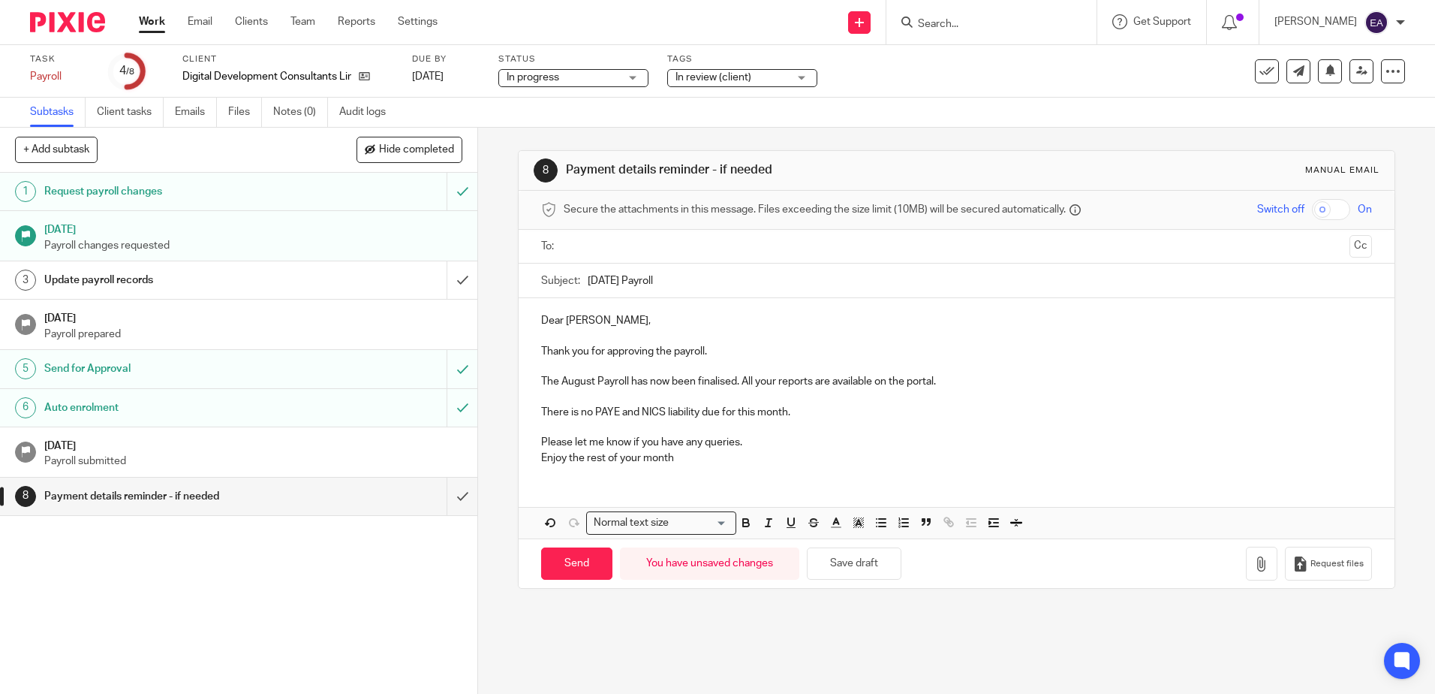
type input "August 2025 Payroll"
click at [652, 253] on input "text" at bounding box center [956, 246] width 774 height 17
click at [572, 556] on input "Send" at bounding box center [576, 567] width 71 height 32
type input "Sent"
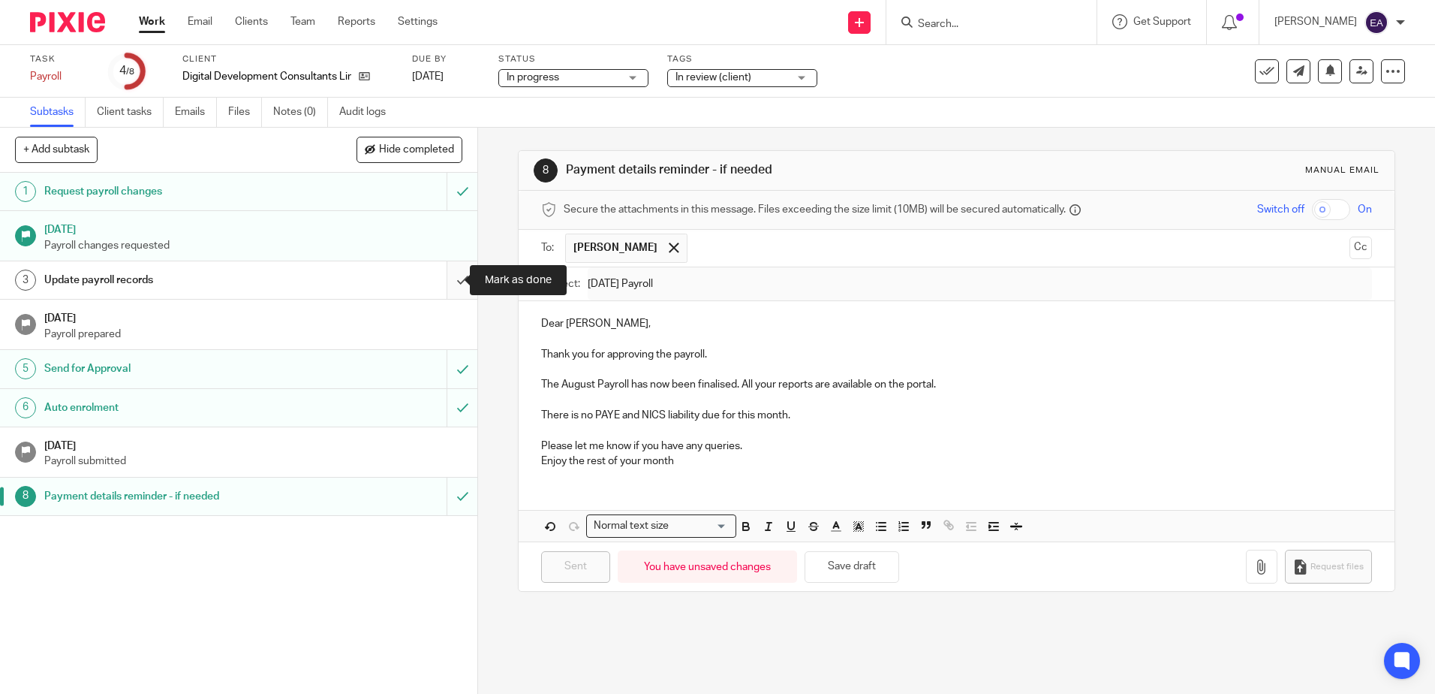
click at [444, 279] on input "submit" at bounding box center [238, 280] width 477 height 38
